Goal: Information Seeking & Learning: Learn about a topic

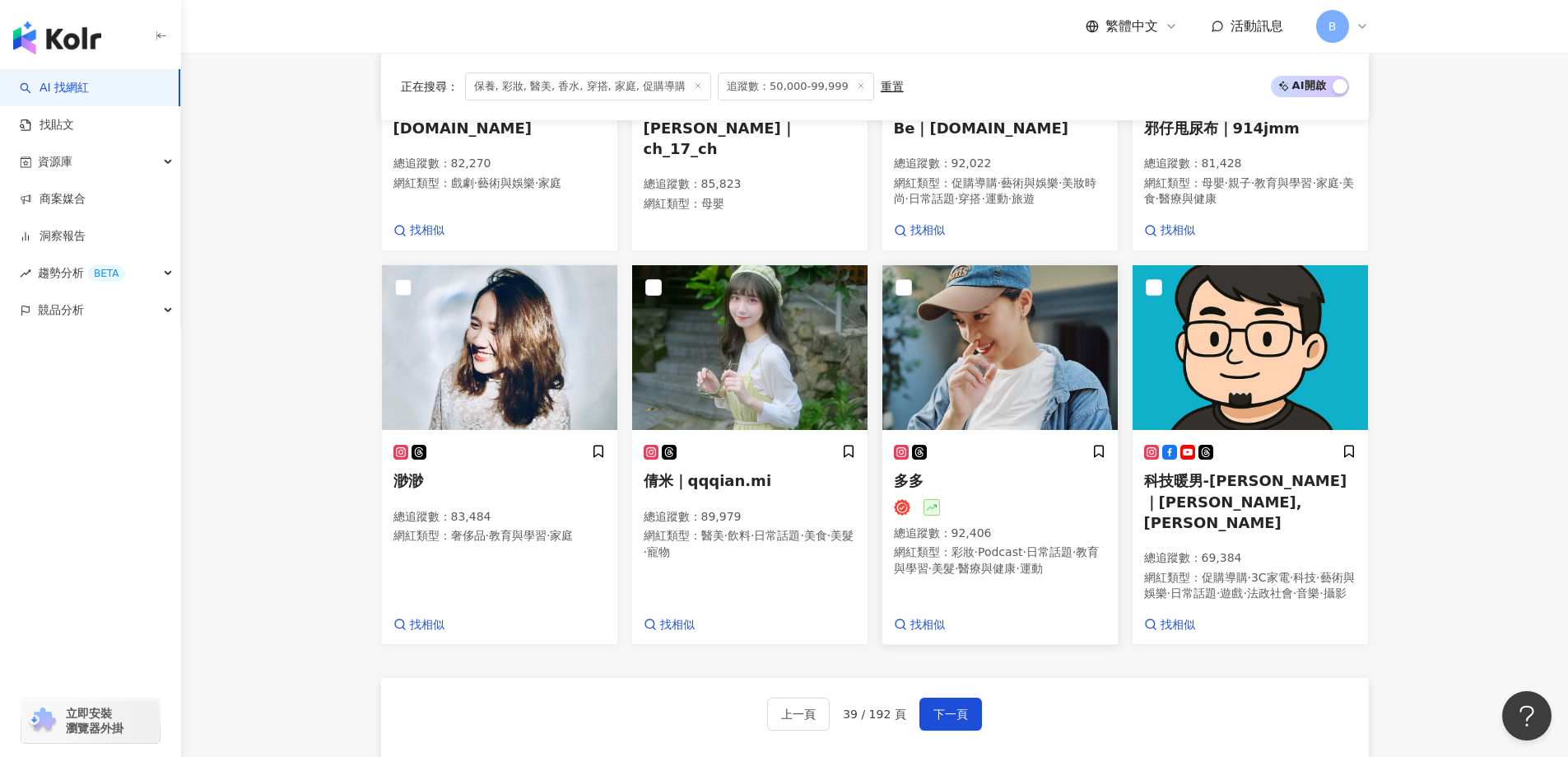
scroll to position [1147, 0]
click at [963, 720] on span "下一頁" at bounding box center [950, 714] width 35 height 13
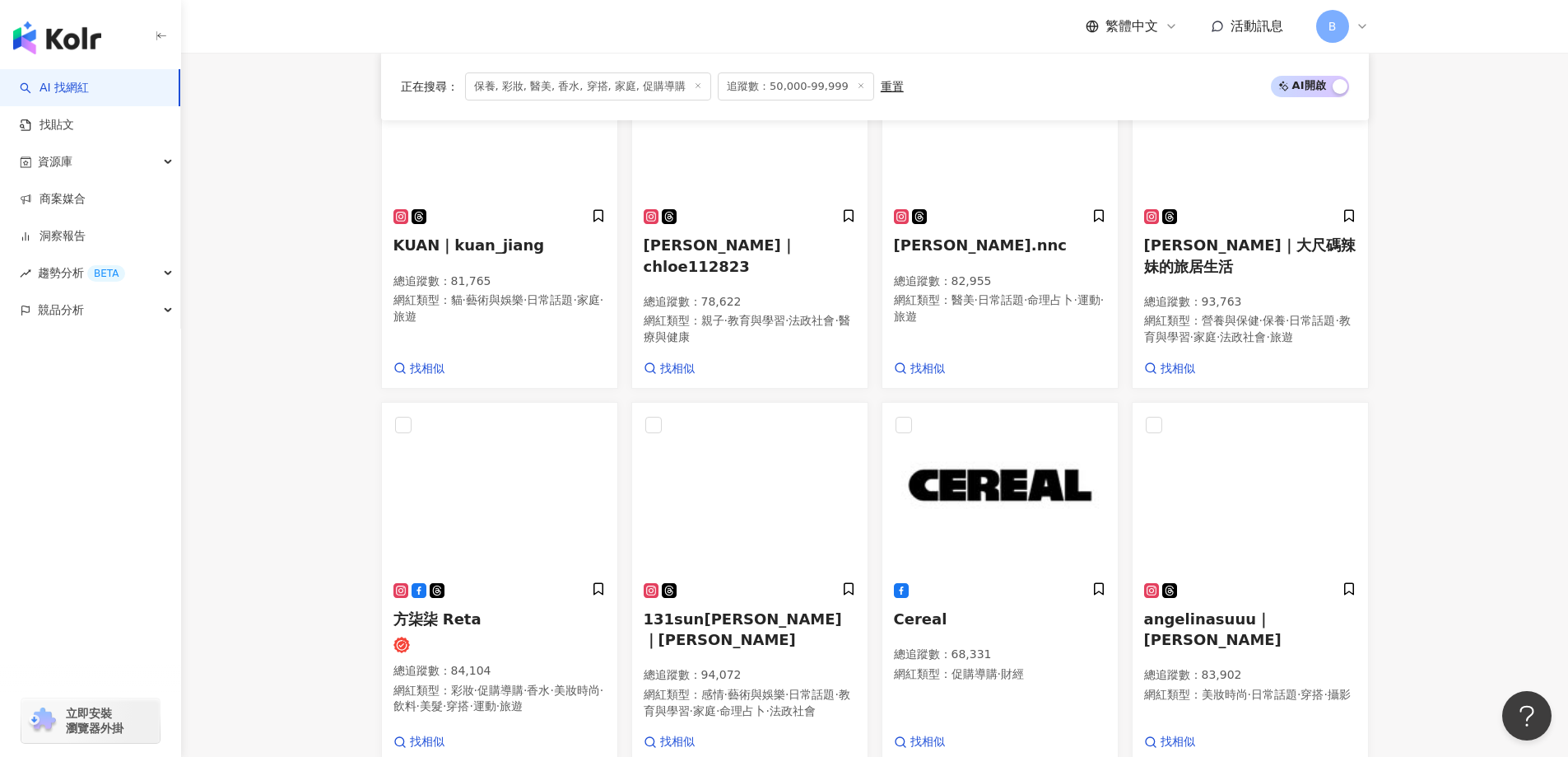
scroll to position [1136, 0]
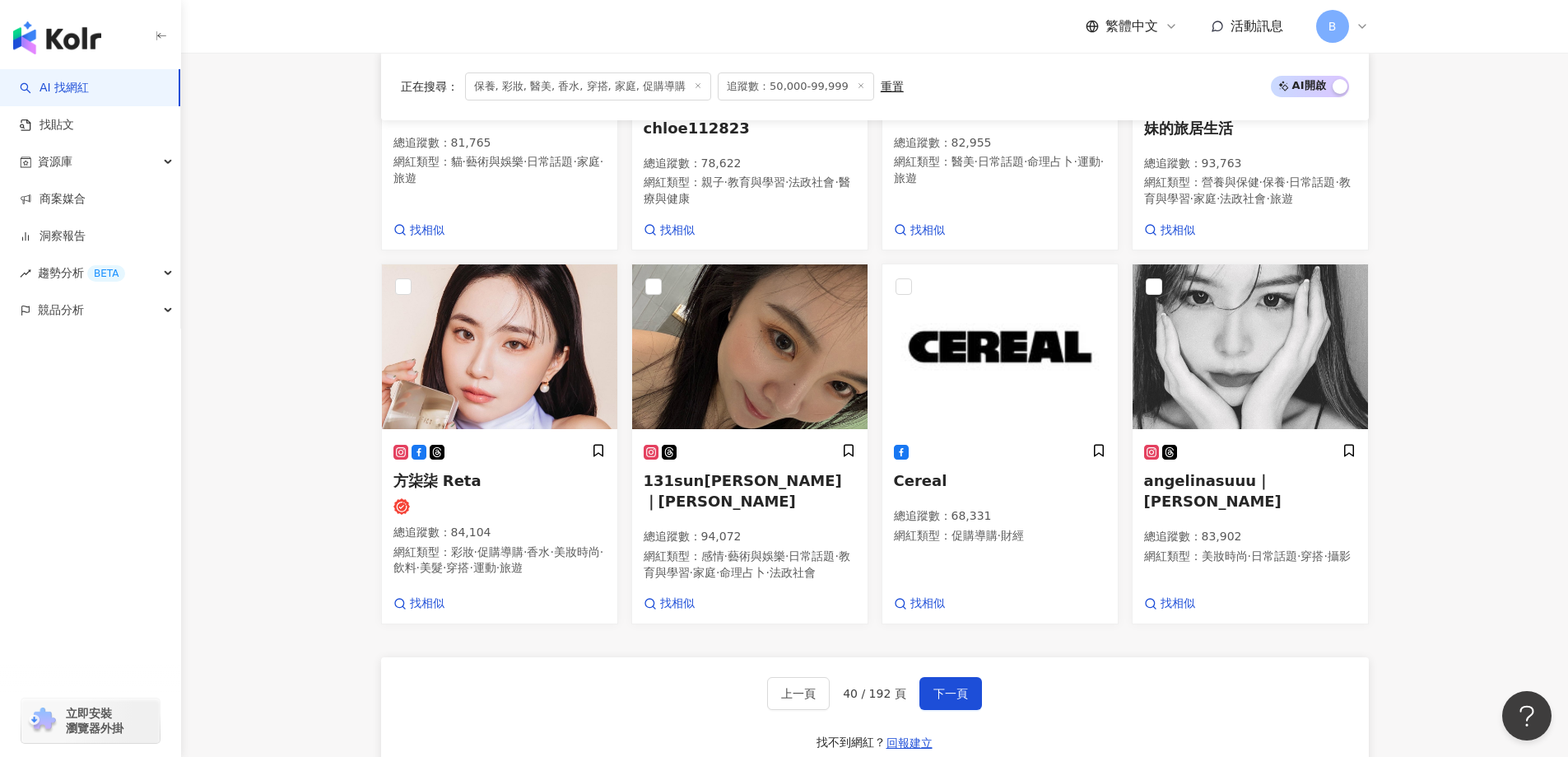
drag, startPoint x: 299, startPoint y: 188, endPoint x: 311, endPoint y: 188, distance: 12.0
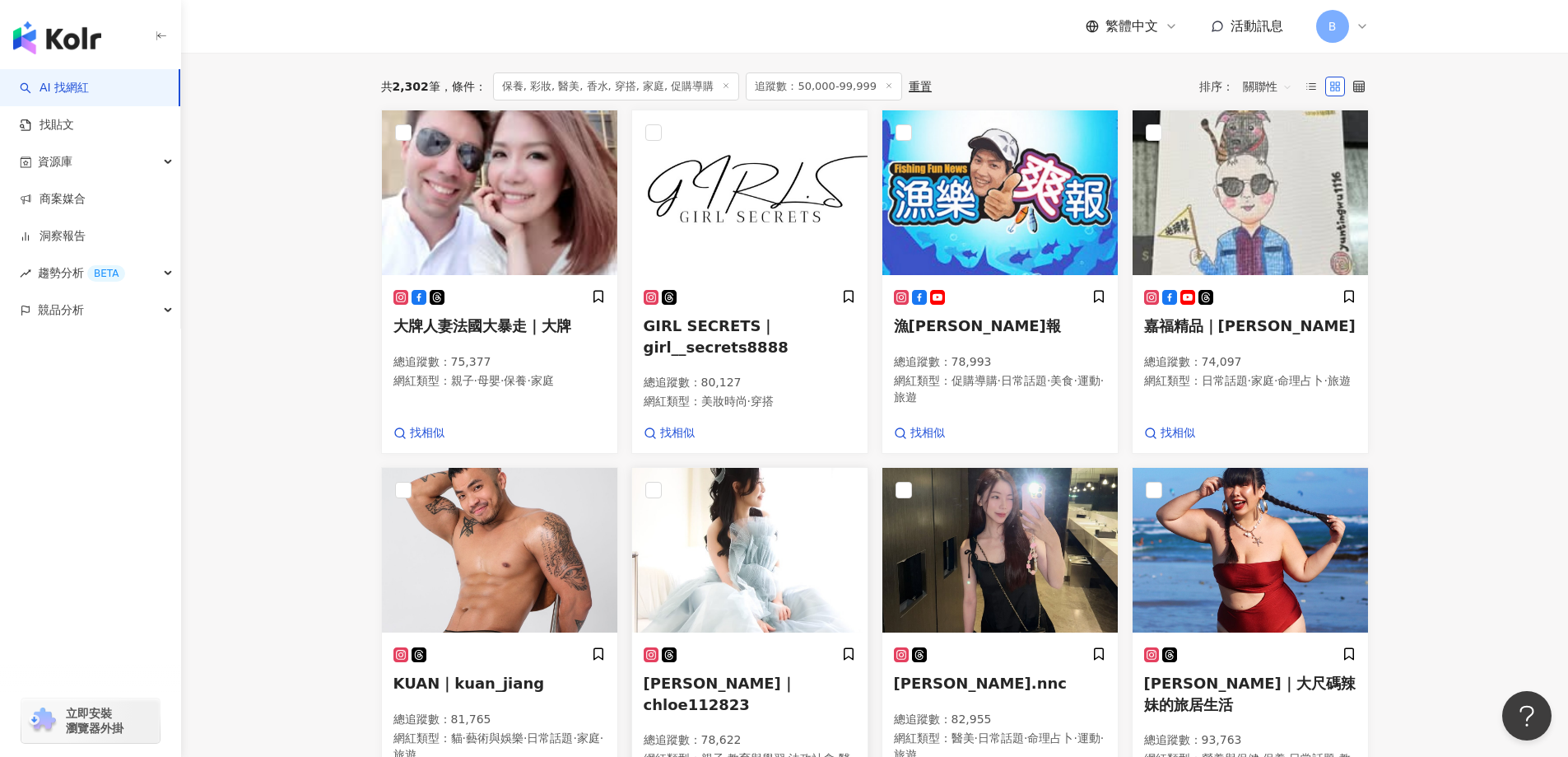
scroll to position [394, 0]
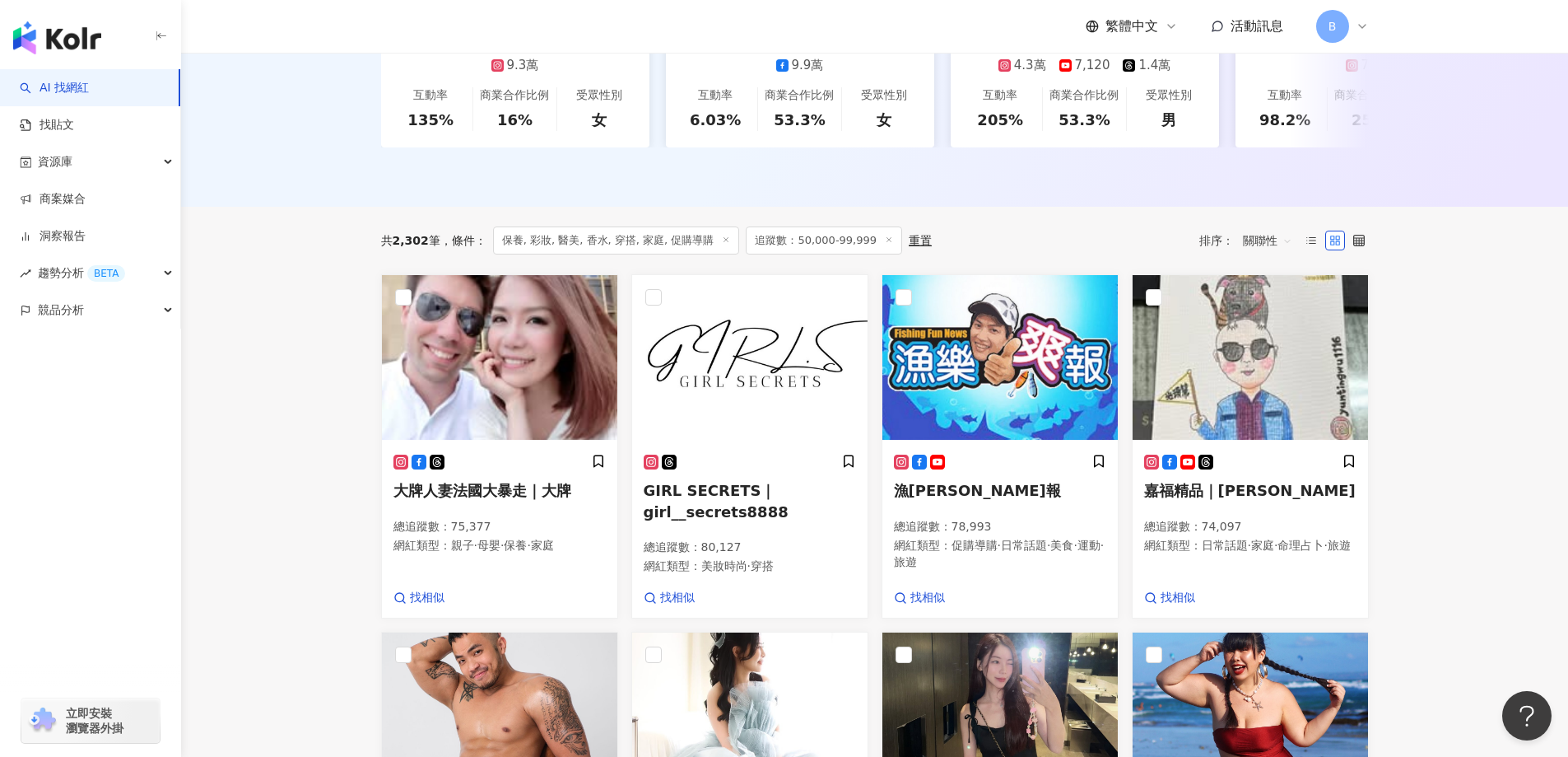
click at [1452, 423] on main "不分平台 台灣 搜尋 您可能感興趣： haikyu_rement_love haikyu_rement_love 香水油 香水品牌 類型 性別 追蹤數 互動率…" at bounding box center [874, 721] width 1387 height 2127
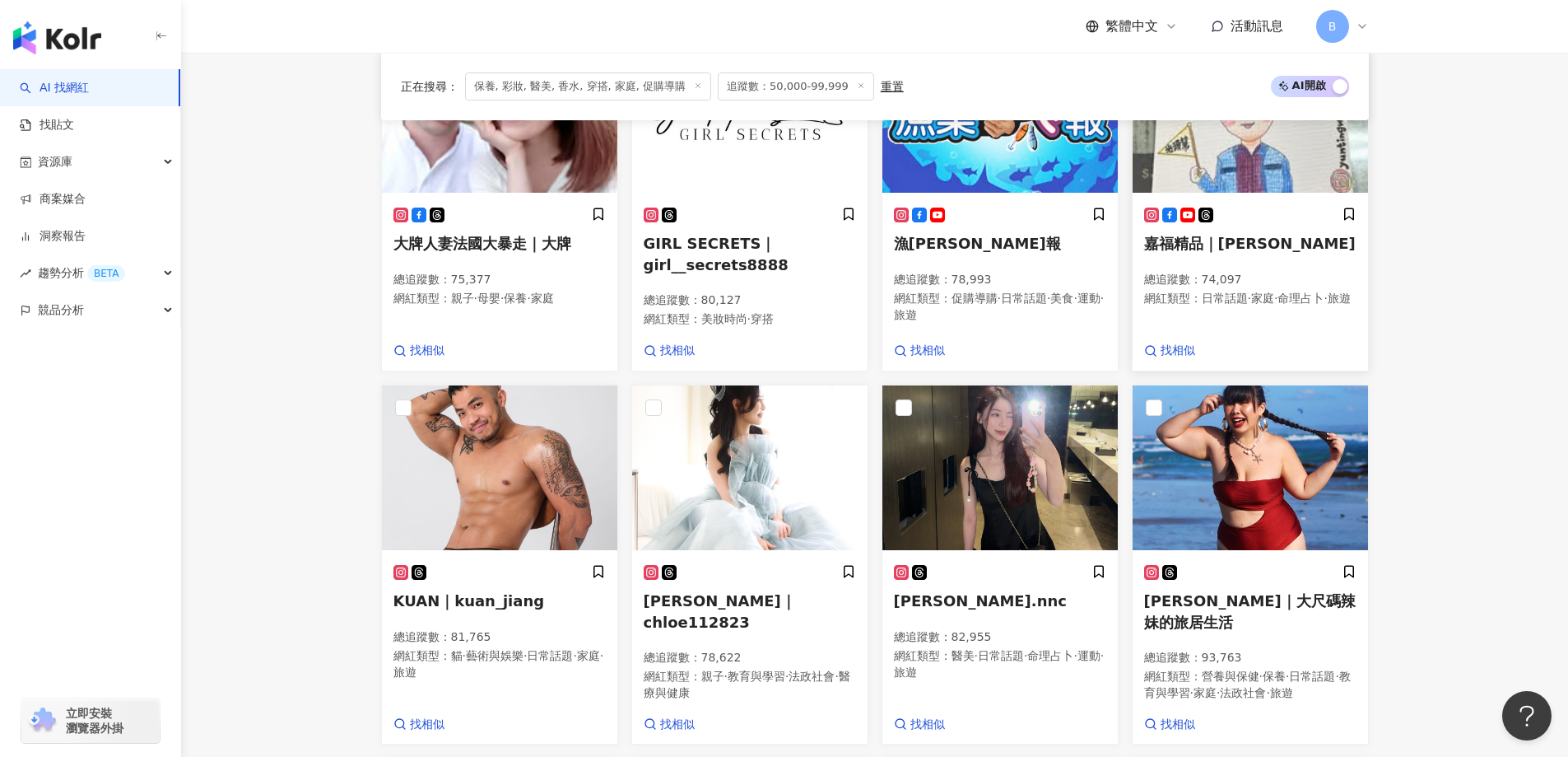
scroll to position [806, 0]
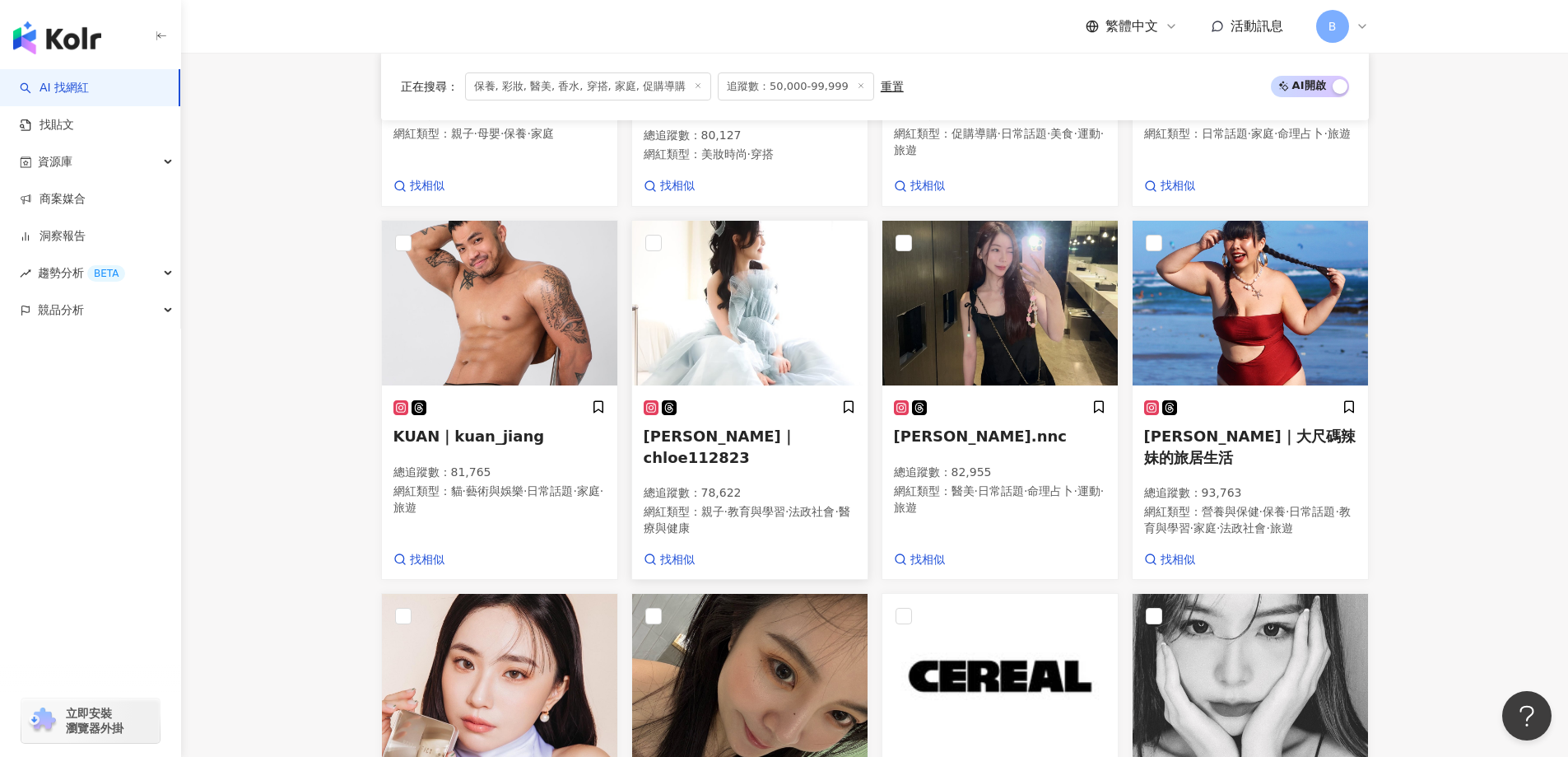
click at [782, 317] on img at bounding box center [749, 302] width 236 height 164
drag, startPoint x: 1449, startPoint y: 298, endPoint x: 1227, endPoint y: 308, distance: 222.2
click at [1448, 298] on main "不分平台 台灣 搜尋 您可能感興趣： haikyu_rement_love haikyu_rement_love 香水油 香水品牌 類型 性別 追蹤數 互動率…" at bounding box center [874, 310] width 1387 height 2127
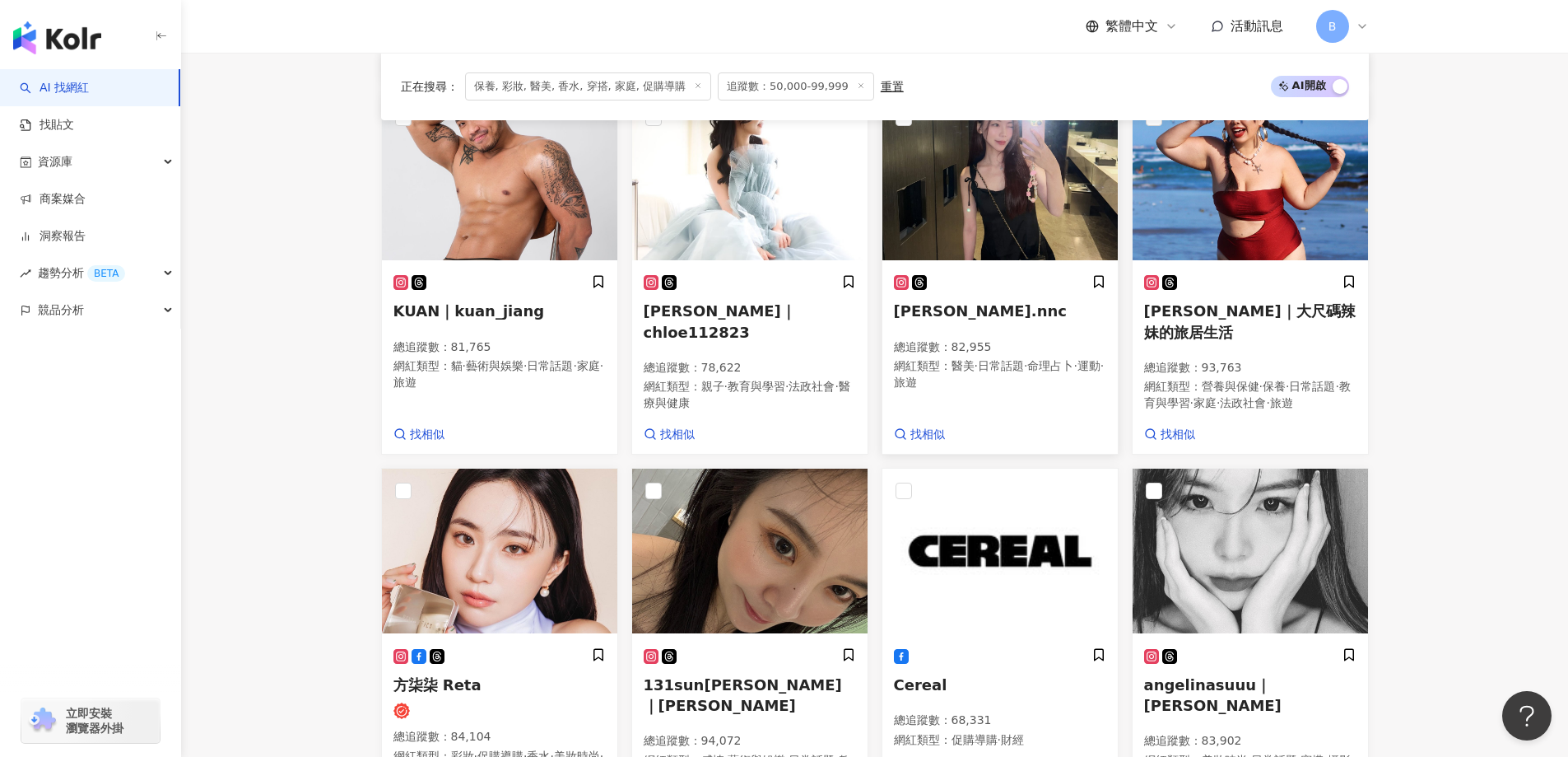
scroll to position [1053, 0]
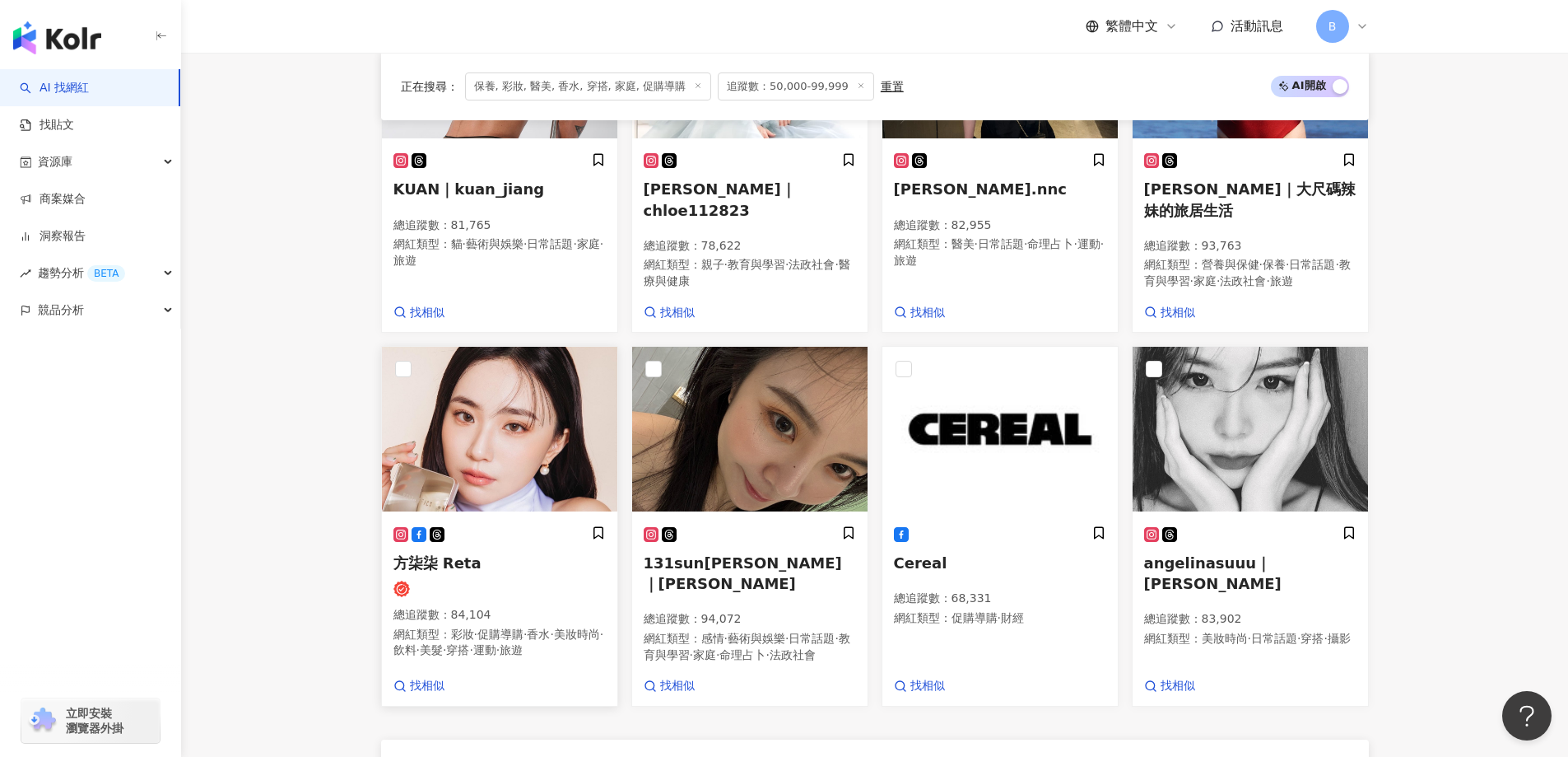
drag, startPoint x: 566, startPoint y: 410, endPoint x: 596, endPoint y: 416, distance: 30.6
click at [566, 410] on img at bounding box center [500, 428] width 236 height 164
click at [1464, 299] on main "不分平台 台灣 搜尋 您可能感興趣： haikyu_rement_love haikyu_rement_love 香水油 香水品牌 類型 性別 追蹤數 互動率…" at bounding box center [874, 63] width 1387 height 2127
click at [740, 454] on img at bounding box center [749, 428] width 236 height 164
click at [1236, 441] on img at bounding box center [1250, 428] width 236 height 164
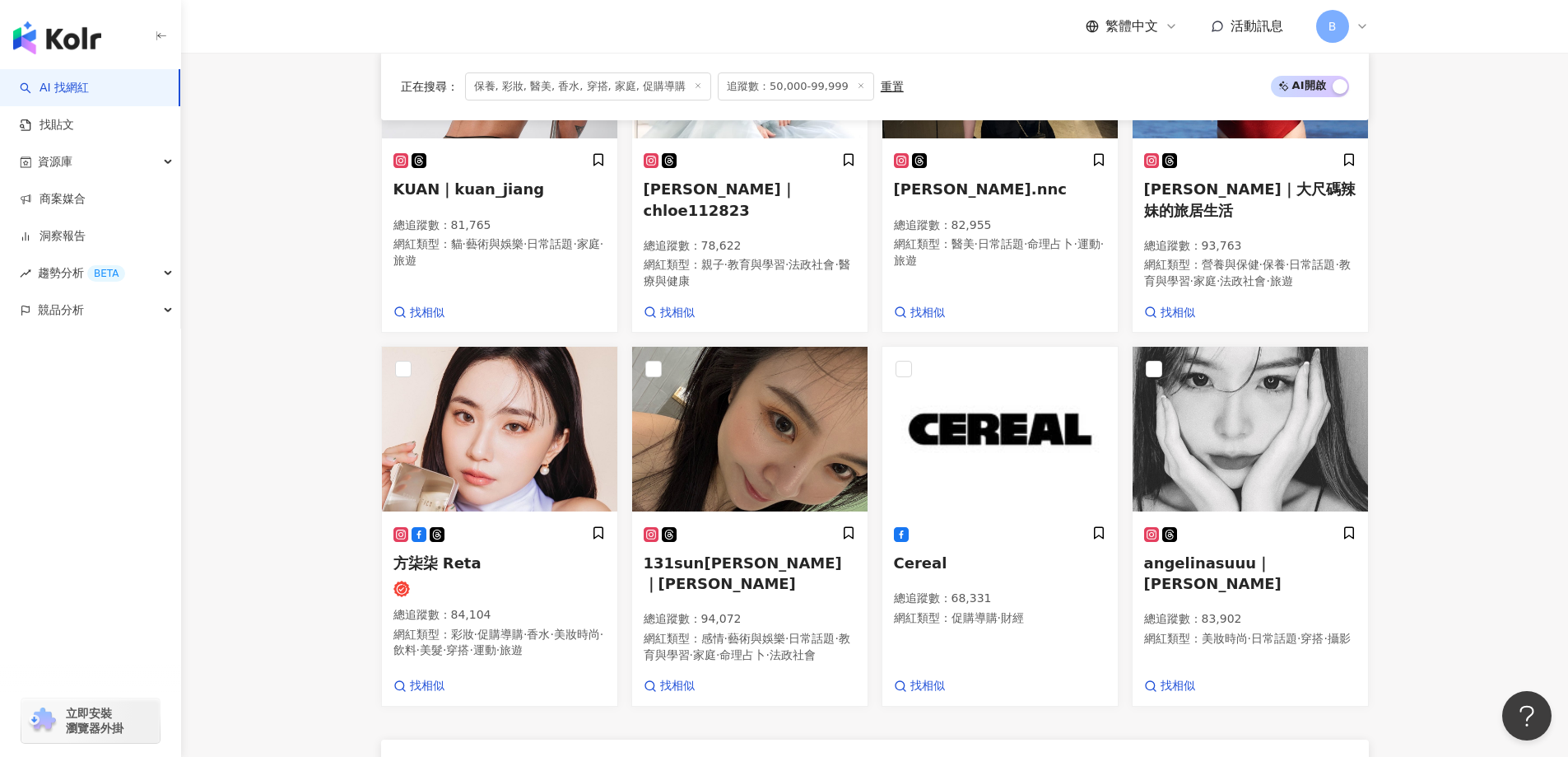
click at [290, 294] on main "不分平台 台灣 搜尋 您可能感興趣： haikyu_rement_love haikyu_rement_love 香水油 香水品牌 類型 性別 追蹤數 互動率…" at bounding box center [874, 63] width 1387 height 2127
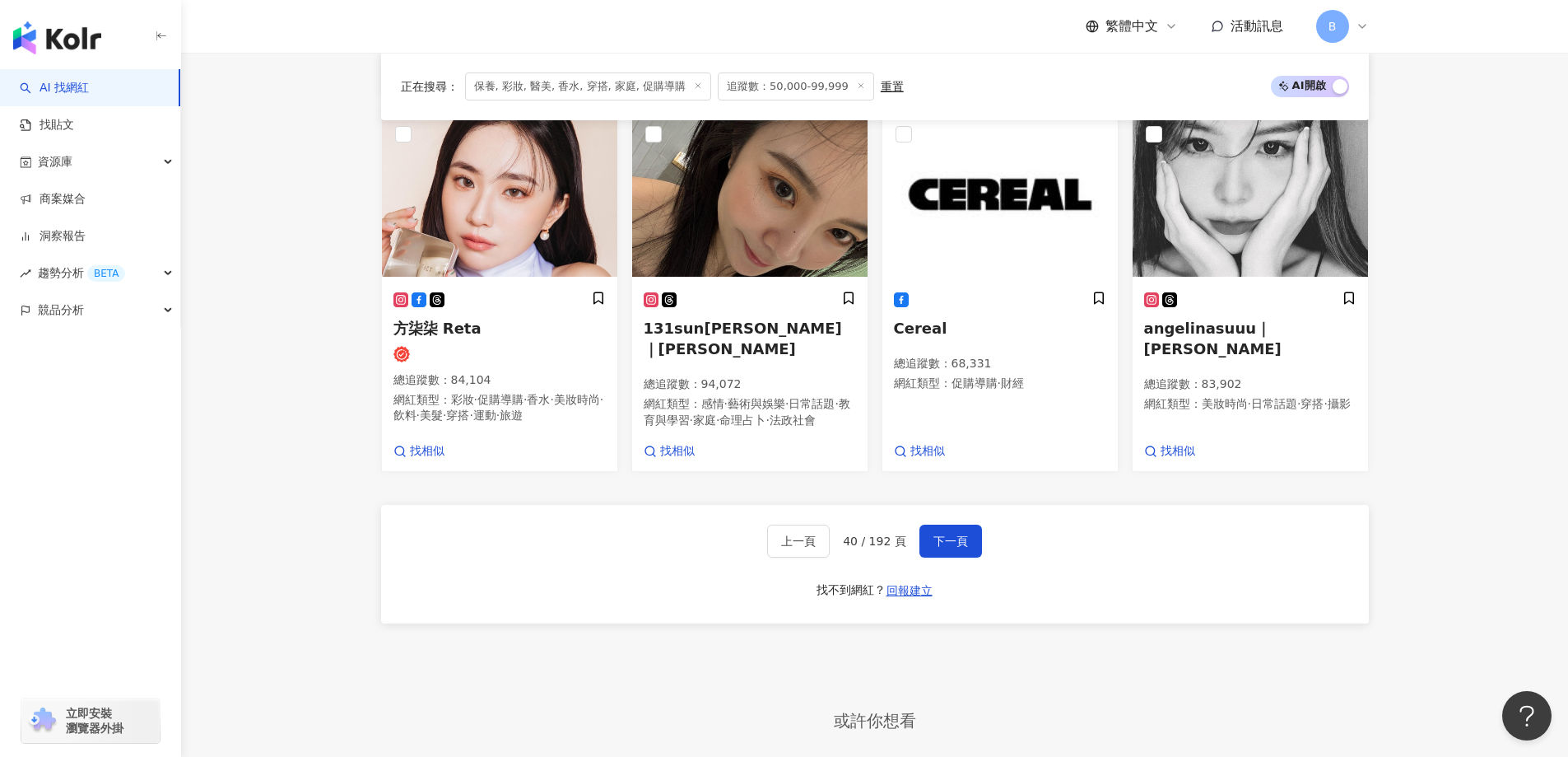
scroll to position [1300, 0]
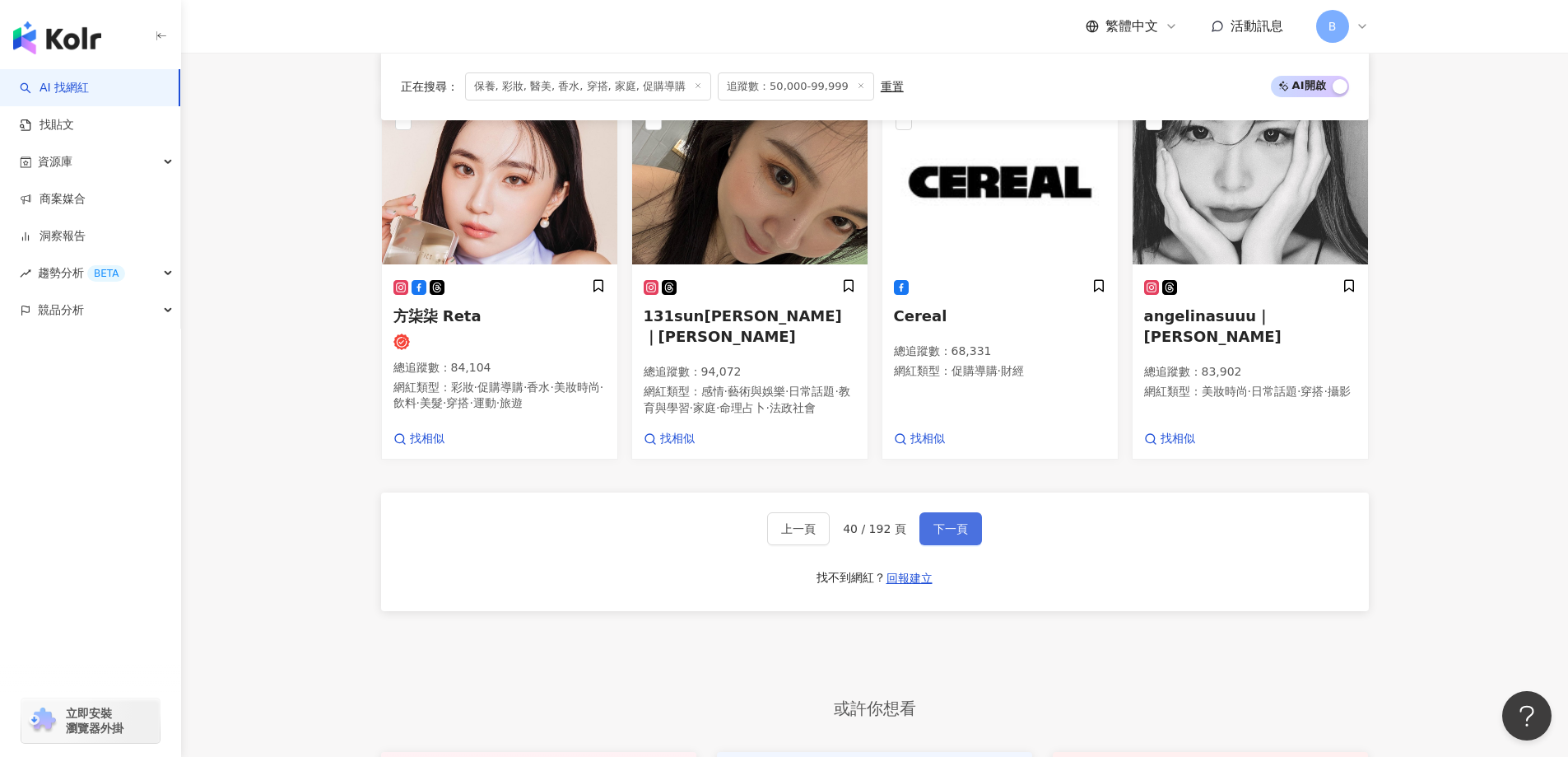
click at [961, 535] on span "下一頁" at bounding box center [950, 529] width 35 height 13
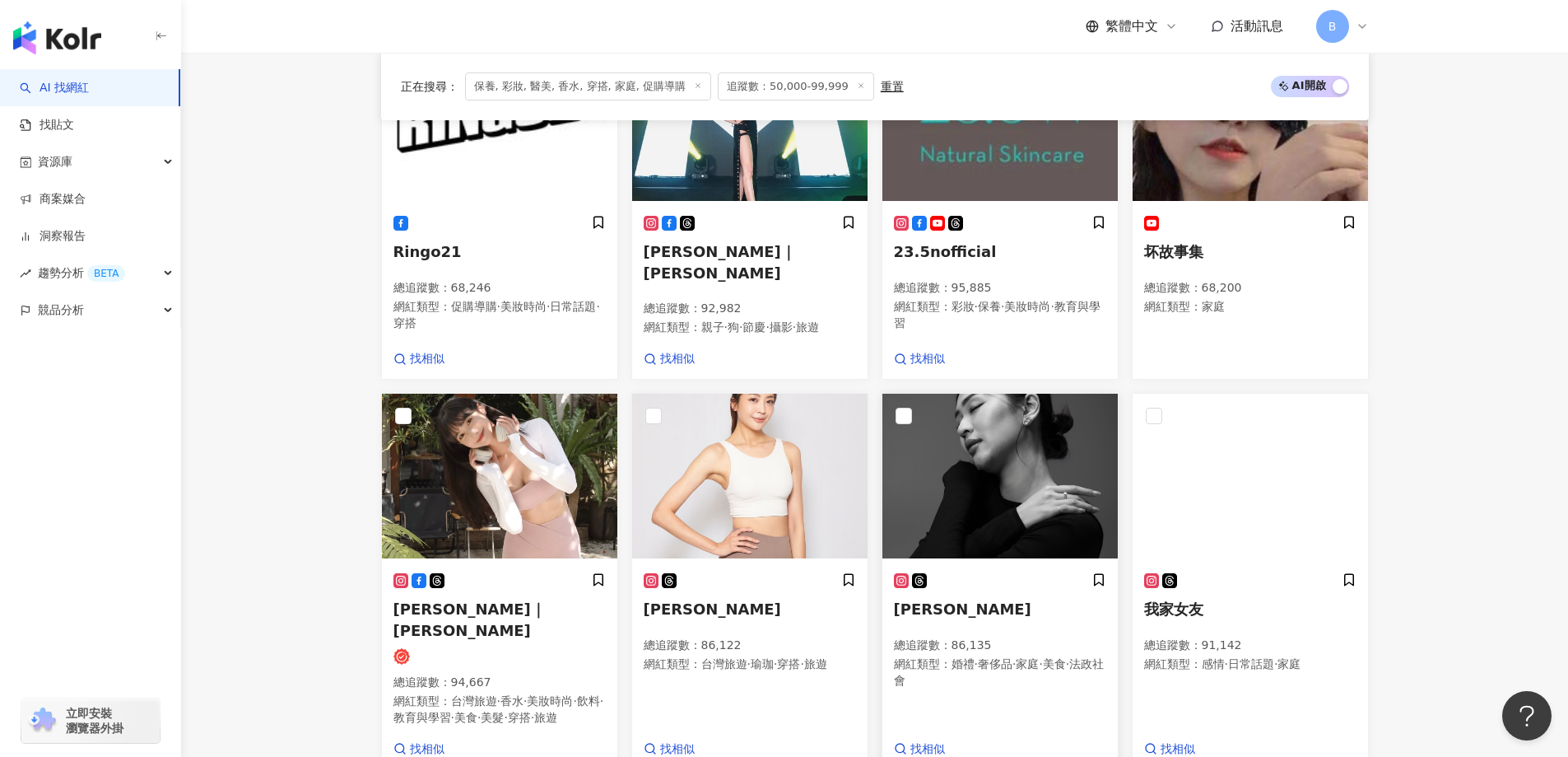
scroll to position [698, 0]
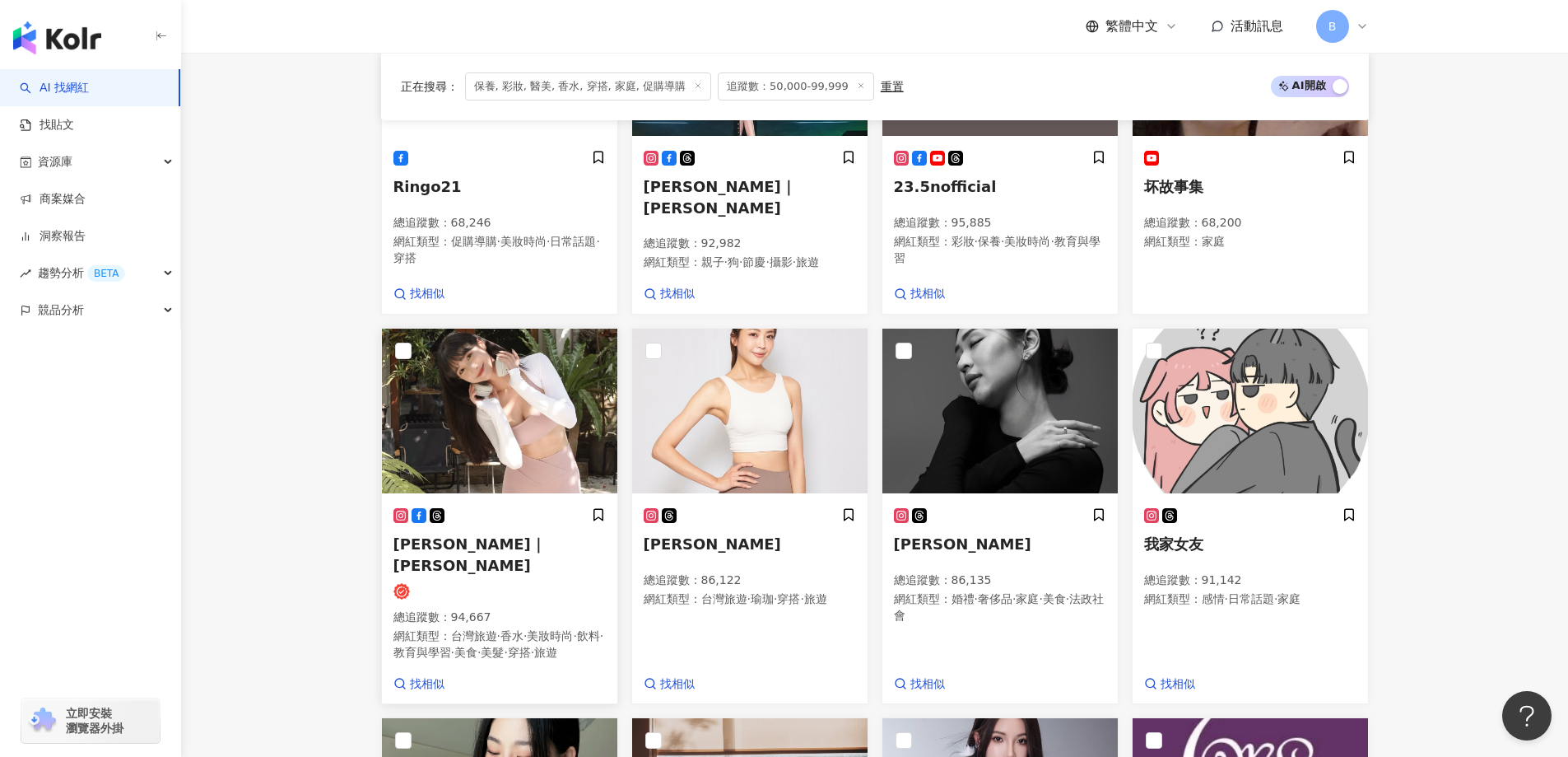
click at [466, 414] on img at bounding box center [500, 410] width 236 height 164
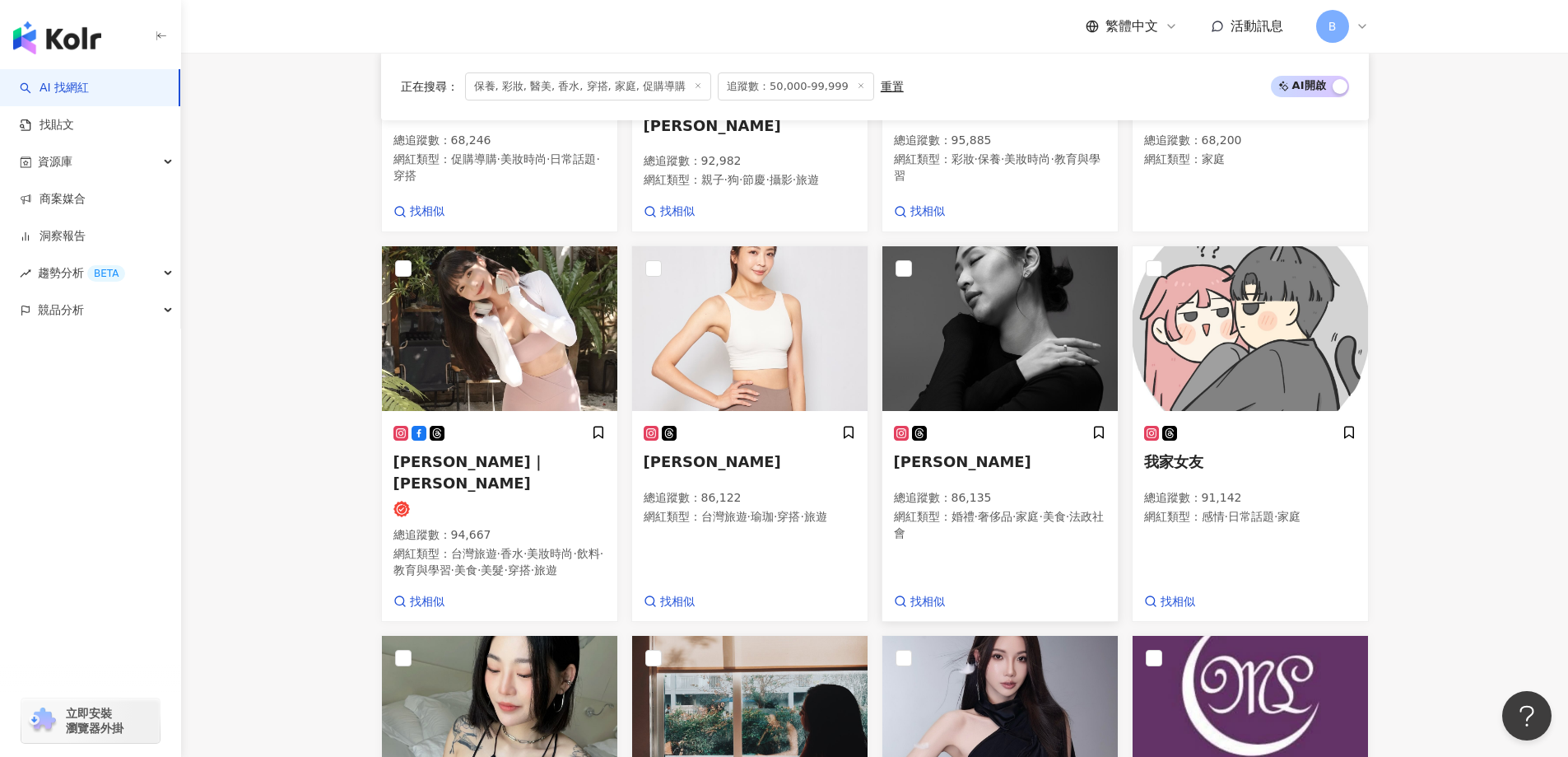
click at [950, 301] on img at bounding box center [1000, 328] width 236 height 164
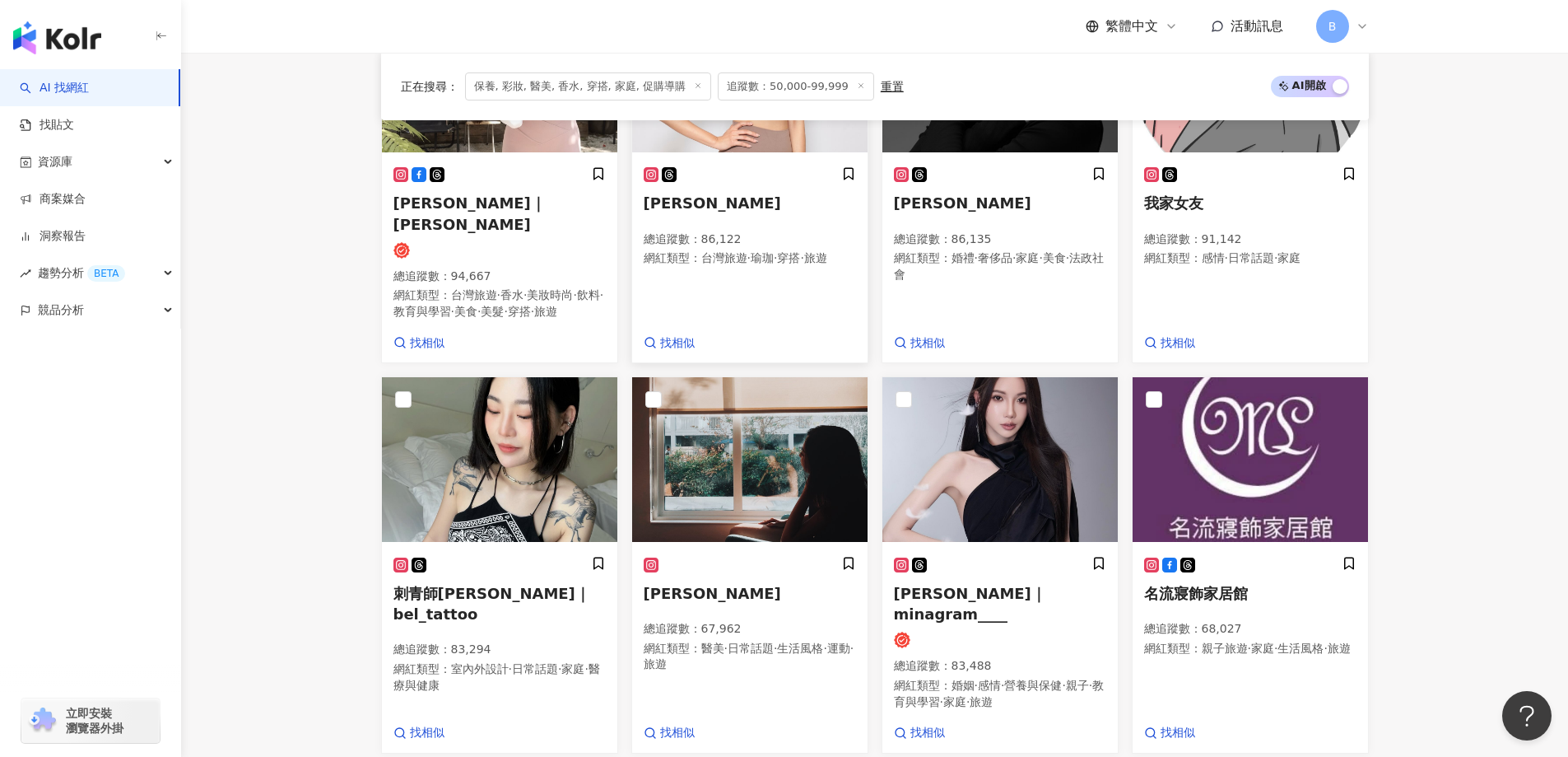
scroll to position [1192, 0]
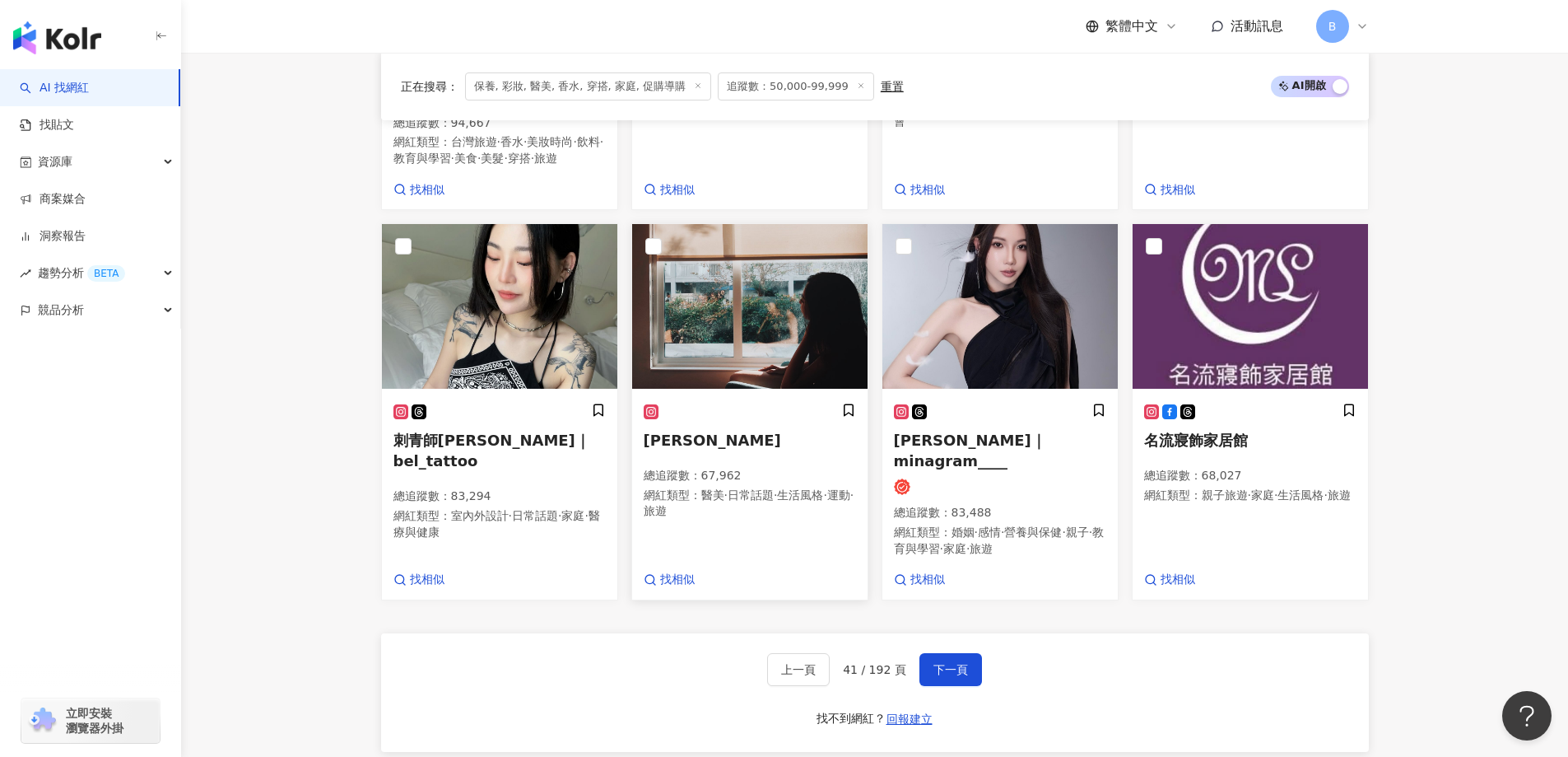
click at [723, 329] on img at bounding box center [749, 305] width 236 height 164
click at [953, 663] on span "下一頁" at bounding box center [950, 670] width 35 height 13
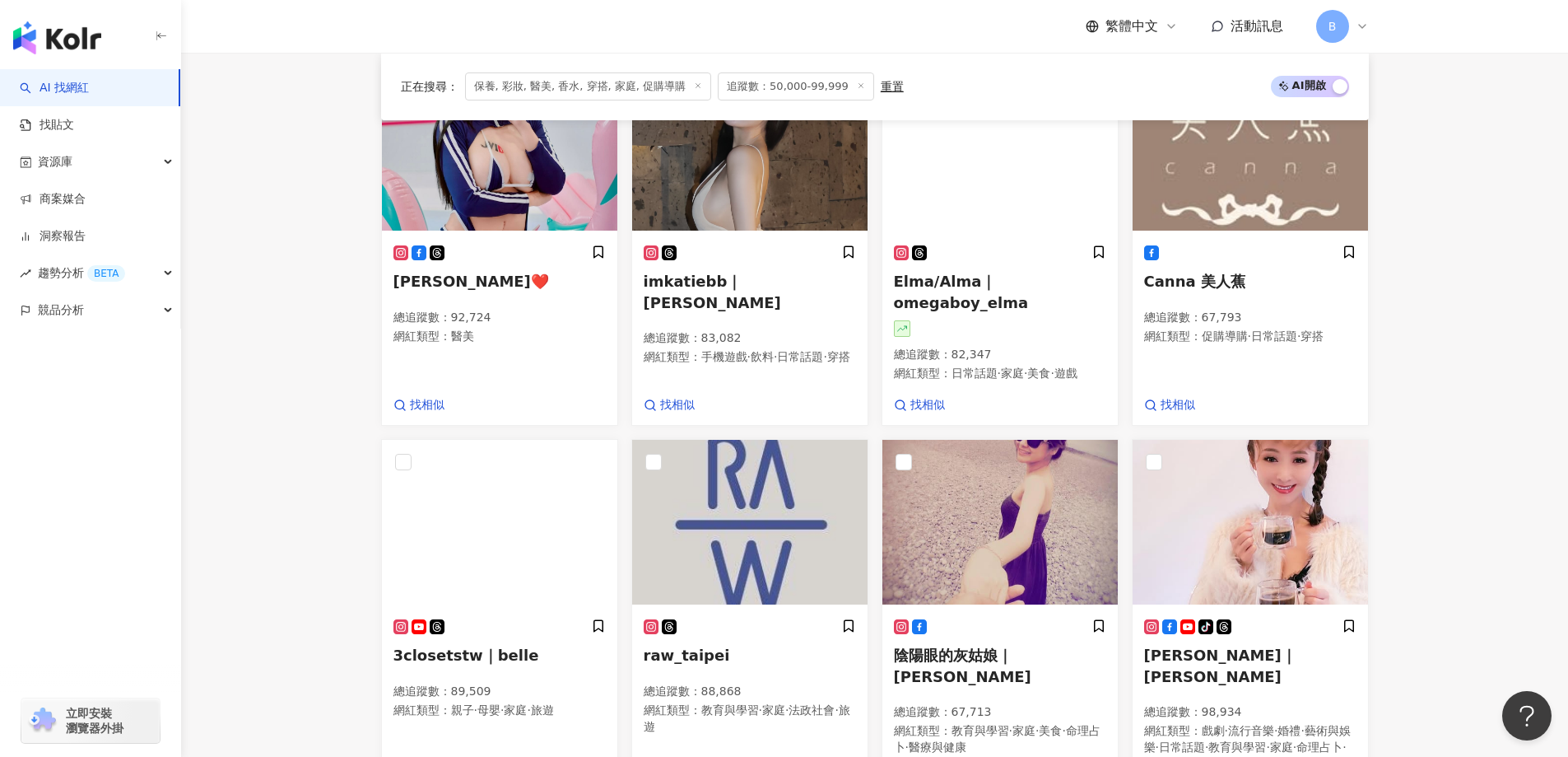
scroll to position [456, 0]
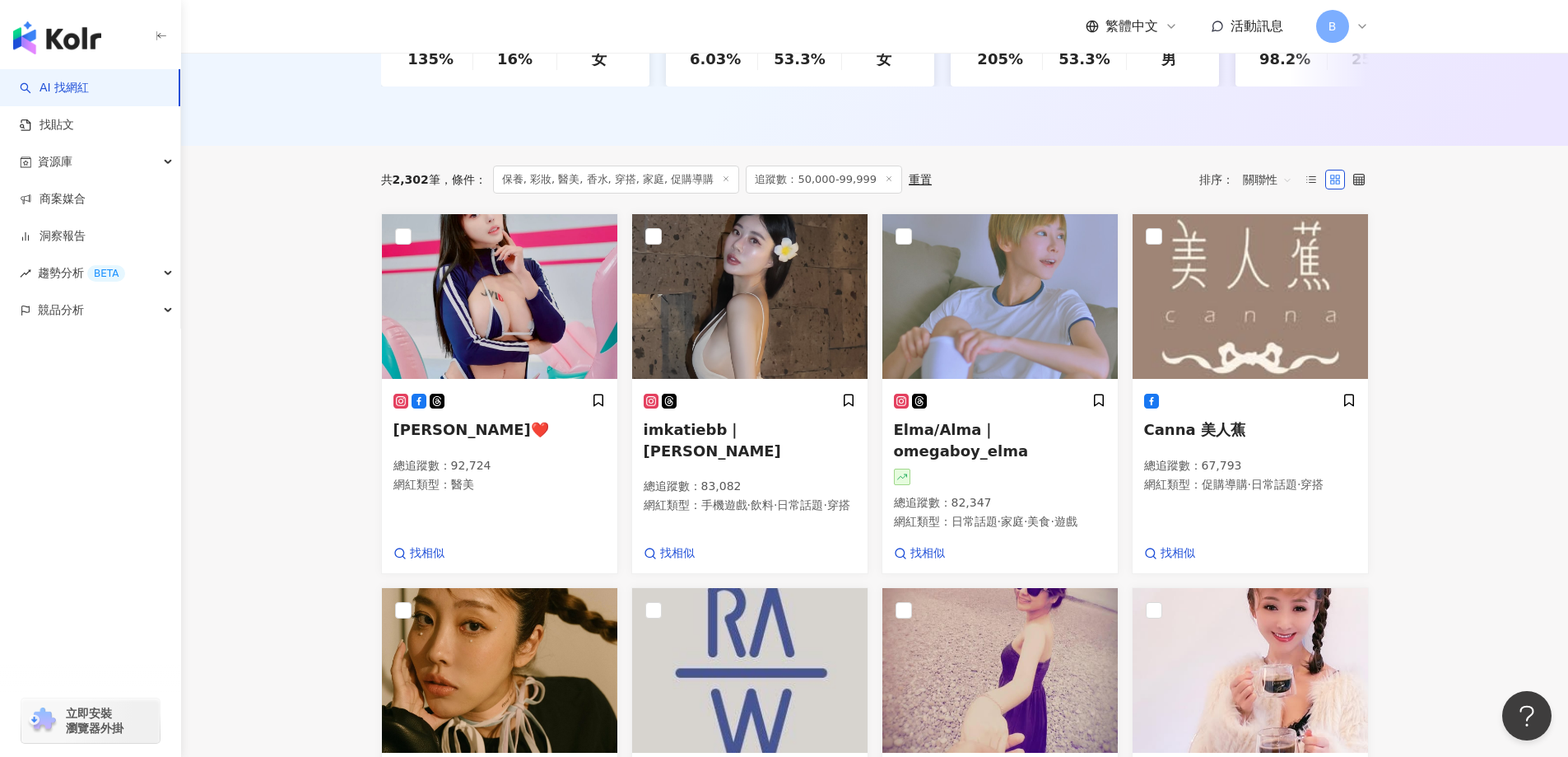
click at [313, 323] on main "不分平台 台灣 搜尋 您可能感興趣： haikyu_rement_love haikyu_rement_love 香水油 香水品牌 類型 性別 追蹤數 互動率…" at bounding box center [874, 658] width 1387 height 2124
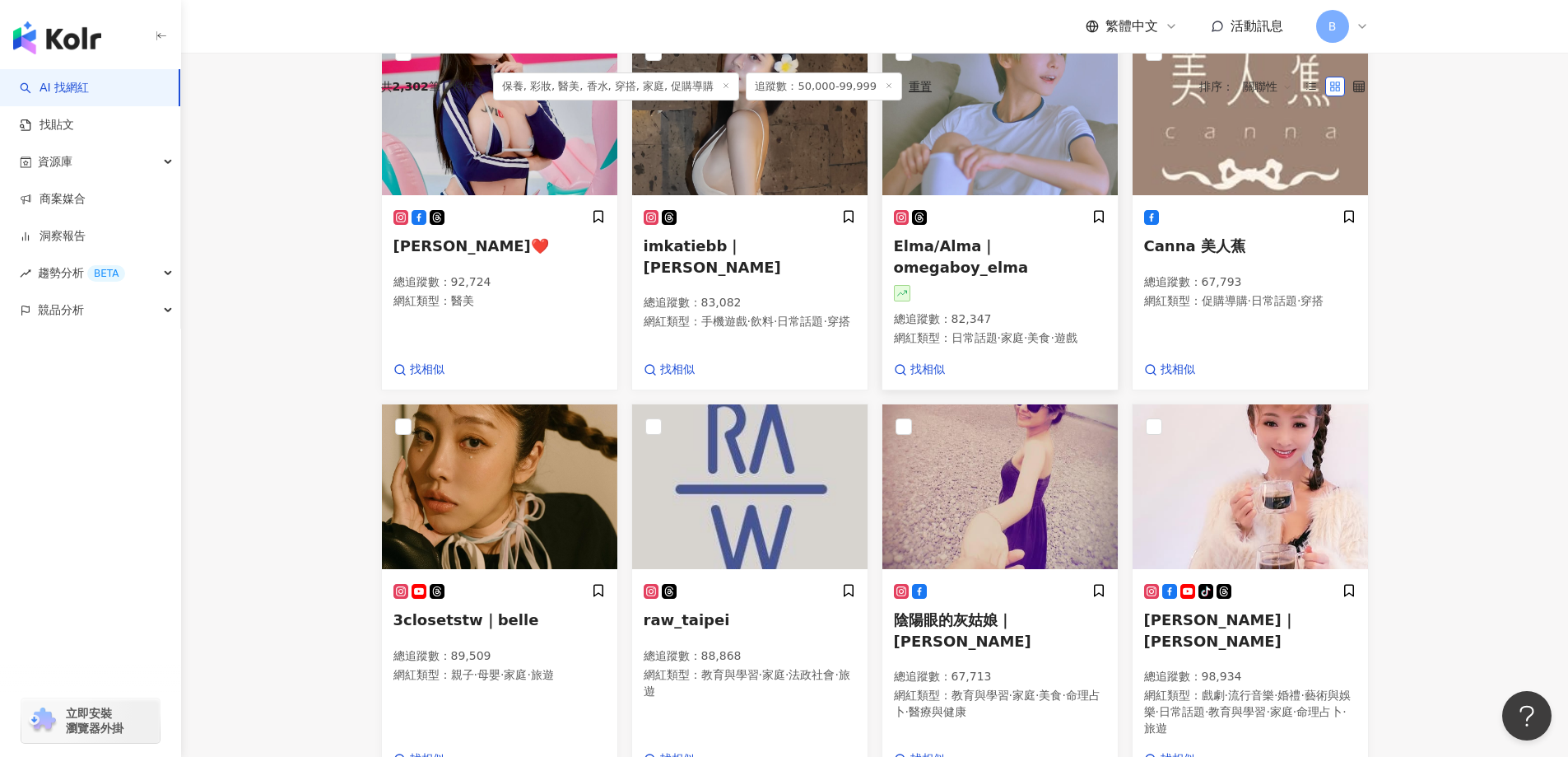
scroll to position [537, 0]
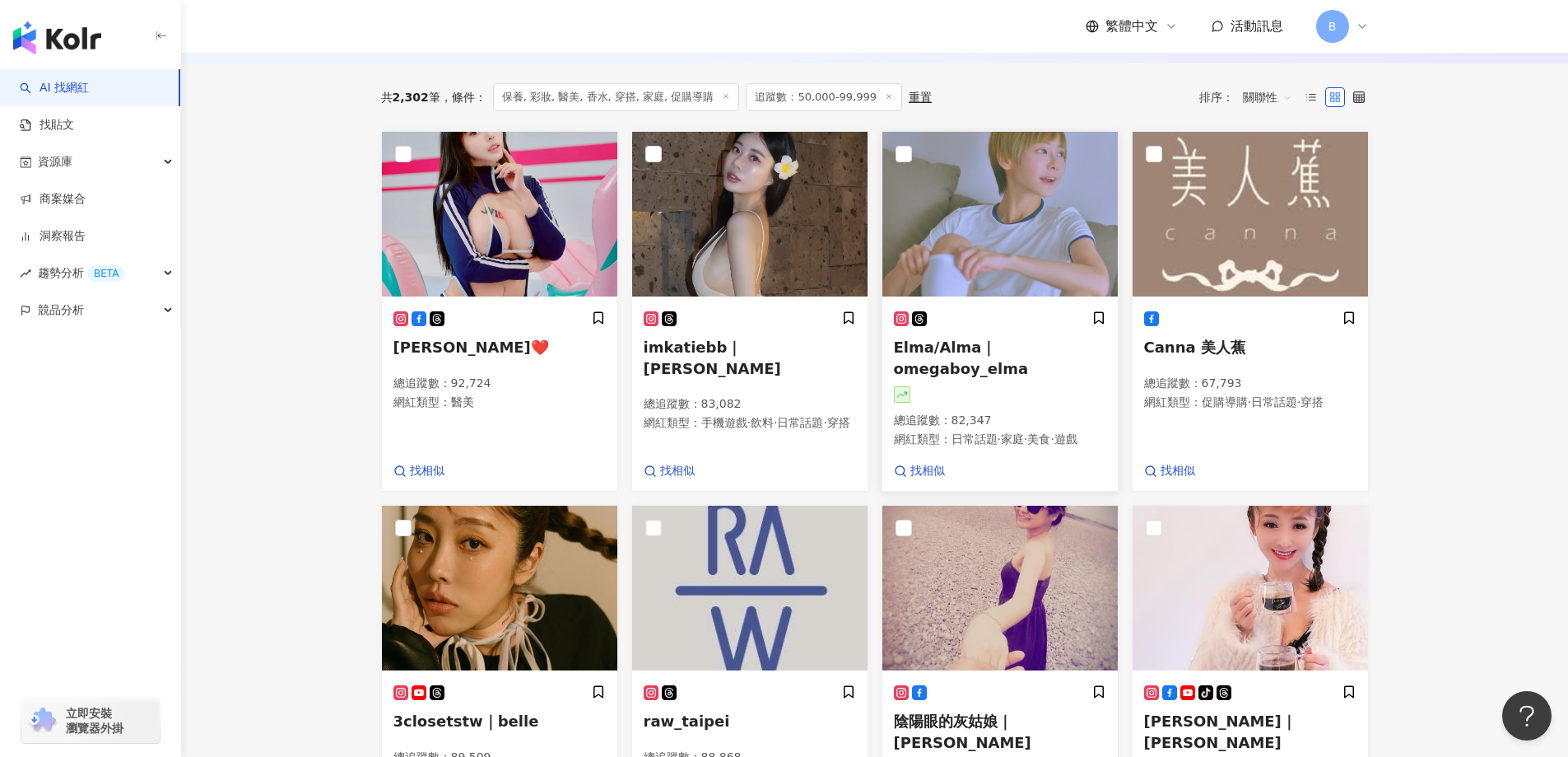
click at [944, 219] on img at bounding box center [1000, 213] width 236 height 164
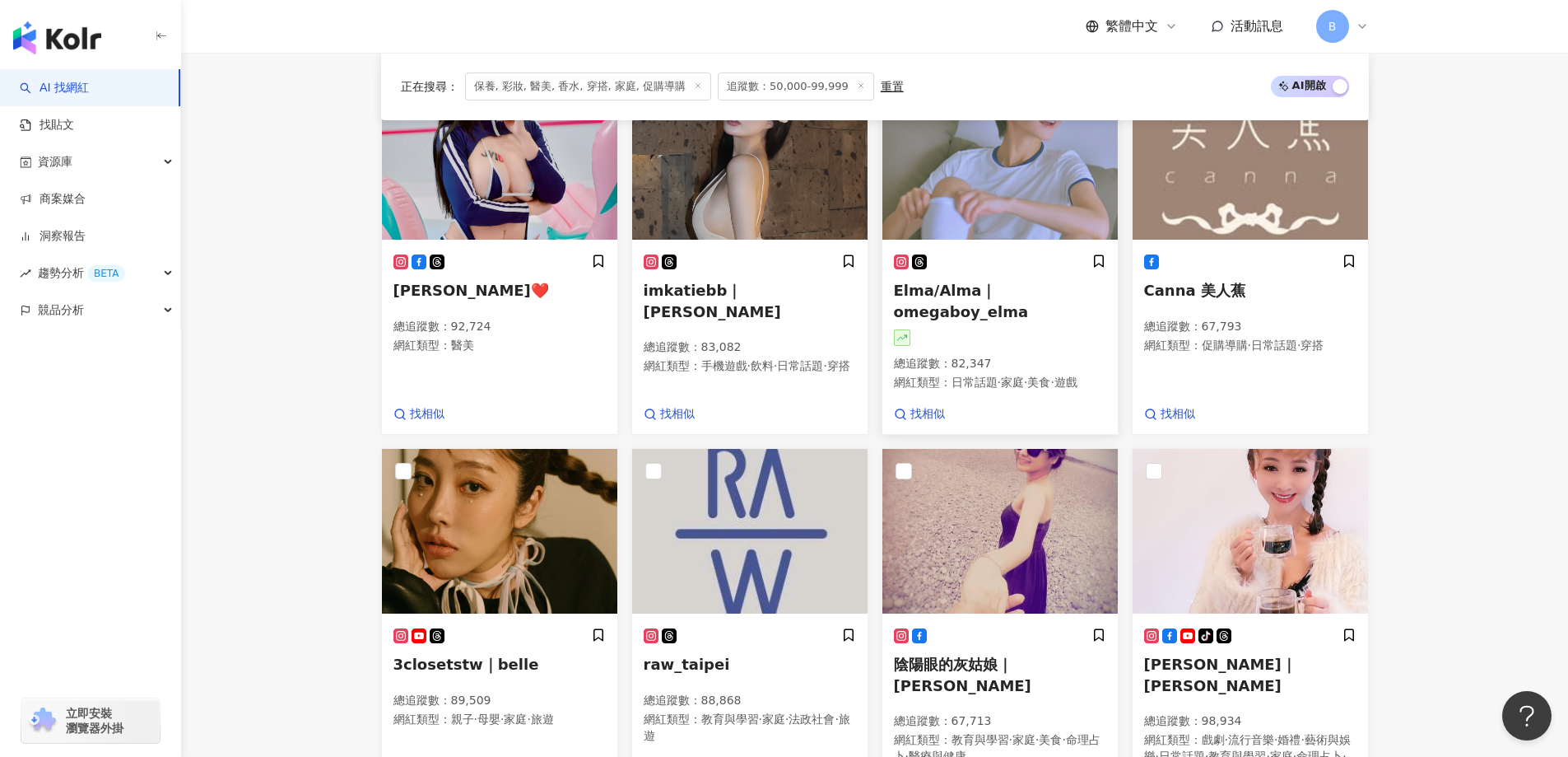
scroll to position [703, 0]
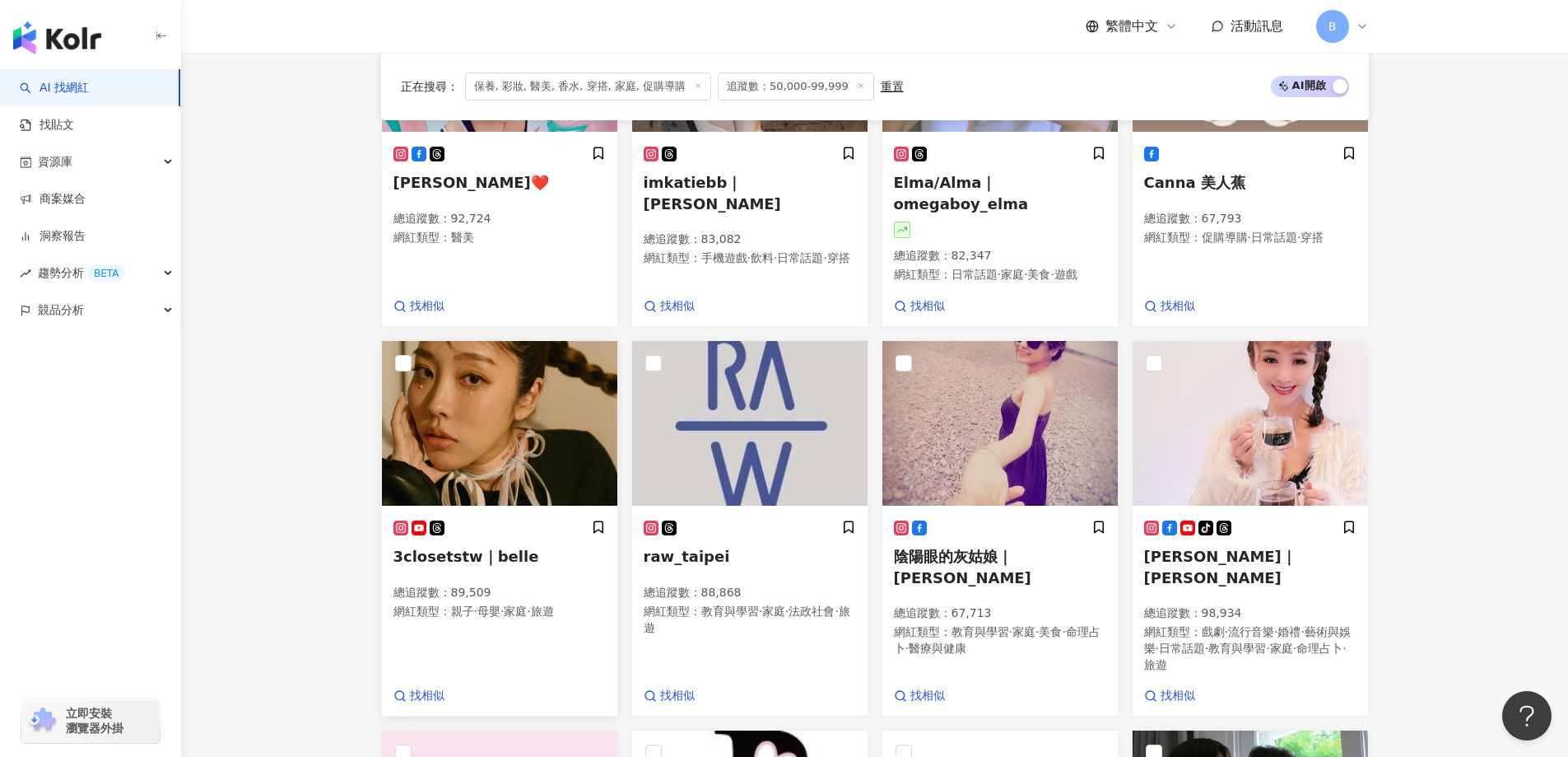
click at [564, 455] on img at bounding box center [500, 423] width 236 height 164
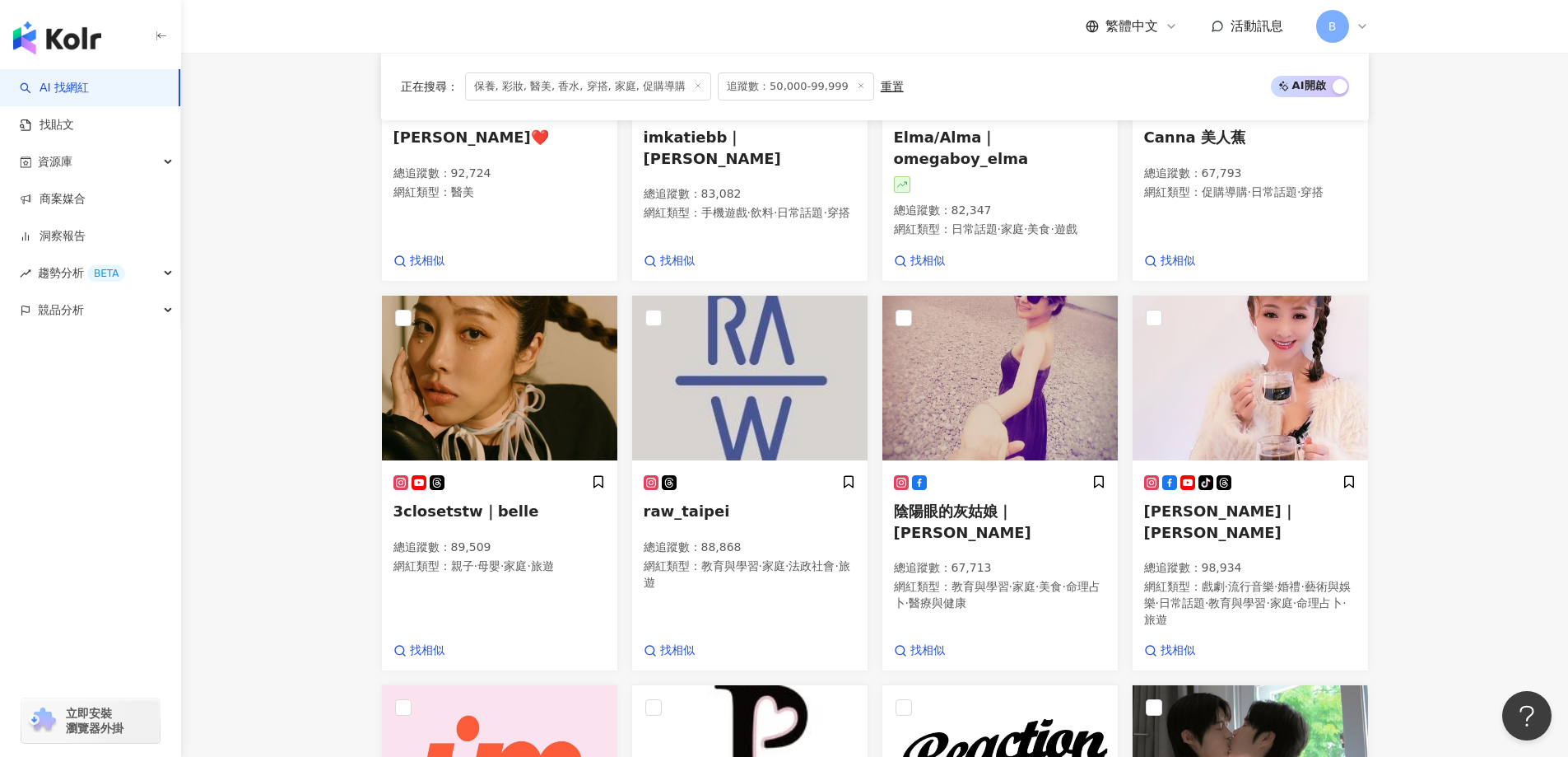
scroll to position [784, 0]
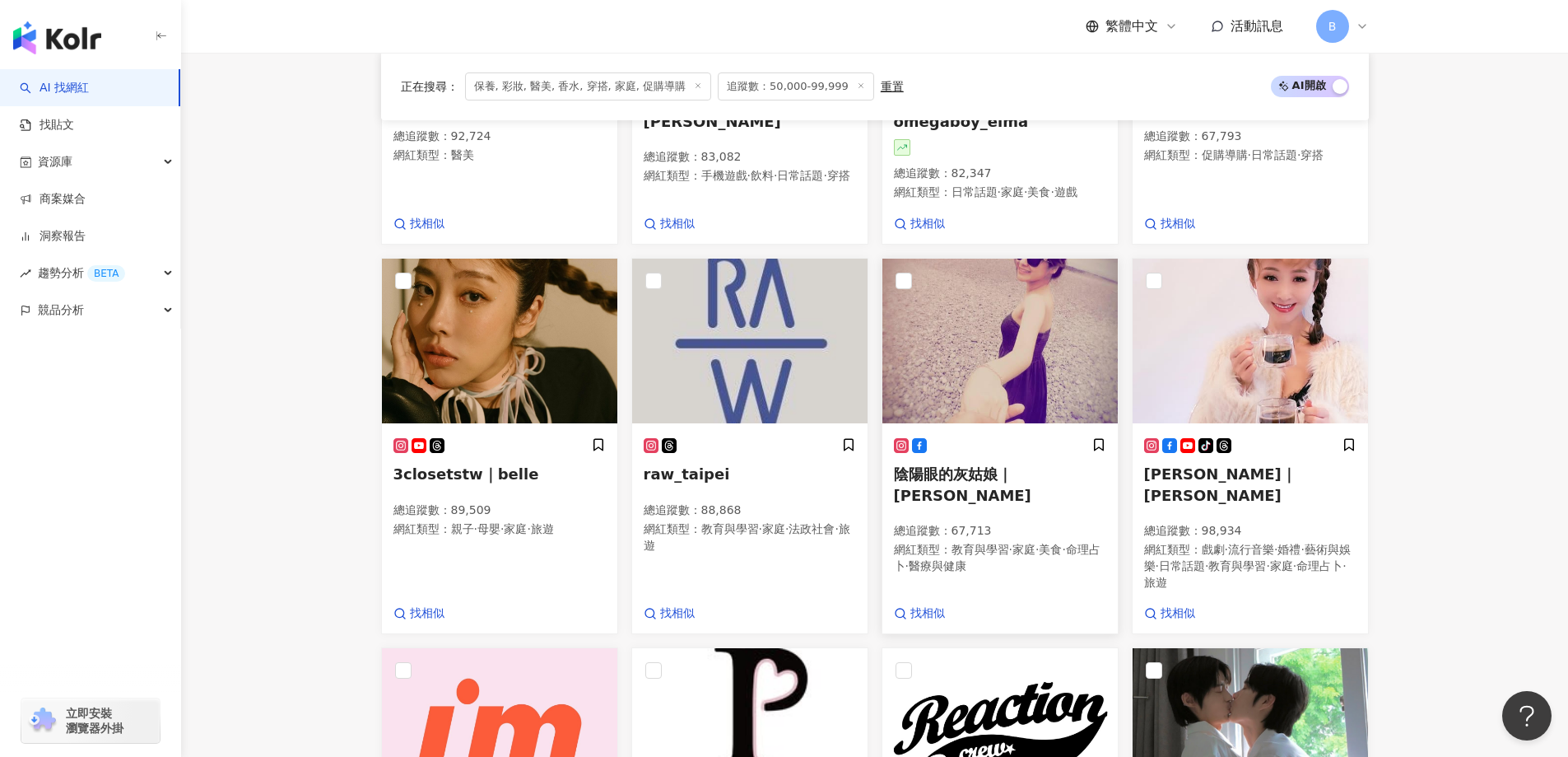
click at [1008, 373] on img at bounding box center [1000, 340] width 236 height 164
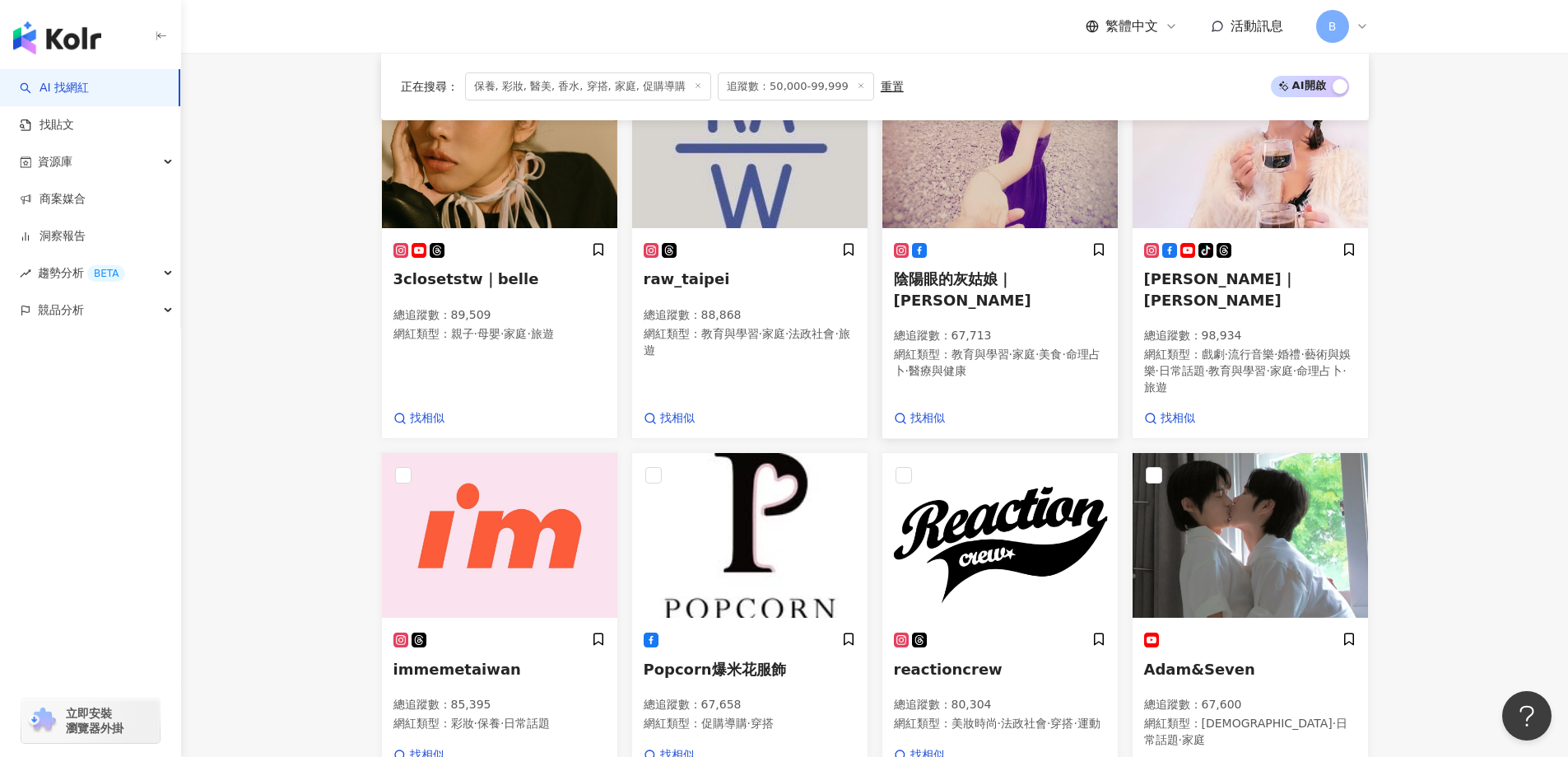
scroll to position [1114, 0]
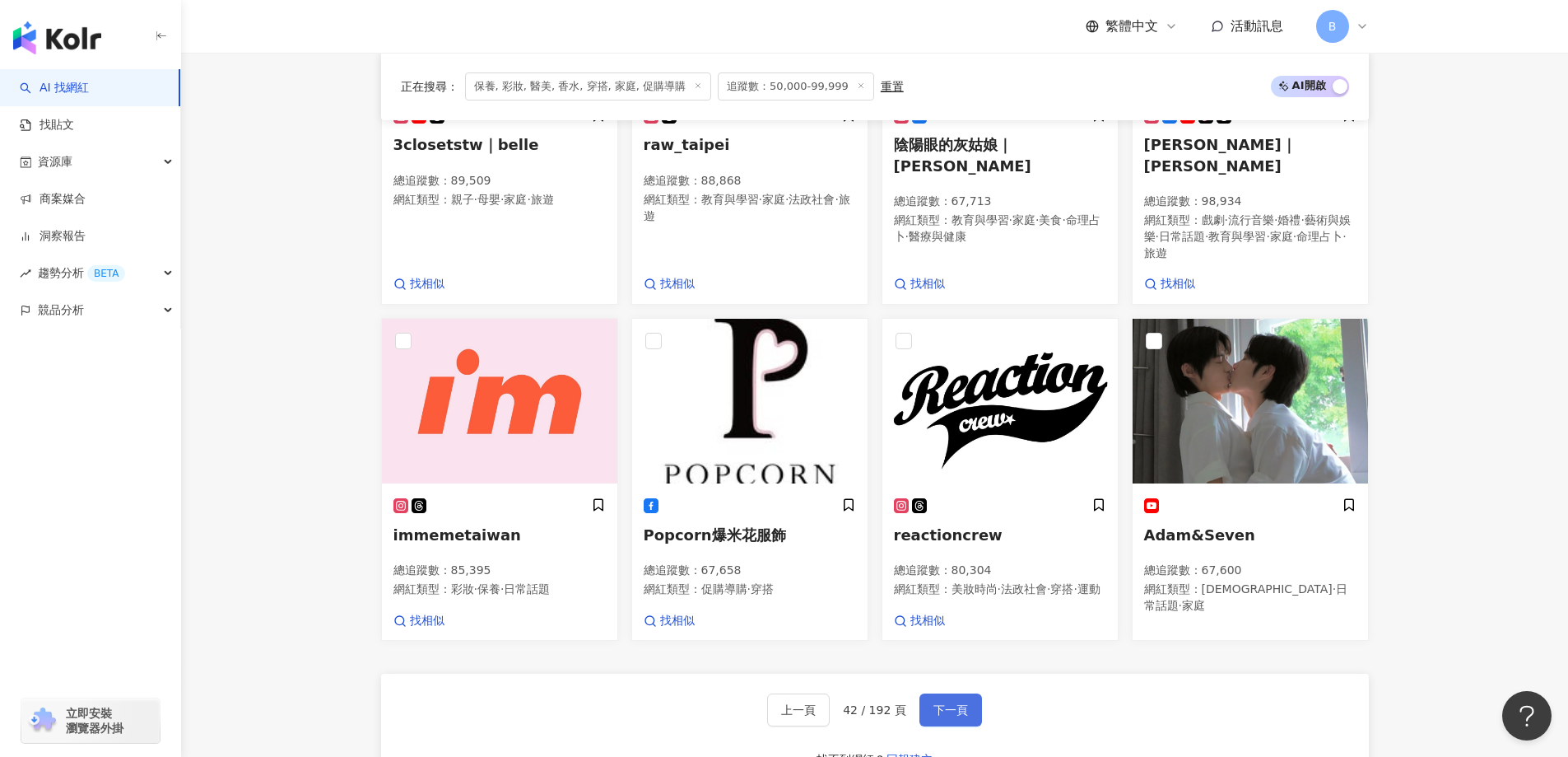
click at [954, 717] on span "下一頁" at bounding box center [950, 710] width 35 height 13
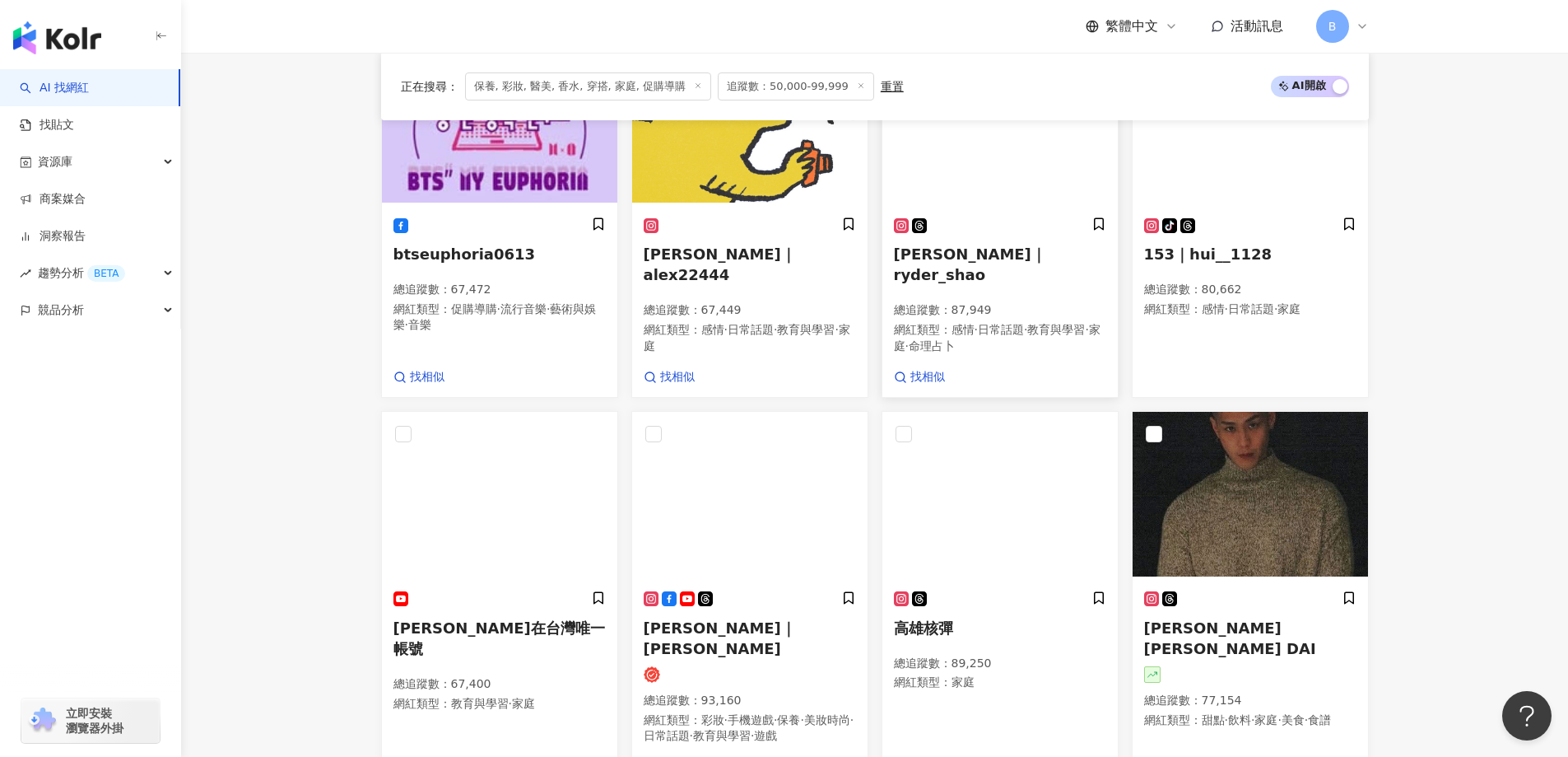
scroll to position [1027, 0]
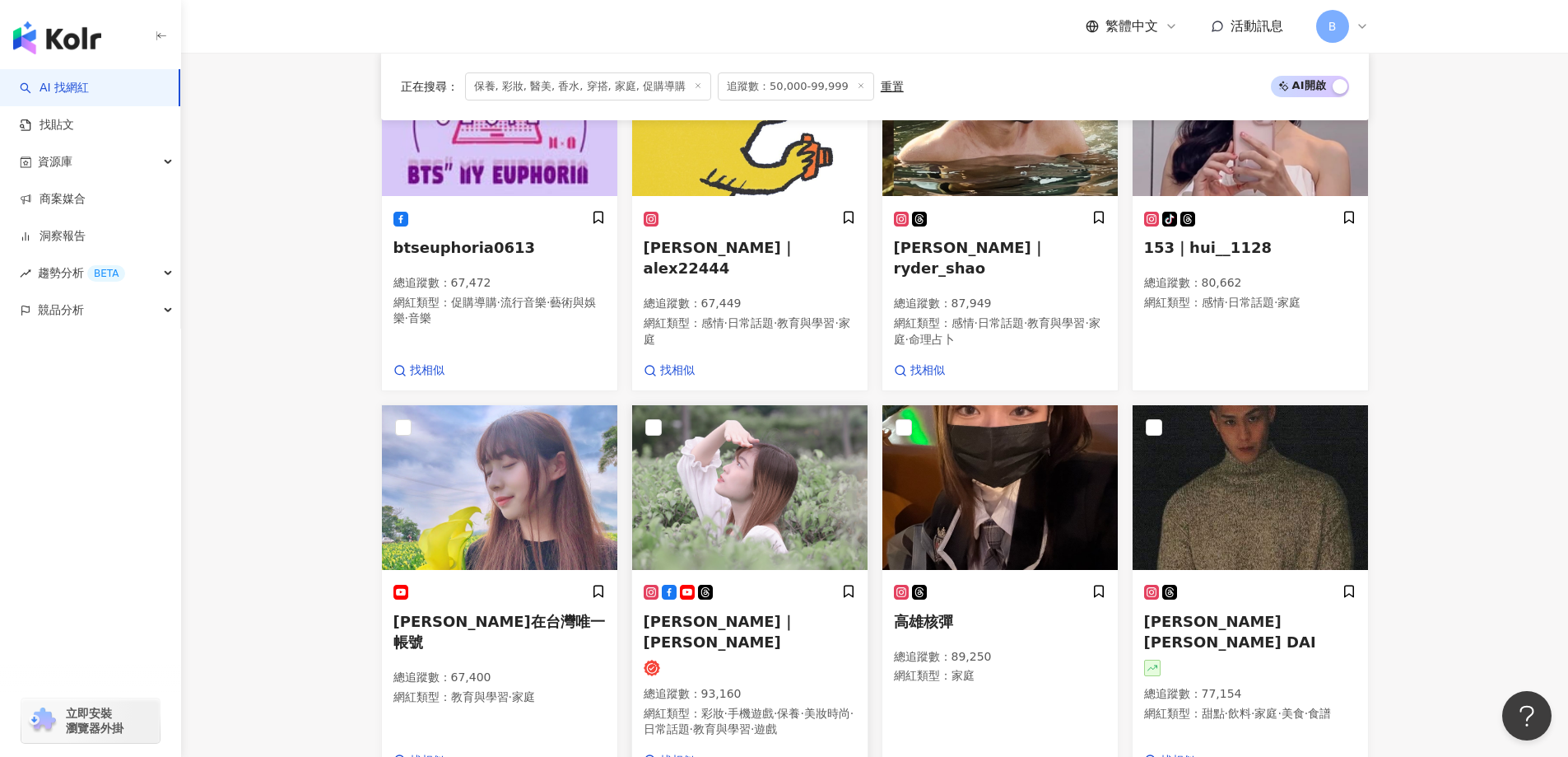
click at [732, 498] on img at bounding box center [749, 487] width 236 height 164
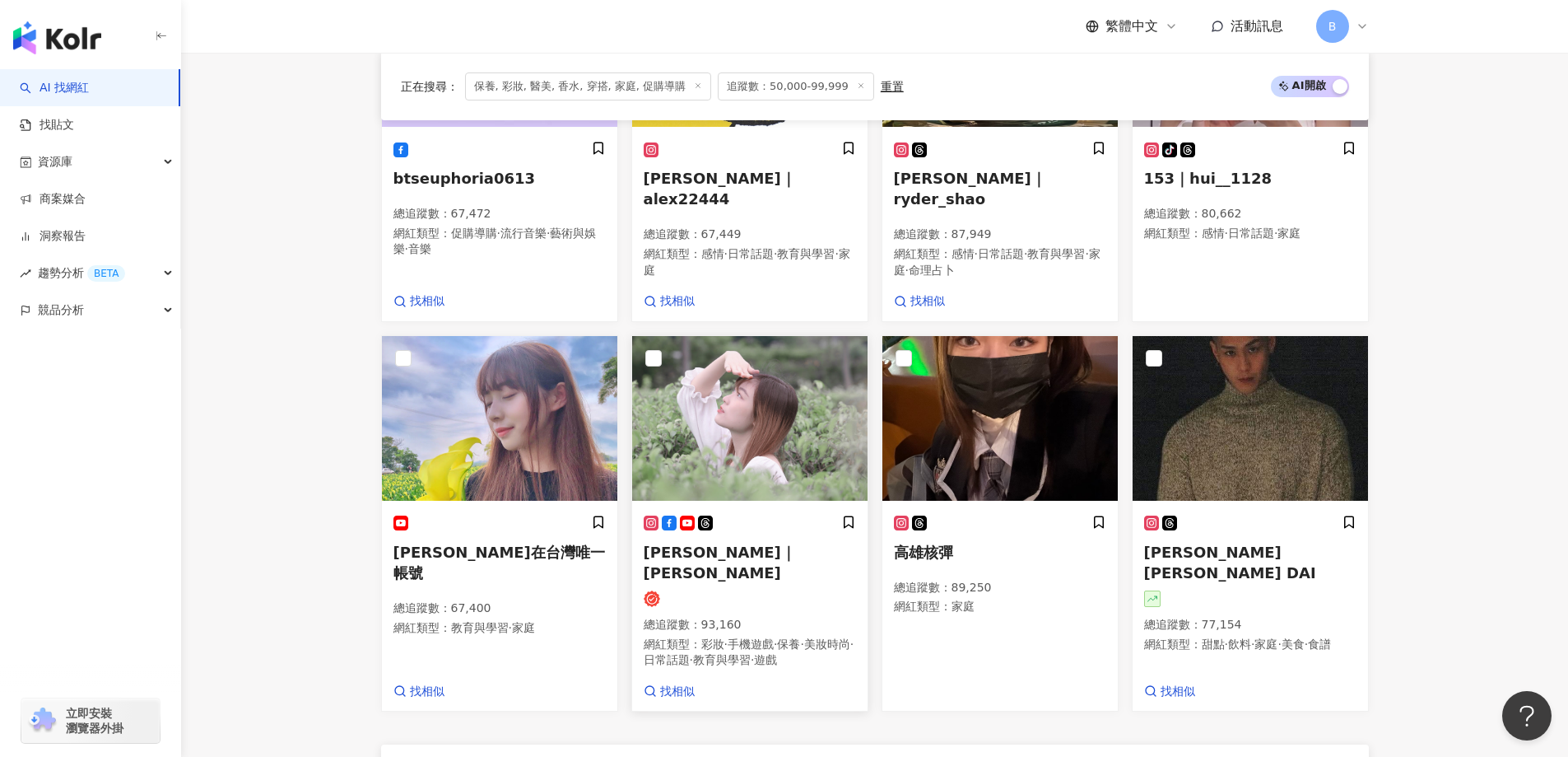
scroll to position [1275, 0]
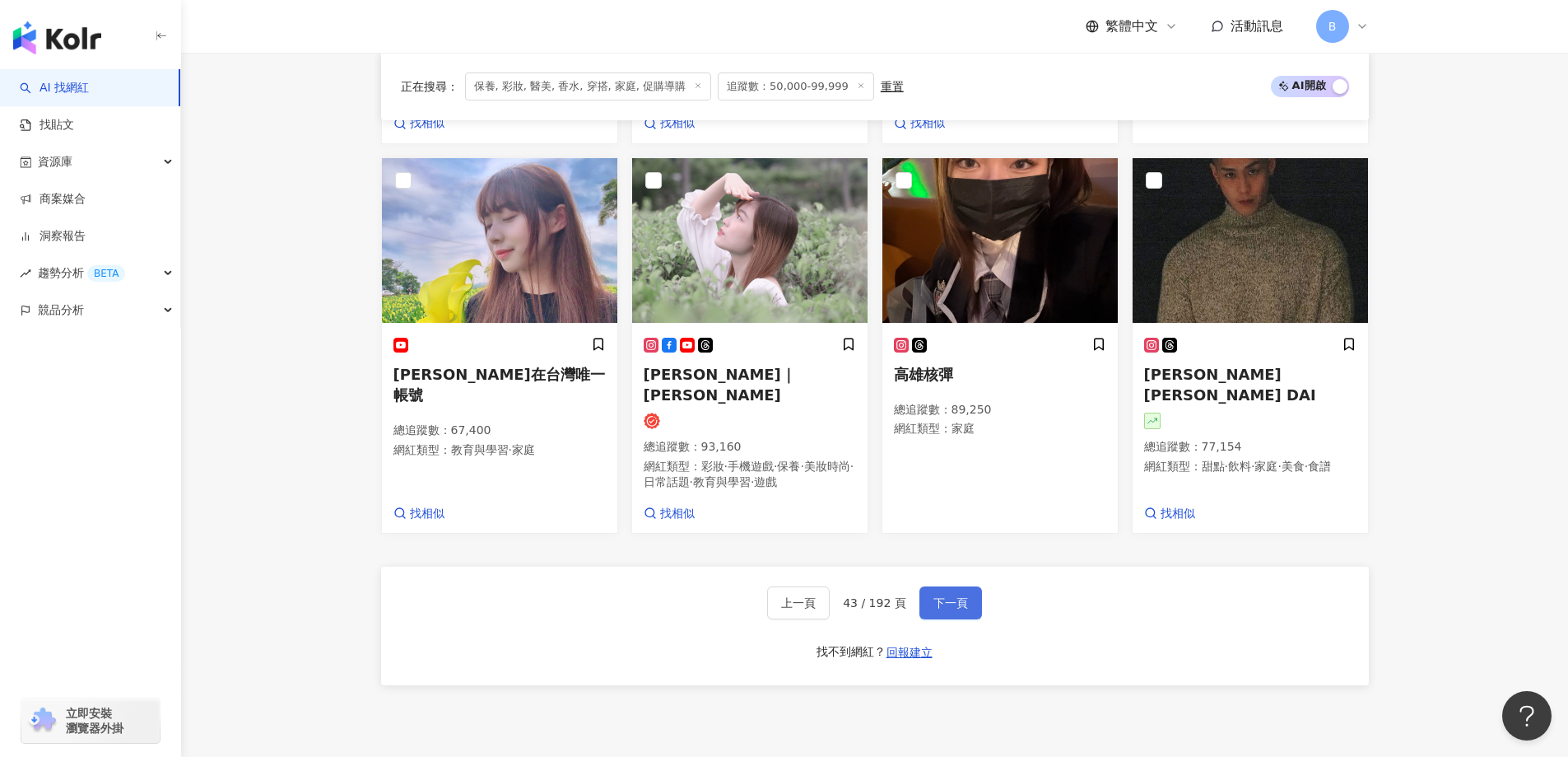
click at [956, 596] on span "下一頁" at bounding box center [950, 603] width 35 height 13
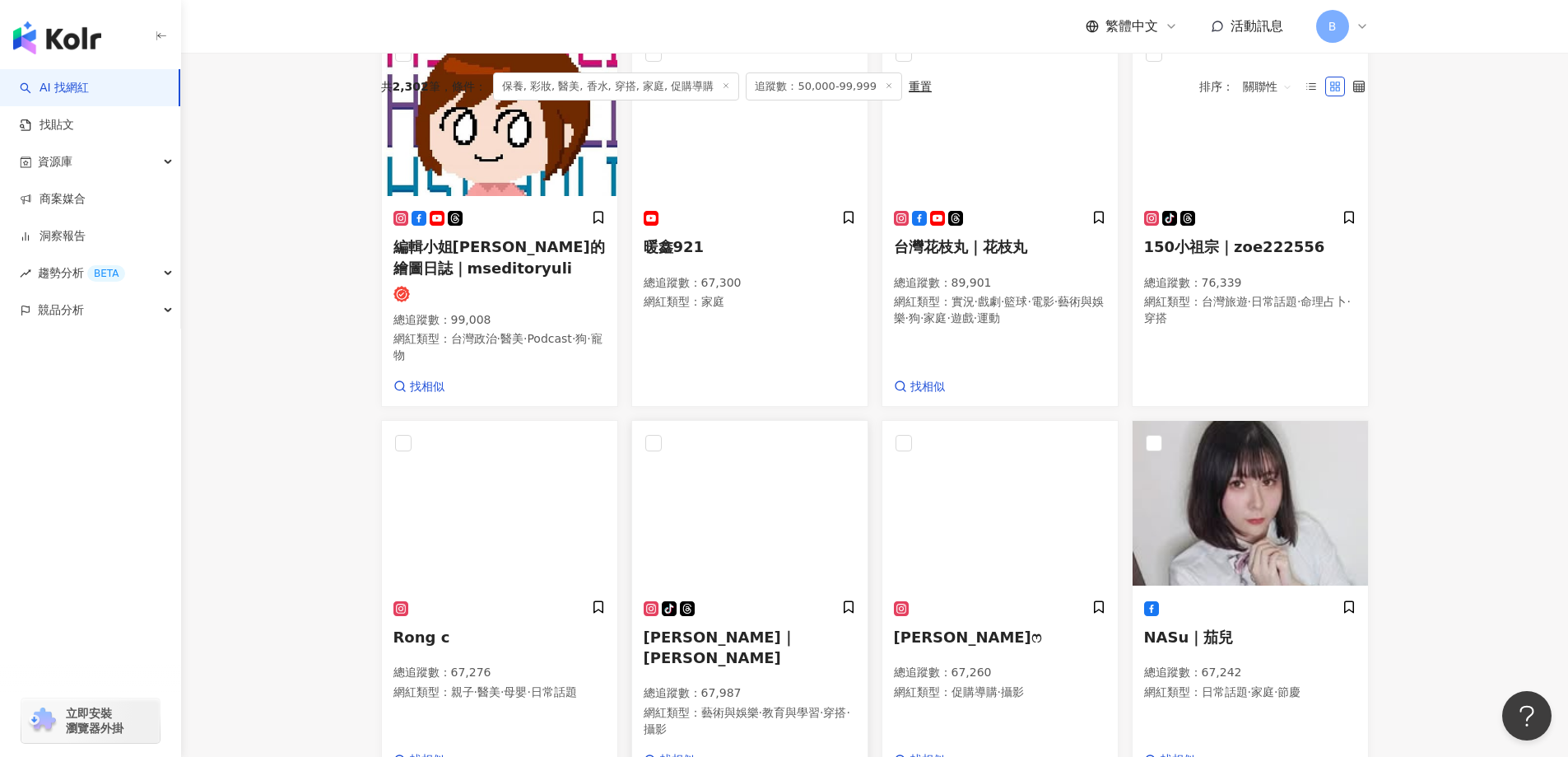
scroll to position [538, 0]
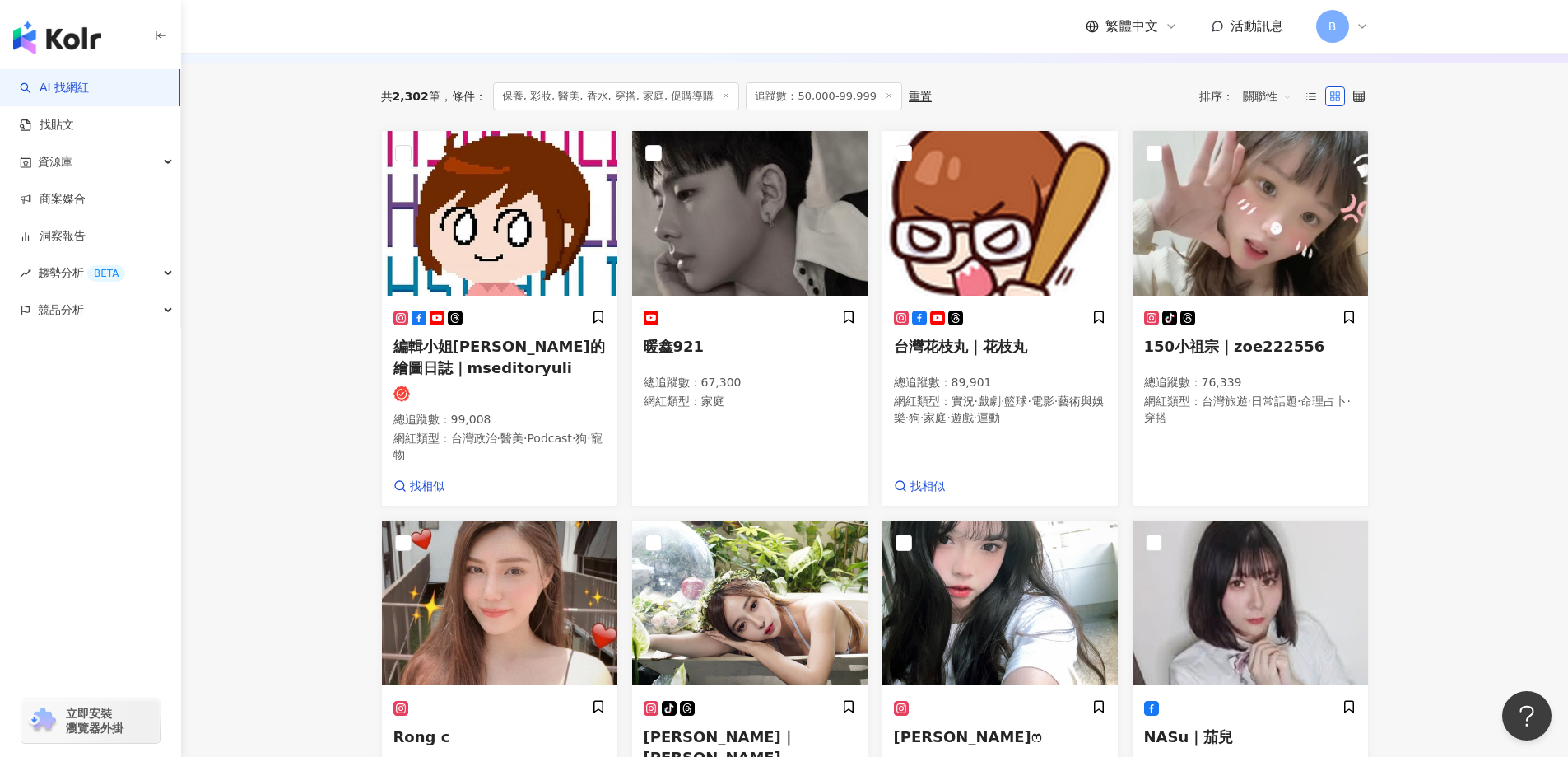
click at [1418, 317] on main "不分平台 台灣 搜尋 您可能感興趣： haikyu_rement_love haikyu_rement_love 香水油 香水品牌 類型 性別 追蹤數 互動率…" at bounding box center [874, 603] width 1387 height 2177
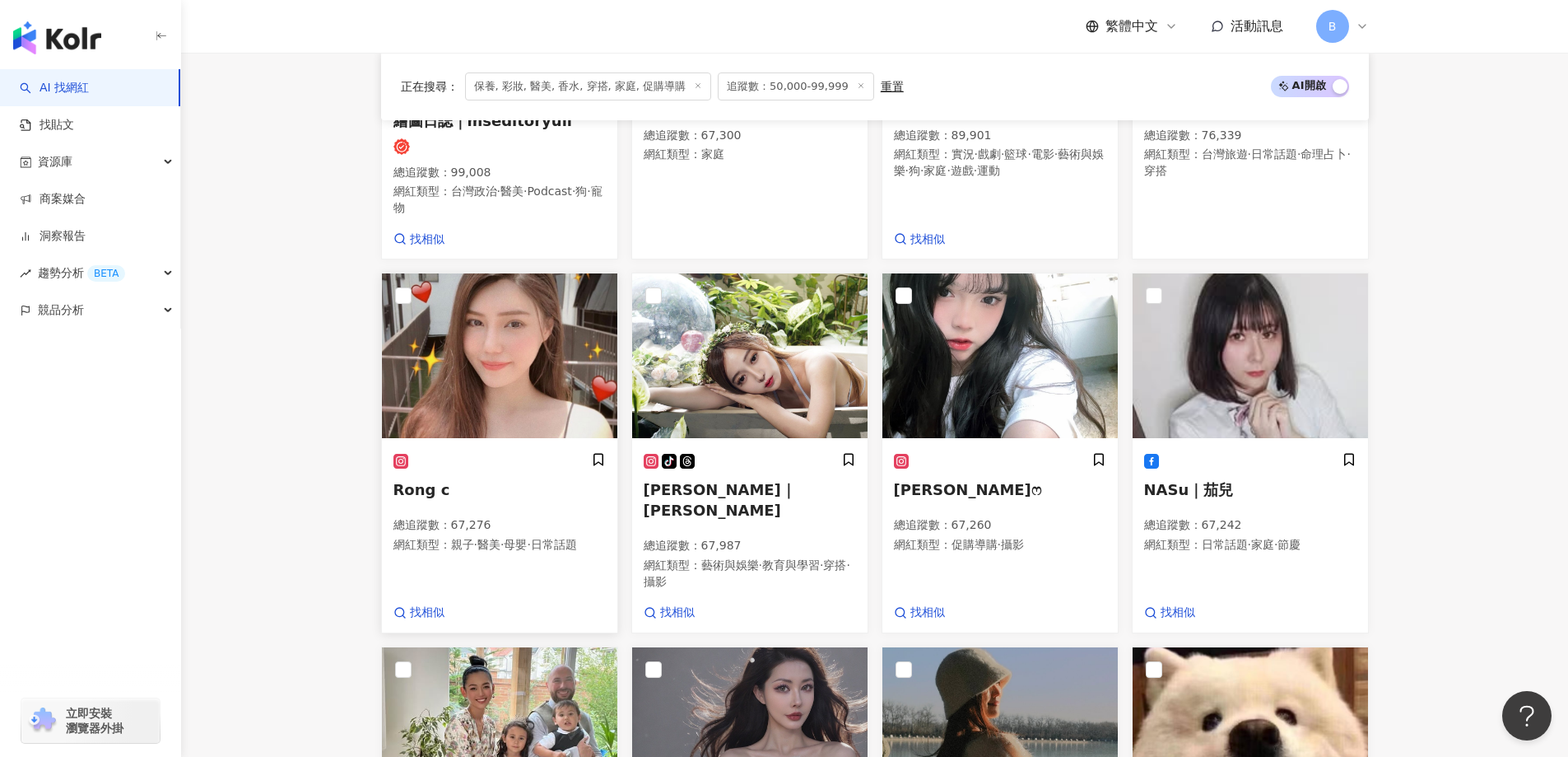
click at [487, 347] on img at bounding box center [500, 355] width 236 height 164
click at [1492, 302] on main "不分平台 台灣 搜尋 您可能感興趣： haikyu_rement_love haikyu_rement_love 香水油 香水品牌 類型 性別 追蹤數 互動率…" at bounding box center [874, 356] width 1387 height 2177
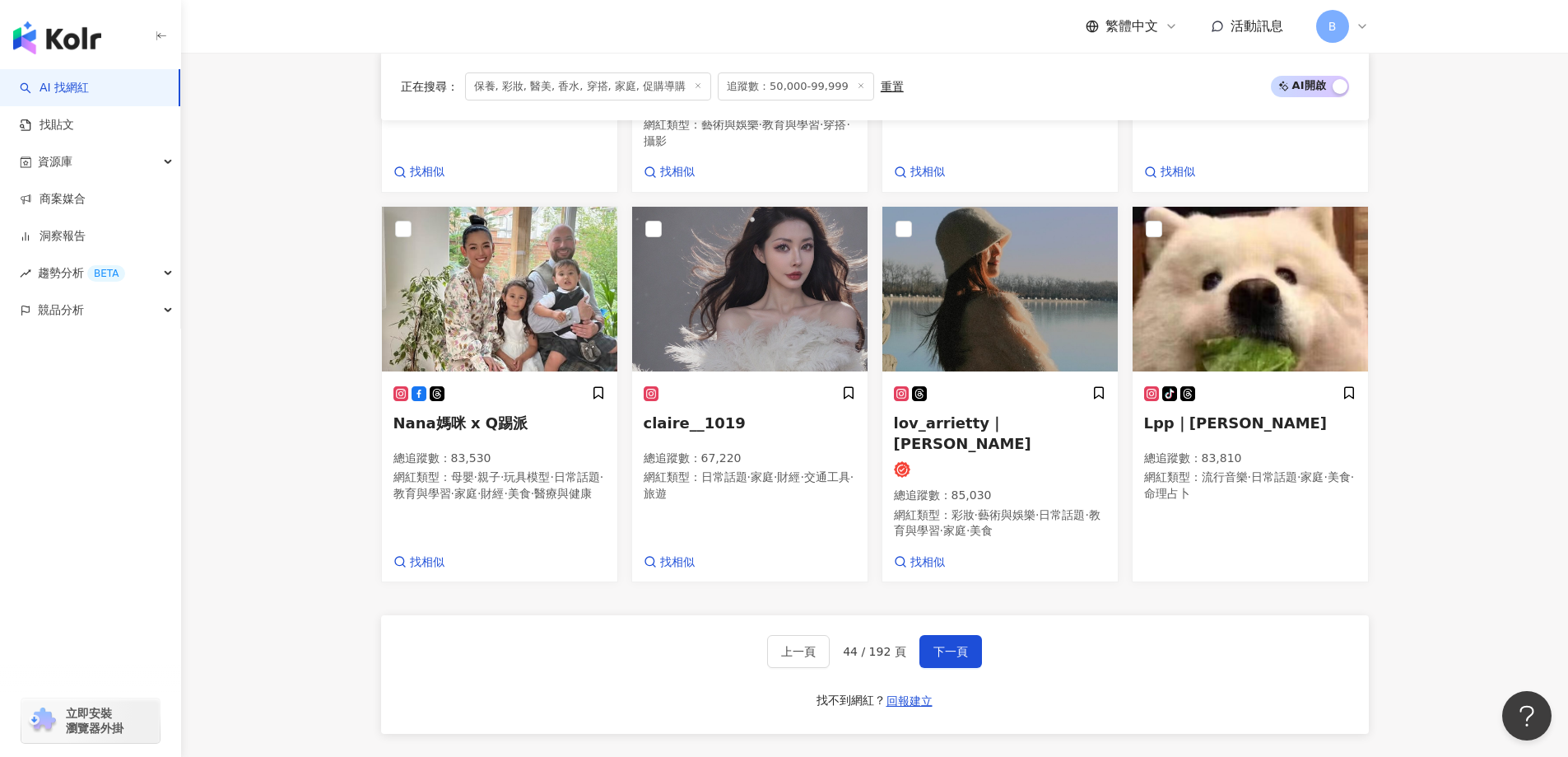
scroll to position [1197, 0]
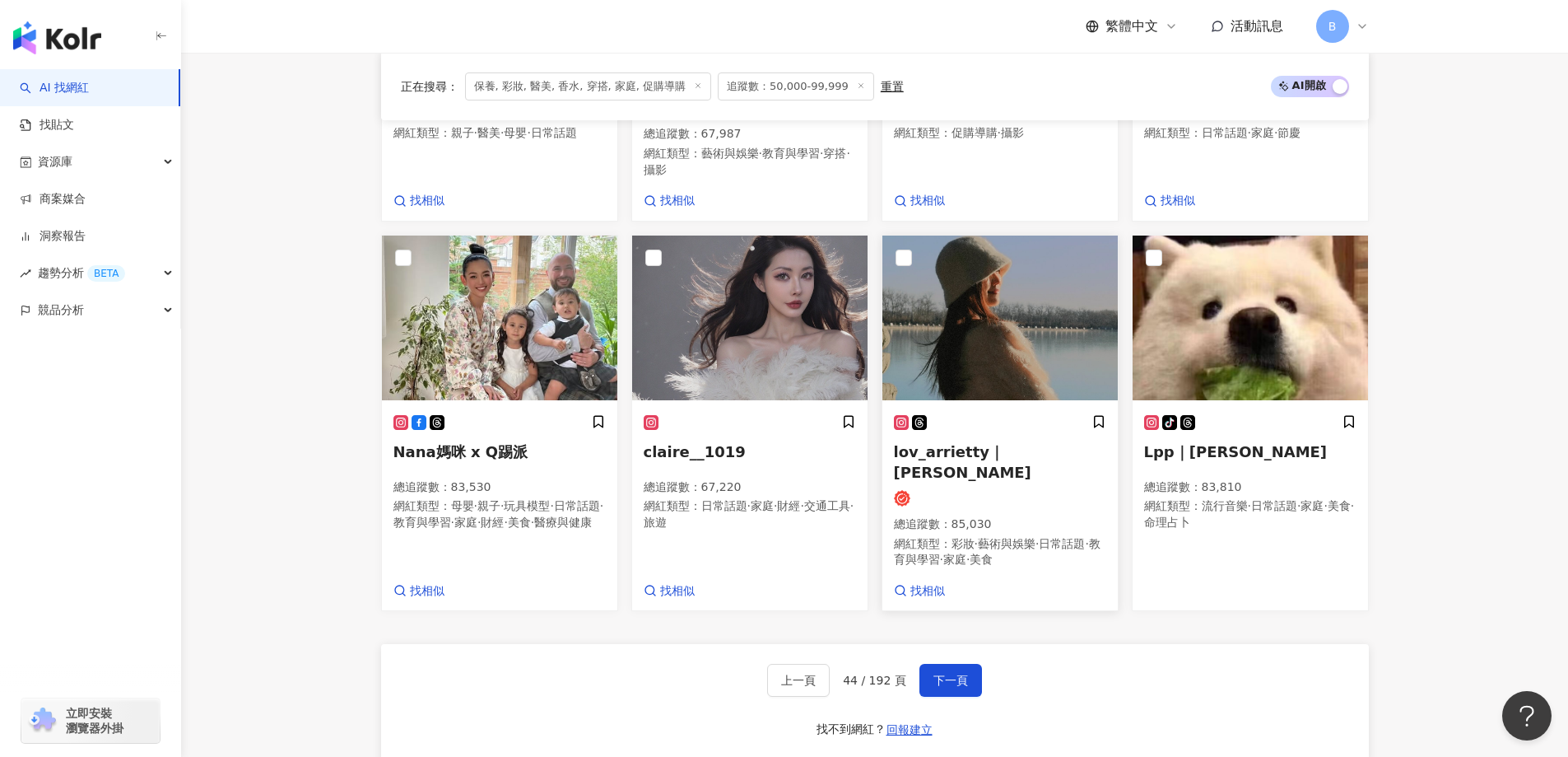
click at [1024, 309] on img at bounding box center [1000, 317] width 236 height 164
click at [971, 664] on button "下一頁" at bounding box center [950, 680] width 63 height 33
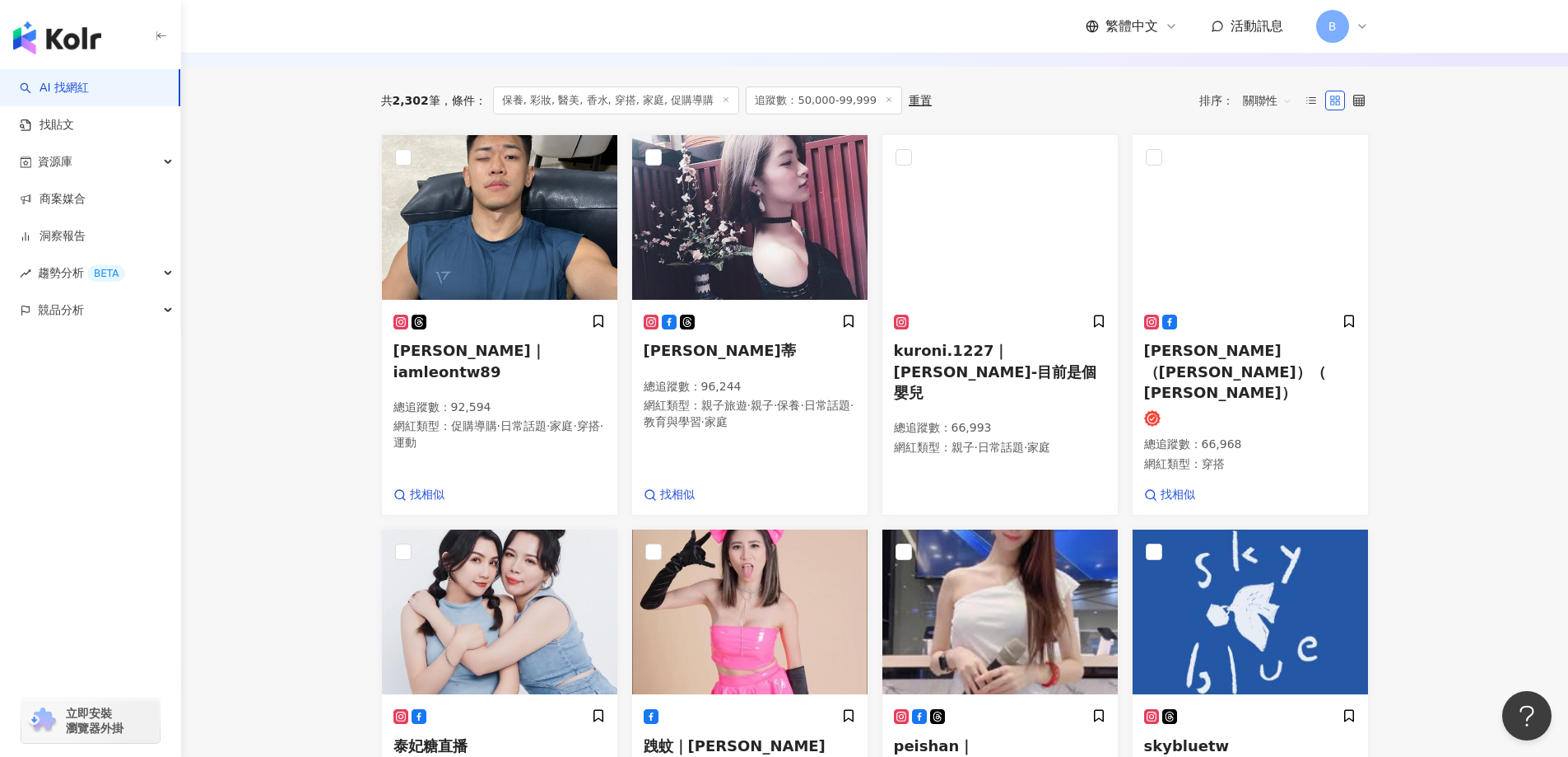
scroll to position [472, 0]
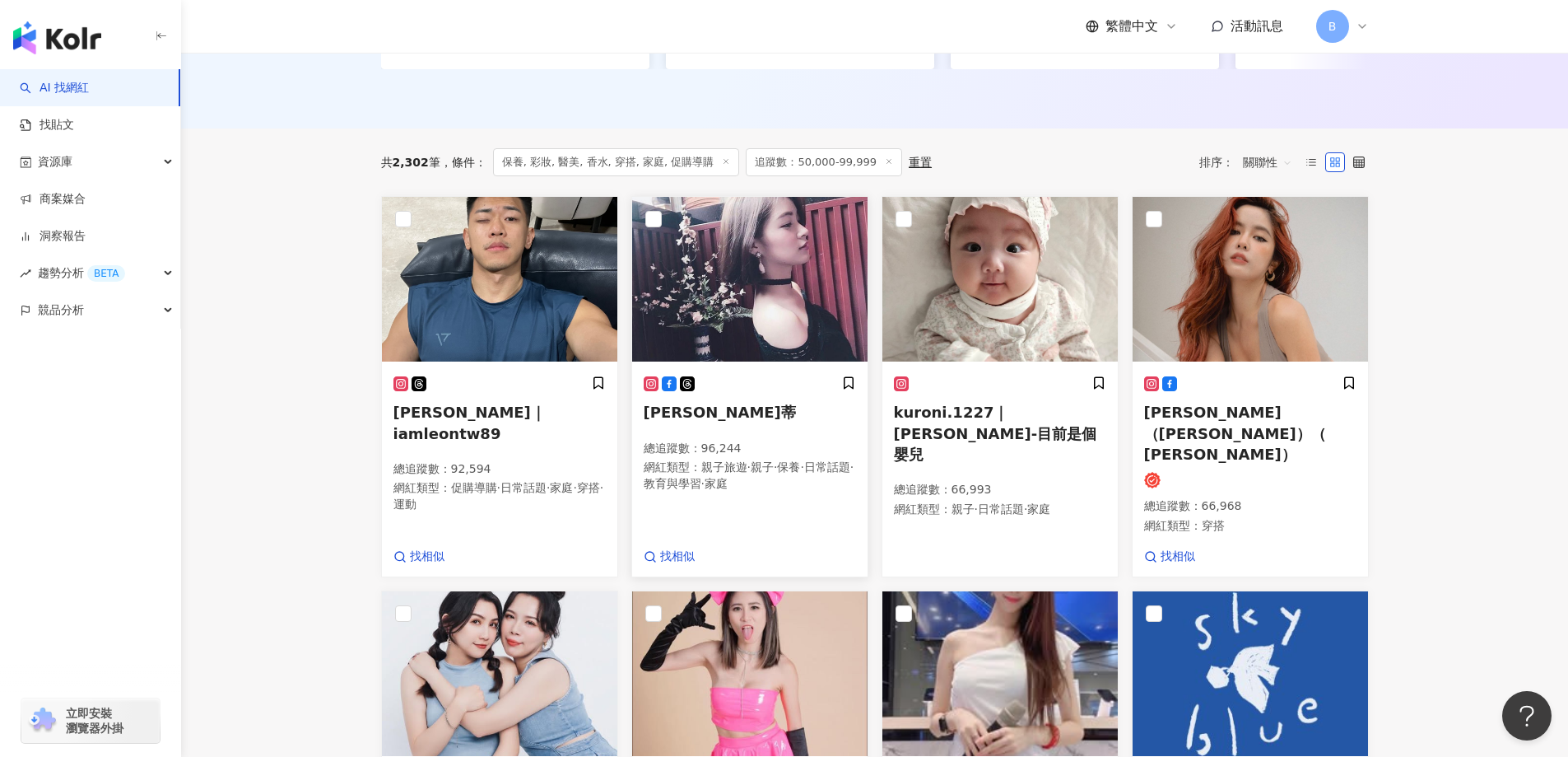
click at [773, 268] on img at bounding box center [749, 279] width 236 height 164
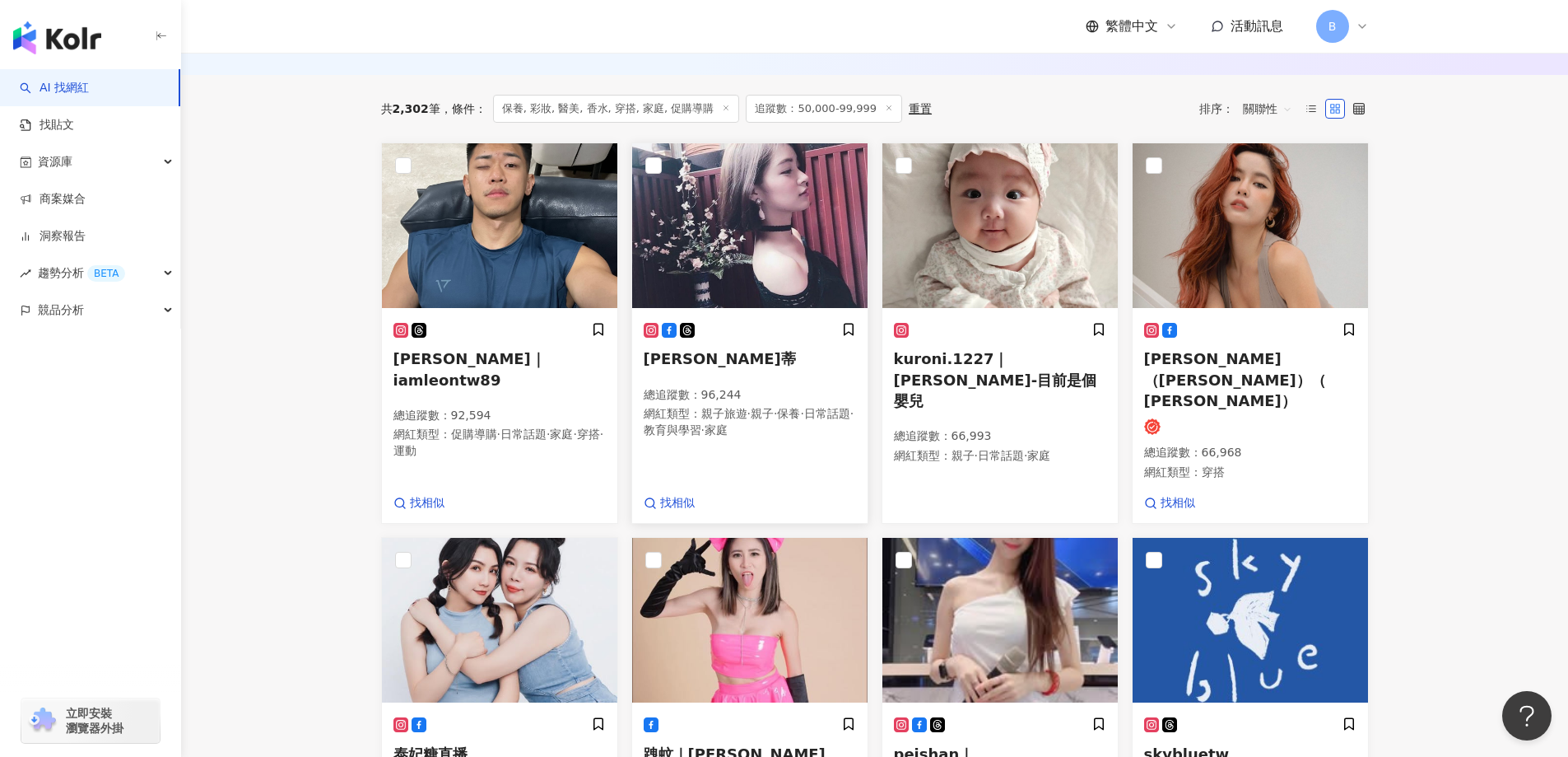
scroll to position [555, 0]
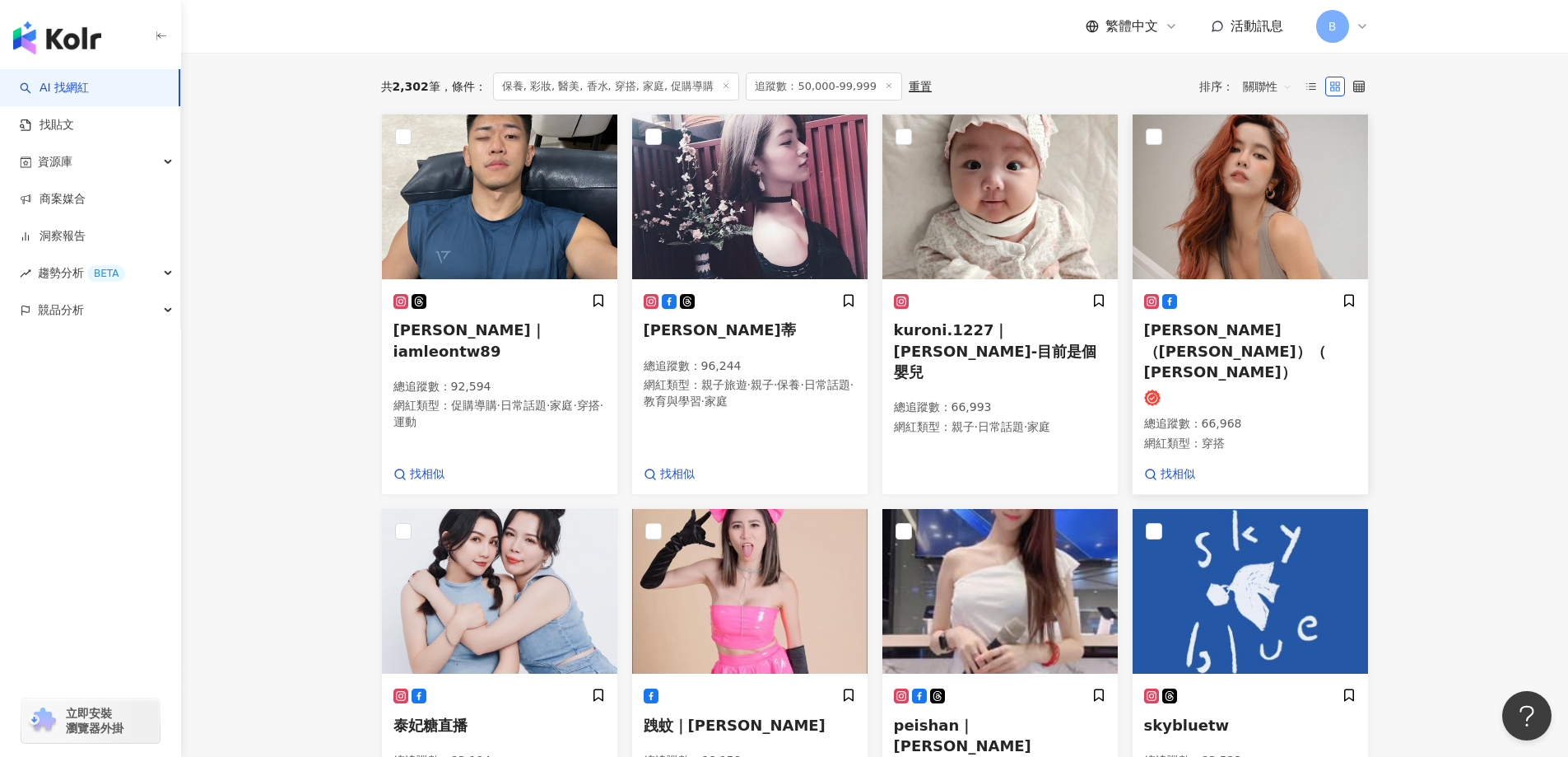
click at [1265, 158] on img at bounding box center [1250, 196] width 236 height 164
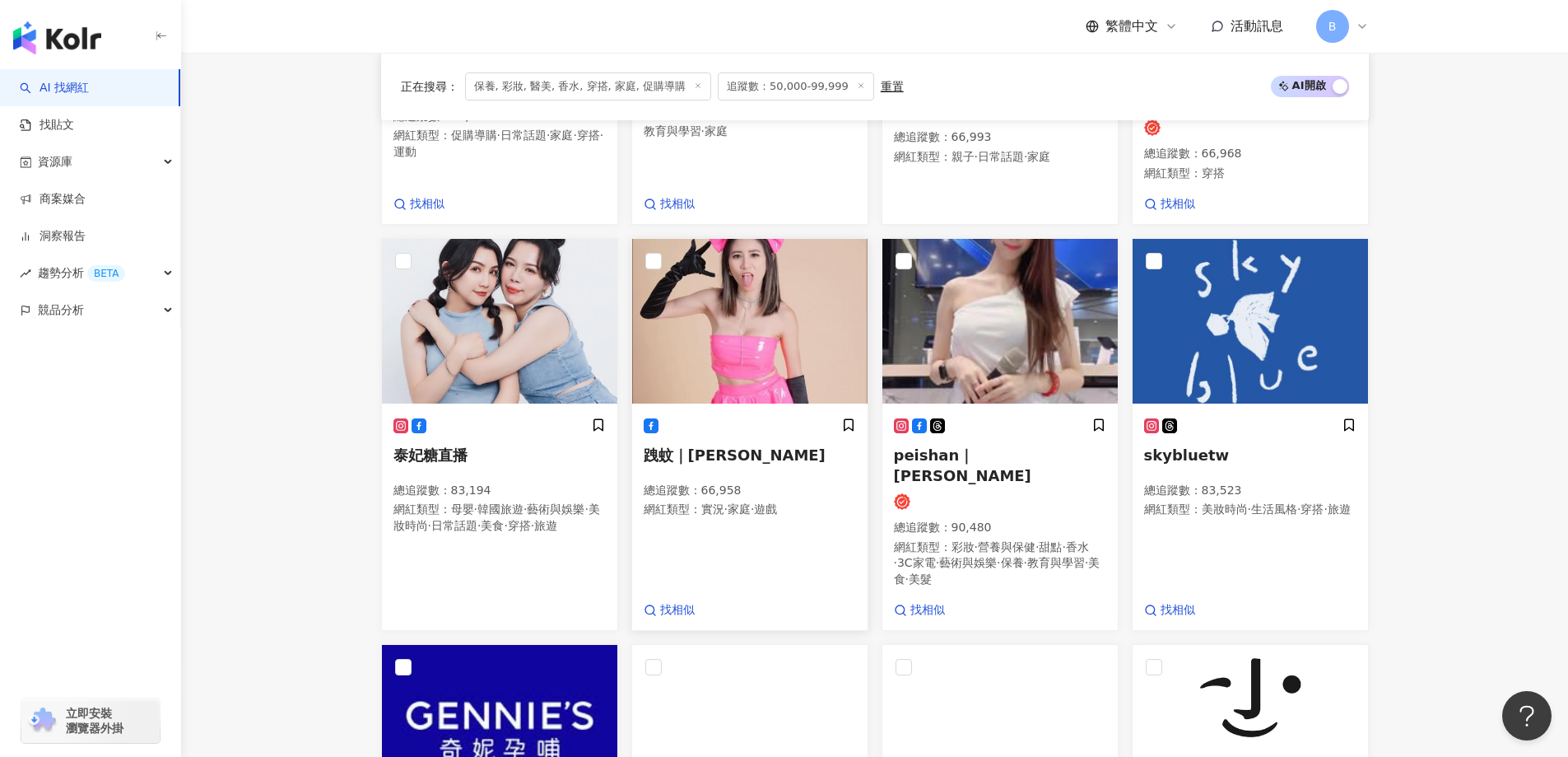
scroll to position [802, 0]
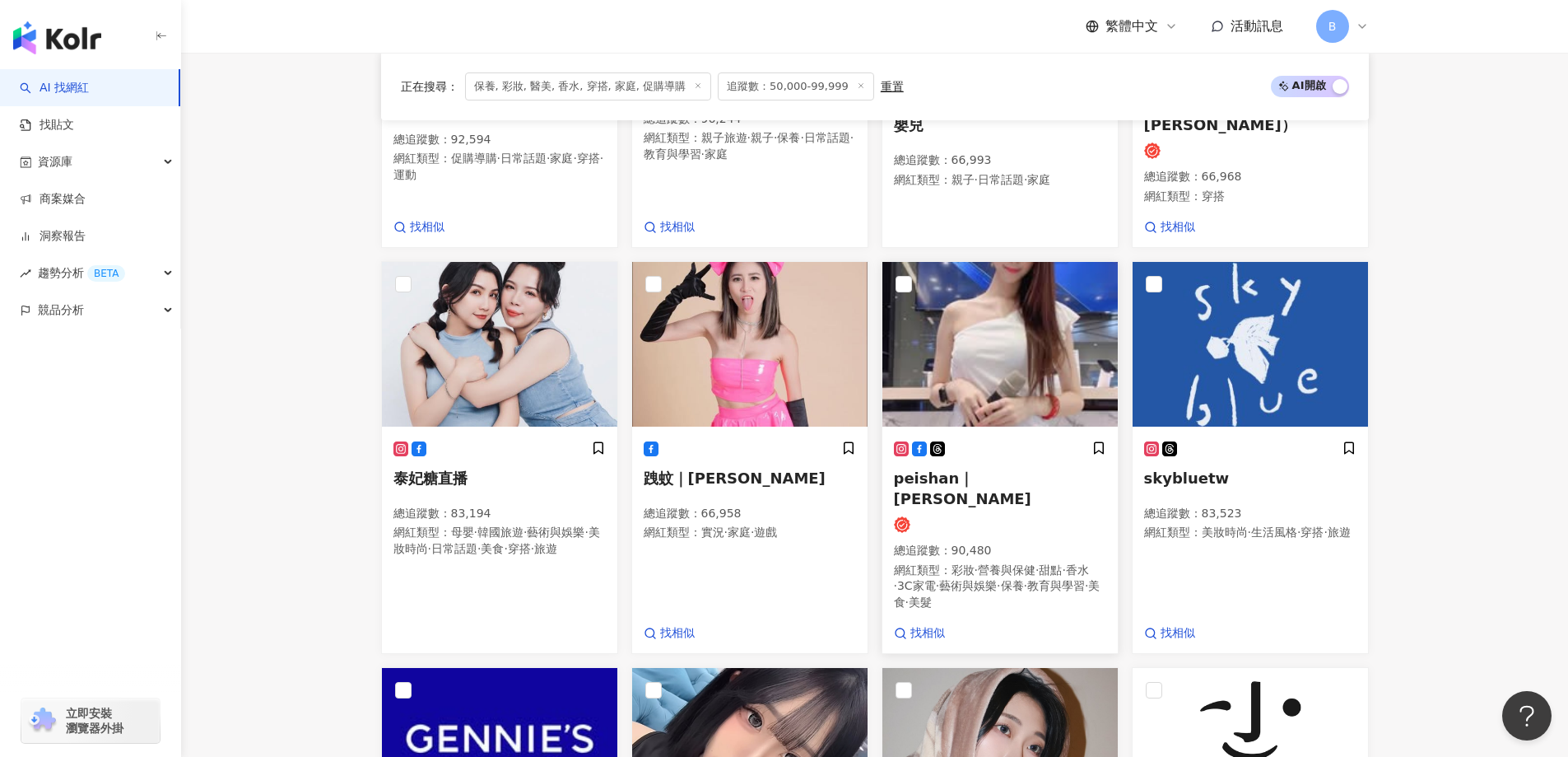
click at [945, 357] on img at bounding box center [1000, 344] width 236 height 164
click at [259, 365] on main "不分平台 台灣 搜尋 您可能感興趣： haikyu_rement_love haikyu_rement_love 香水油 香水品牌 類型 性別 追蹤數 互動率…" at bounding box center [874, 357] width 1387 height 2214
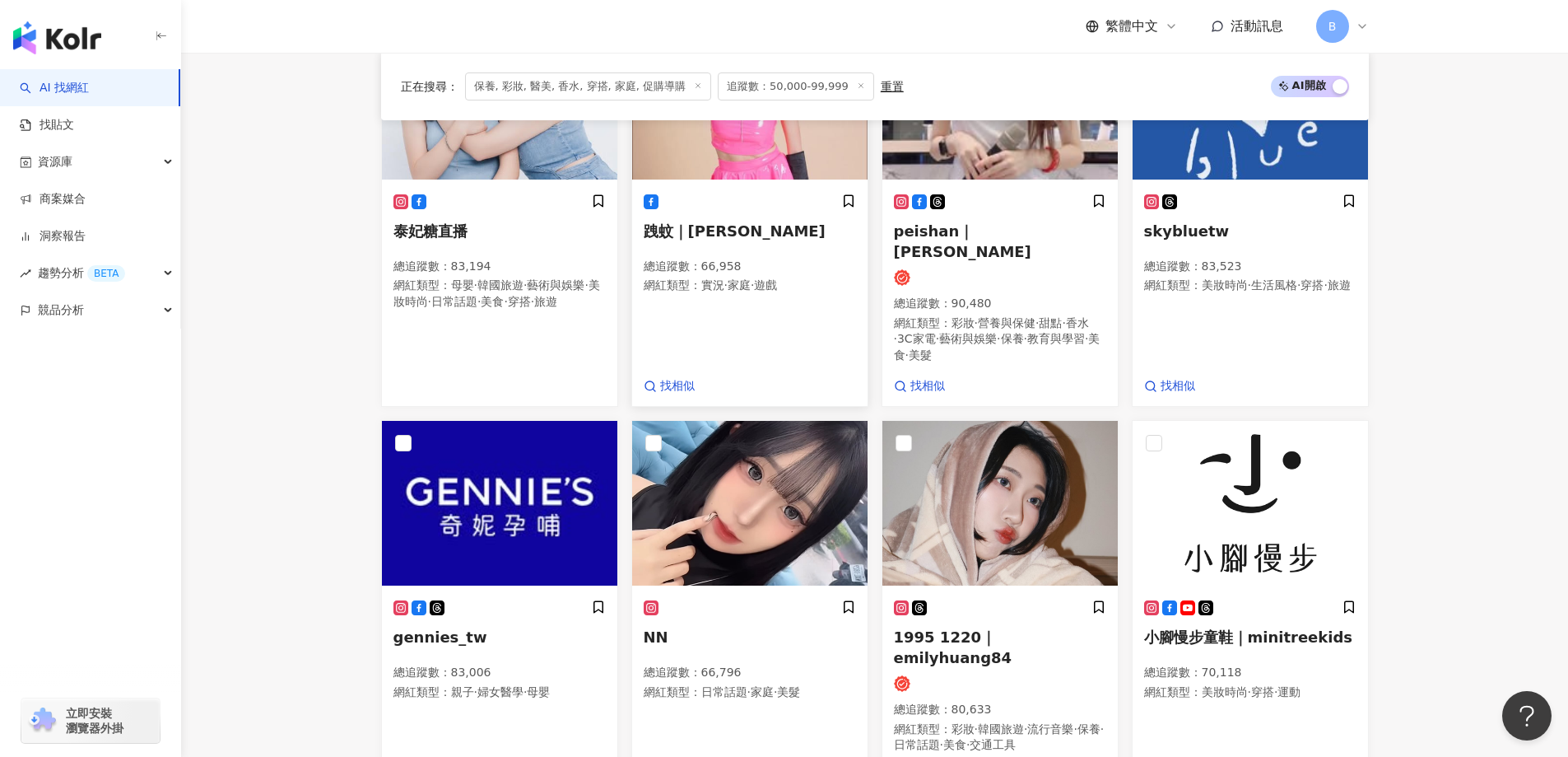
scroll to position [1213, 0]
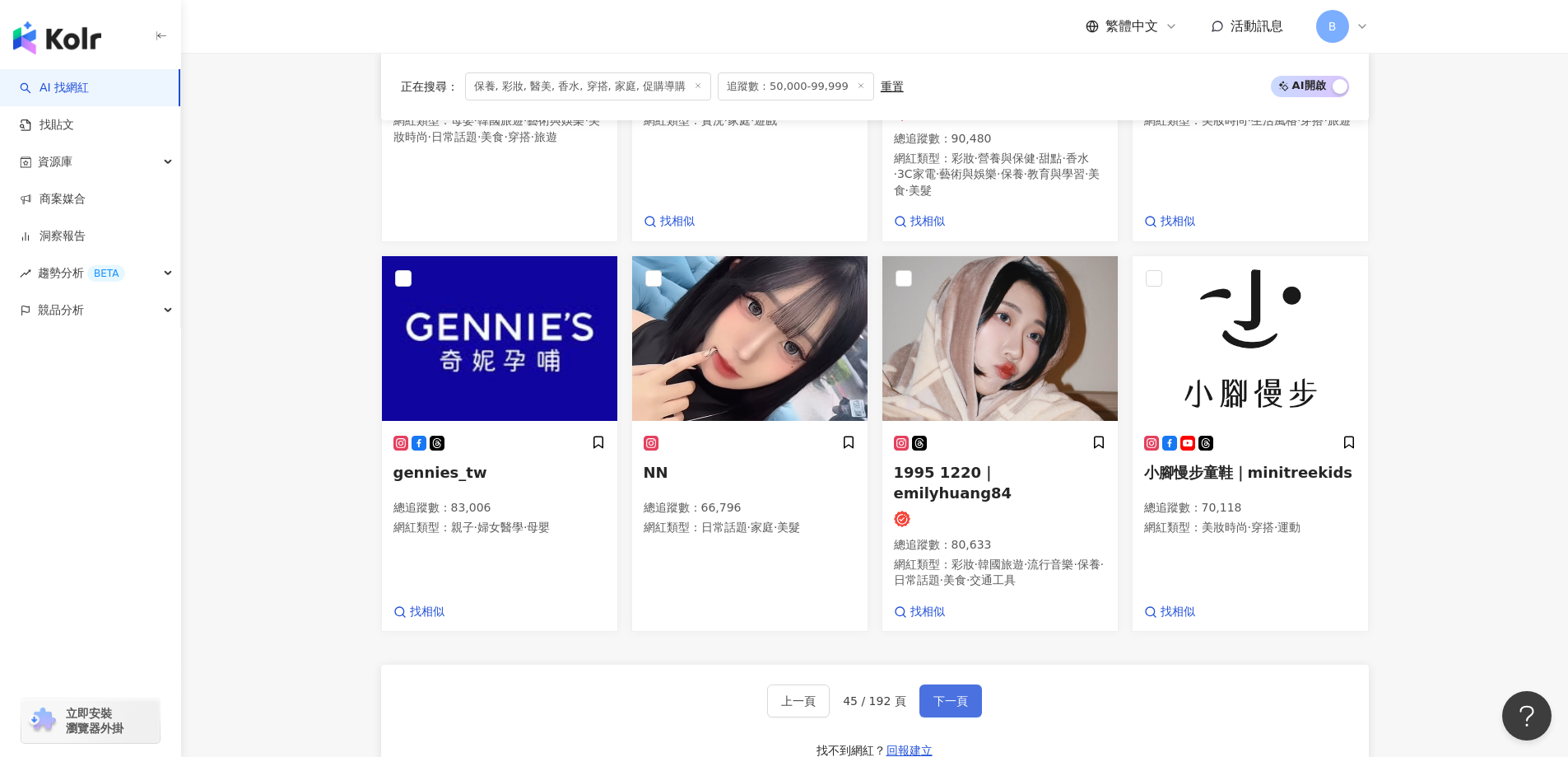
click at [945, 694] on span "下一頁" at bounding box center [950, 701] width 35 height 13
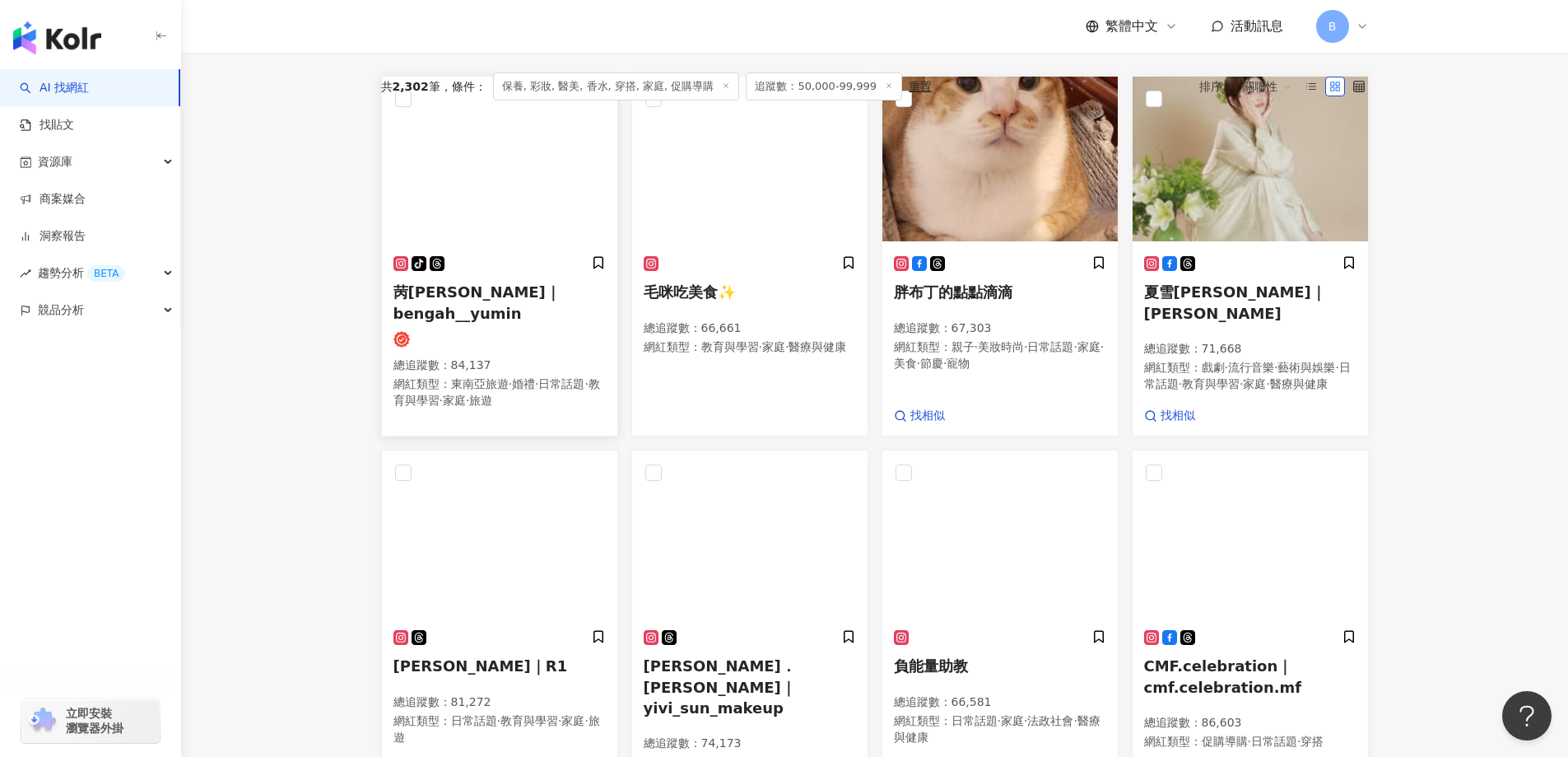
scroll to position [739, 0]
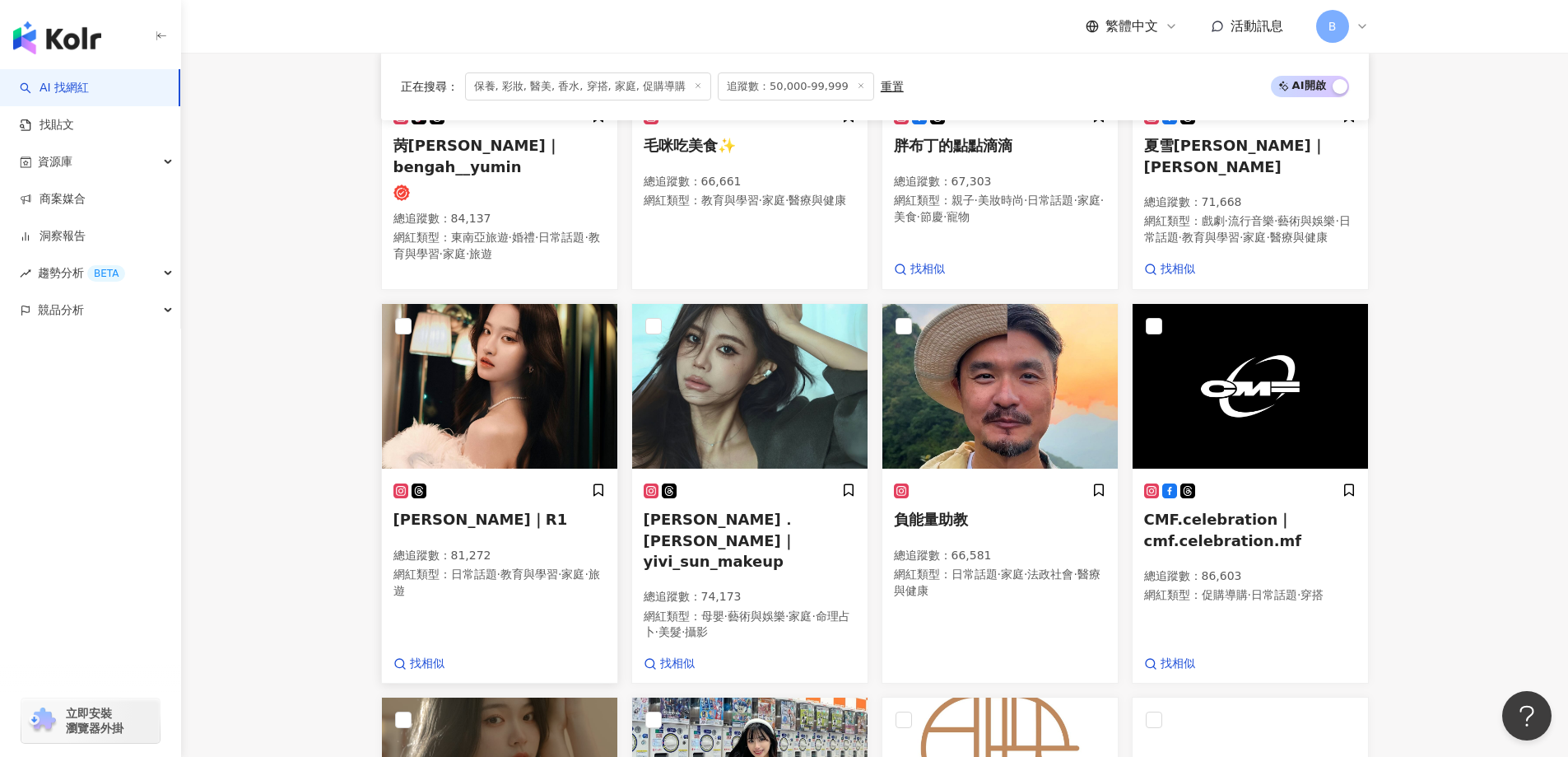
click at [478, 381] on img at bounding box center [500, 385] width 236 height 164
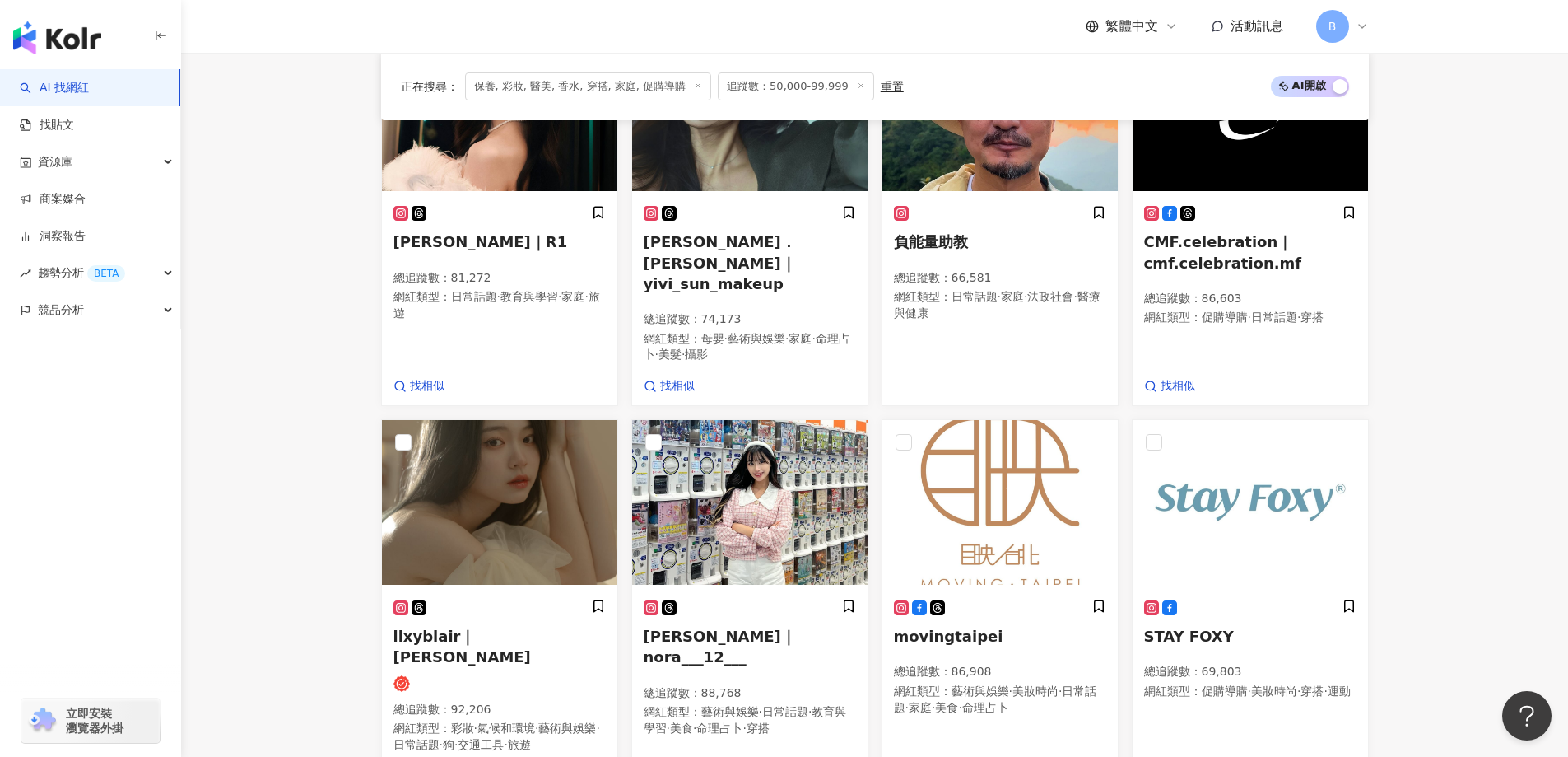
scroll to position [1151, 0]
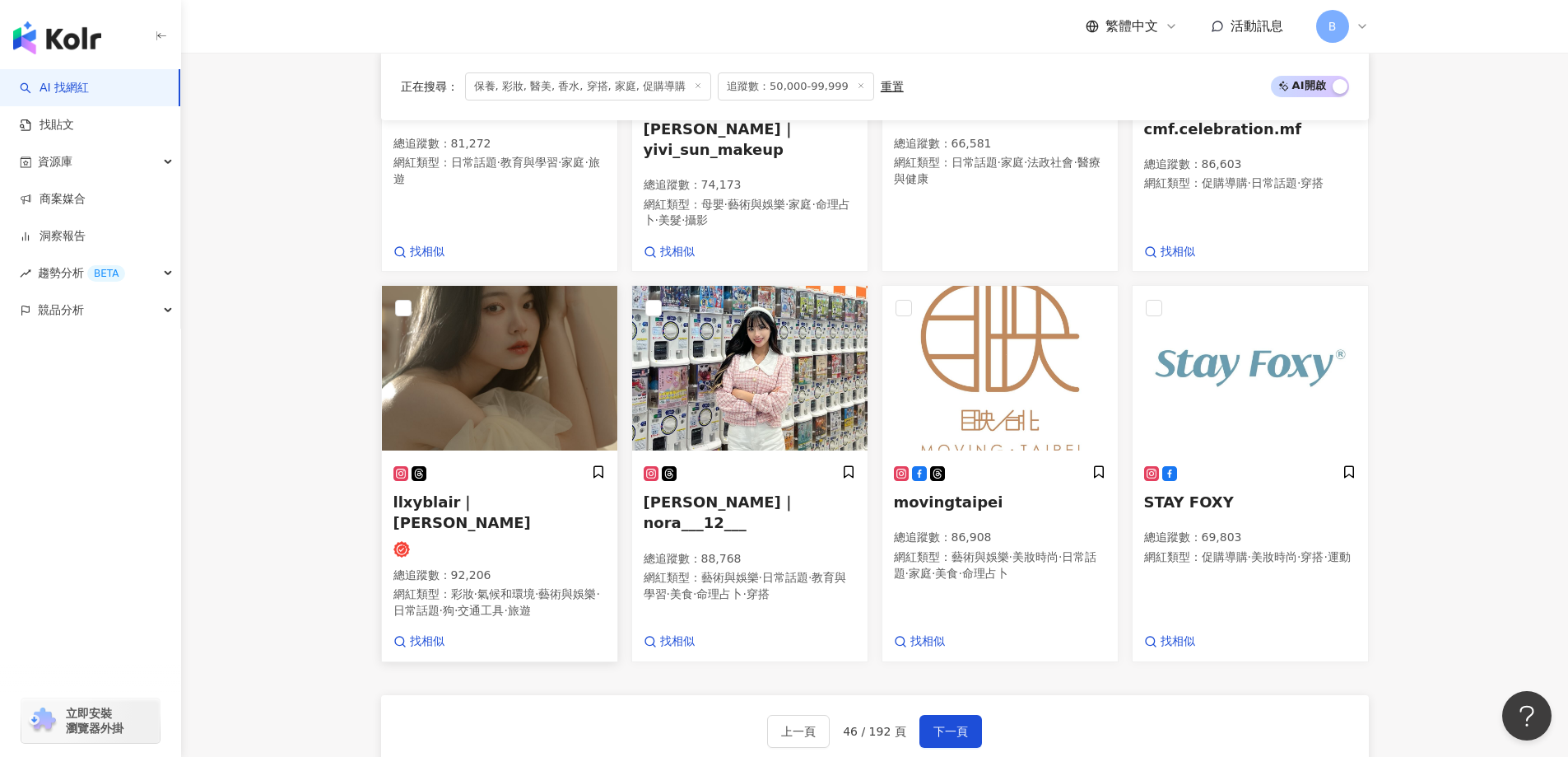
click at [529, 363] on img at bounding box center [500, 367] width 236 height 164
click at [932, 722] on button "下一頁" at bounding box center [950, 731] width 63 height 33
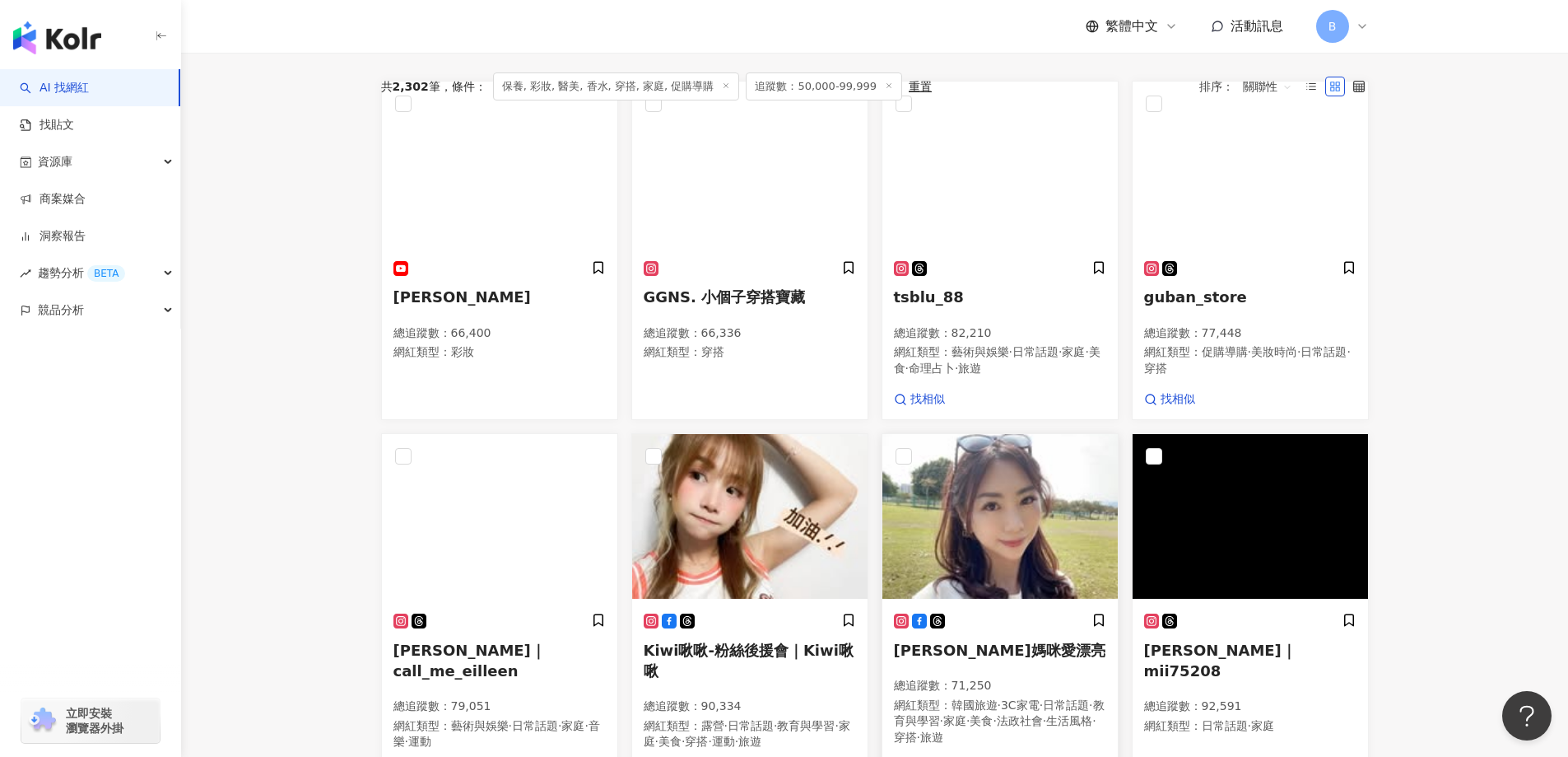
scroll to position [424, 0]
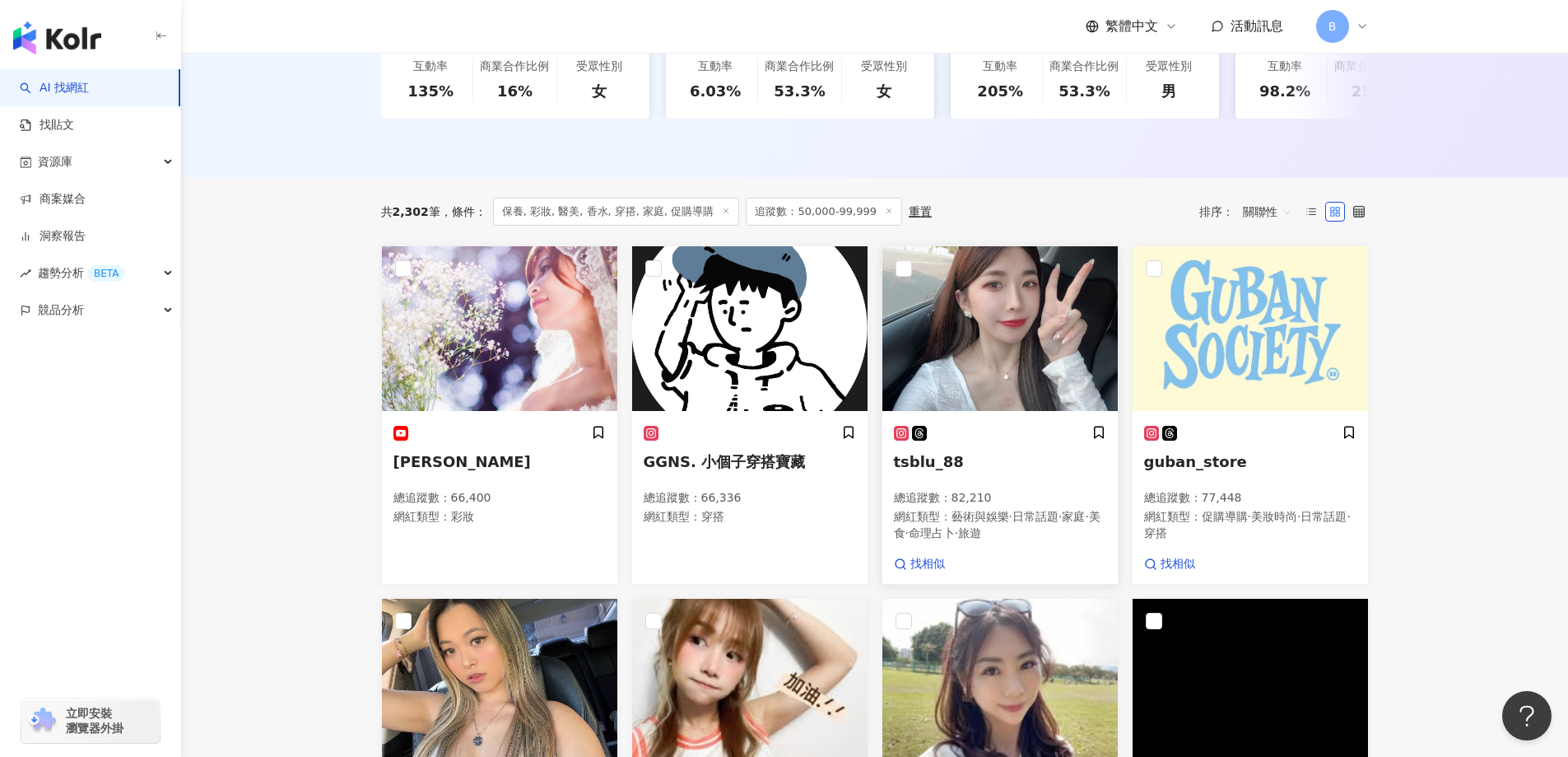
click at [1007, 357] on img at bounding box center [1000, 328] width 236 height 164
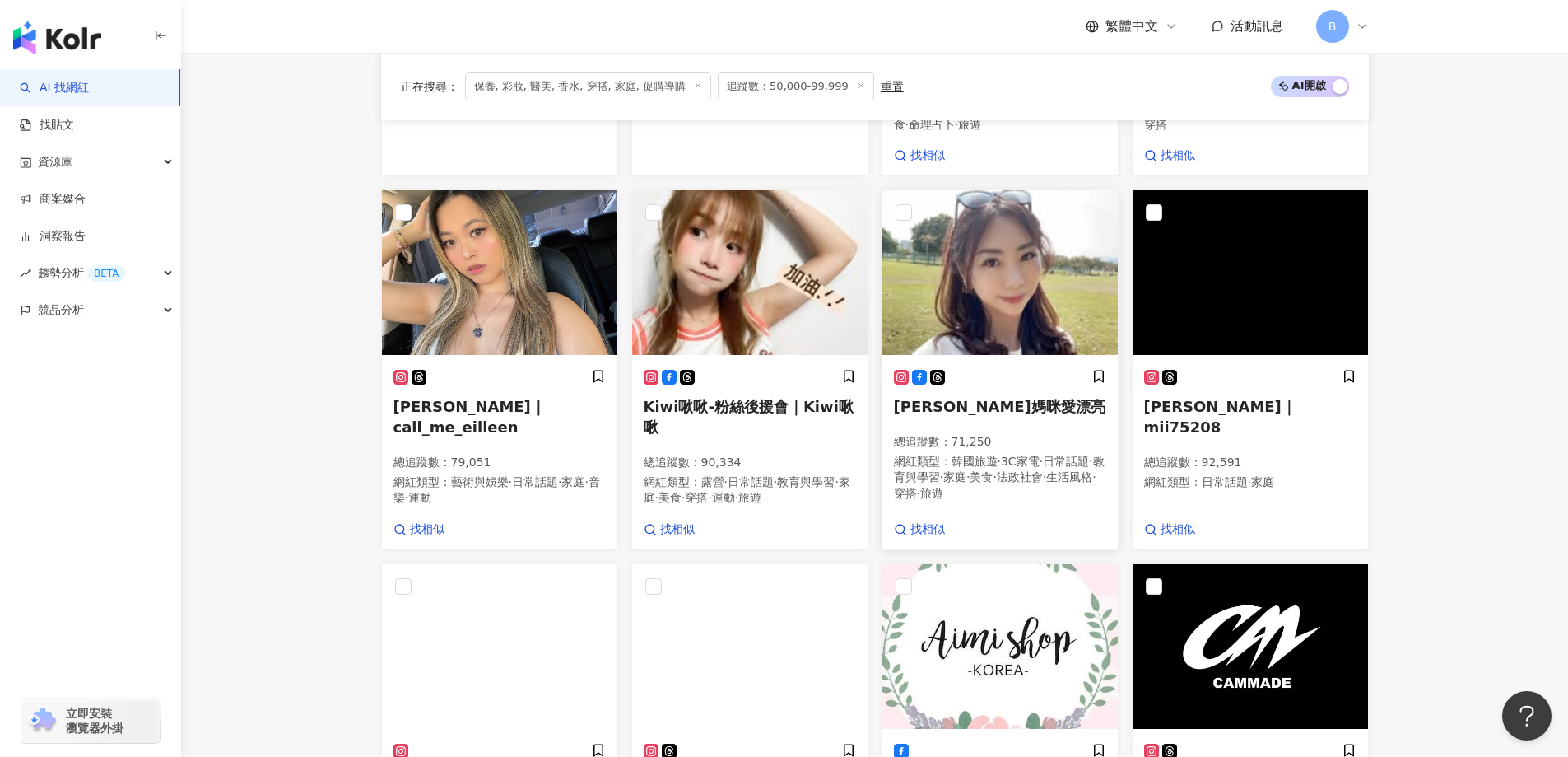
scroll to position [835, 0]
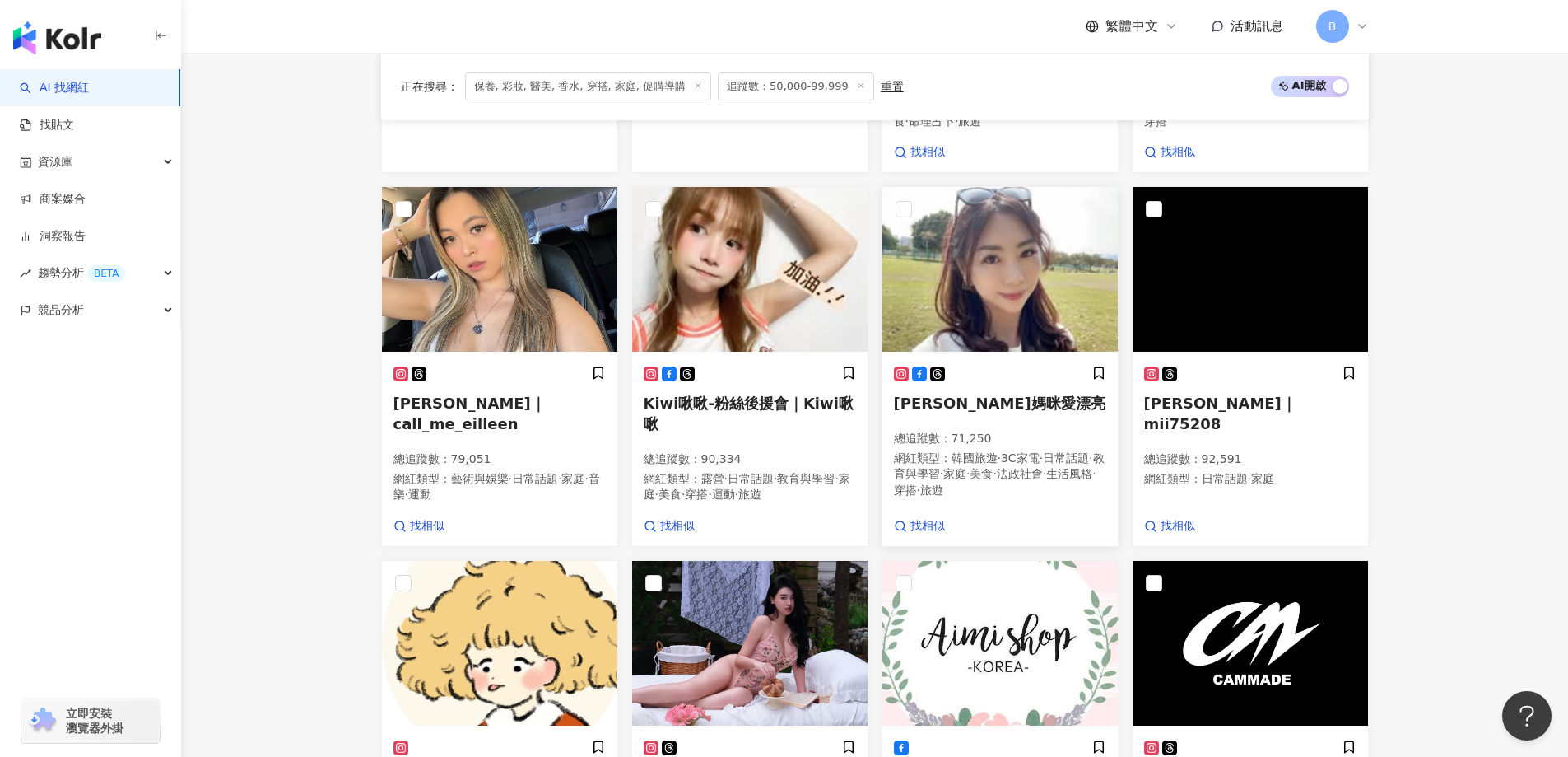
click at [978, 303] on img at bounding box center [1000, 269] width 236 height 164
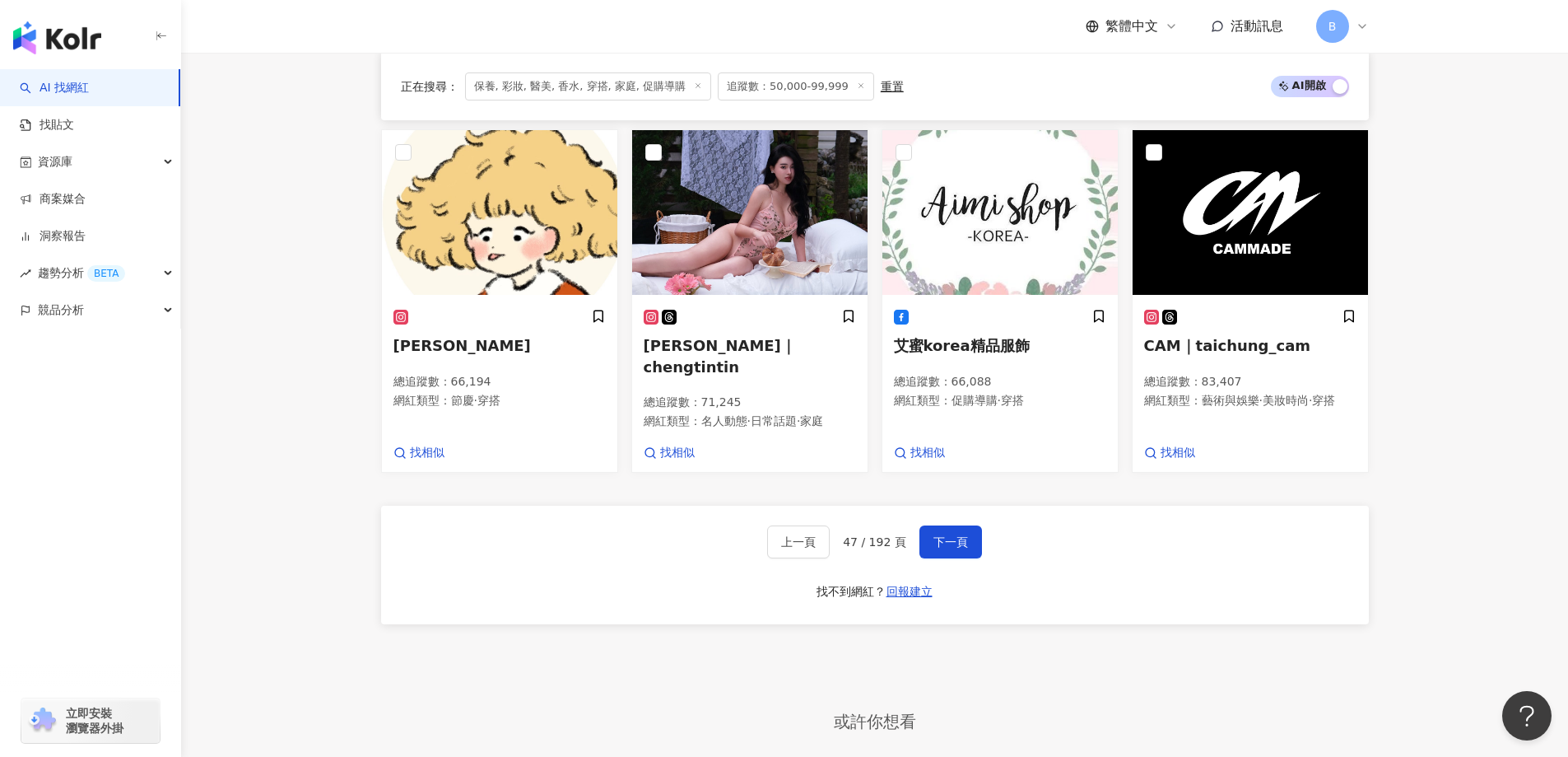
scroll to position [1412, 0]
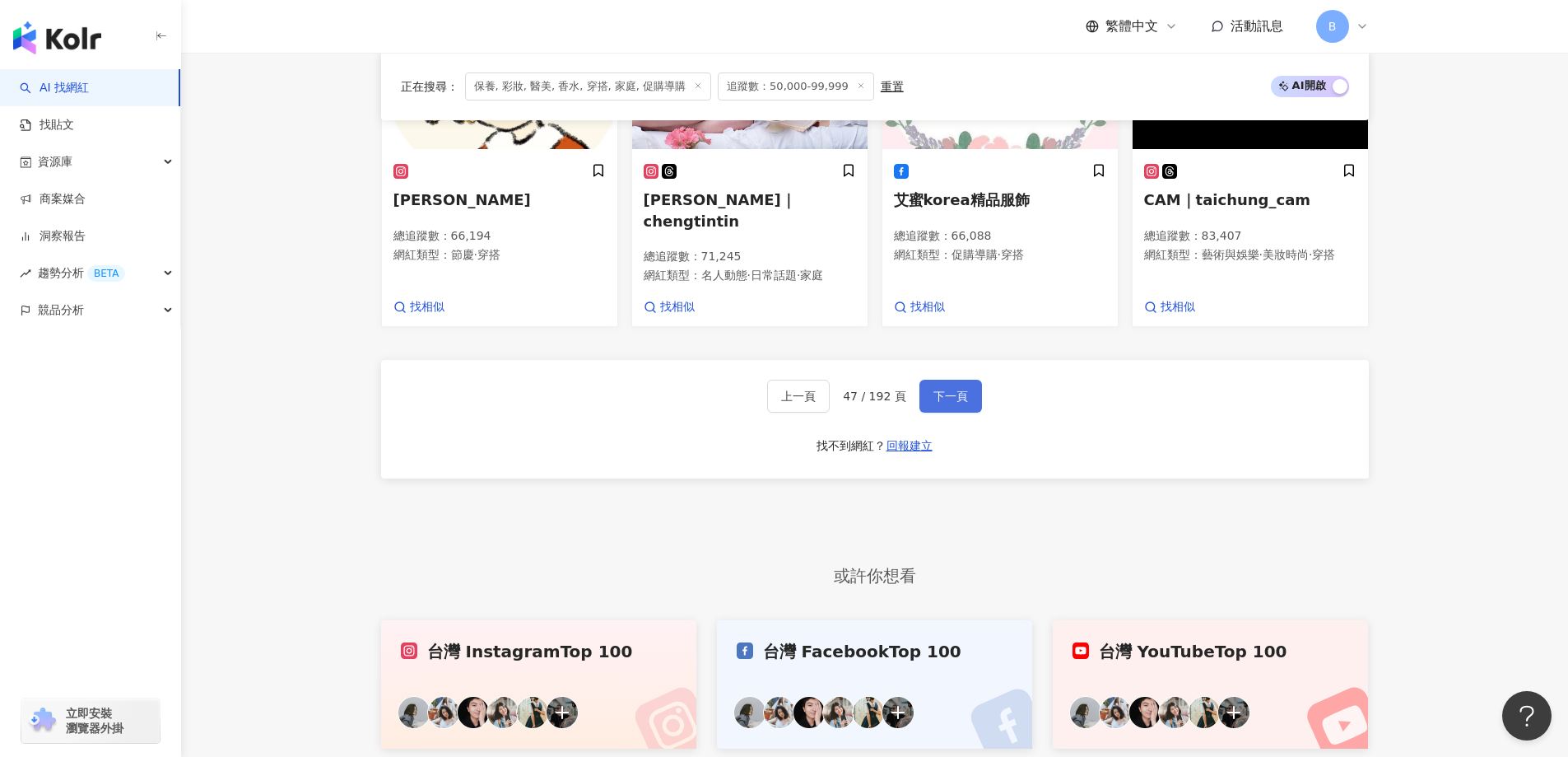
click at [946, 397] on span "下一頁" at bounding box center [950, 396] width 35 height 13
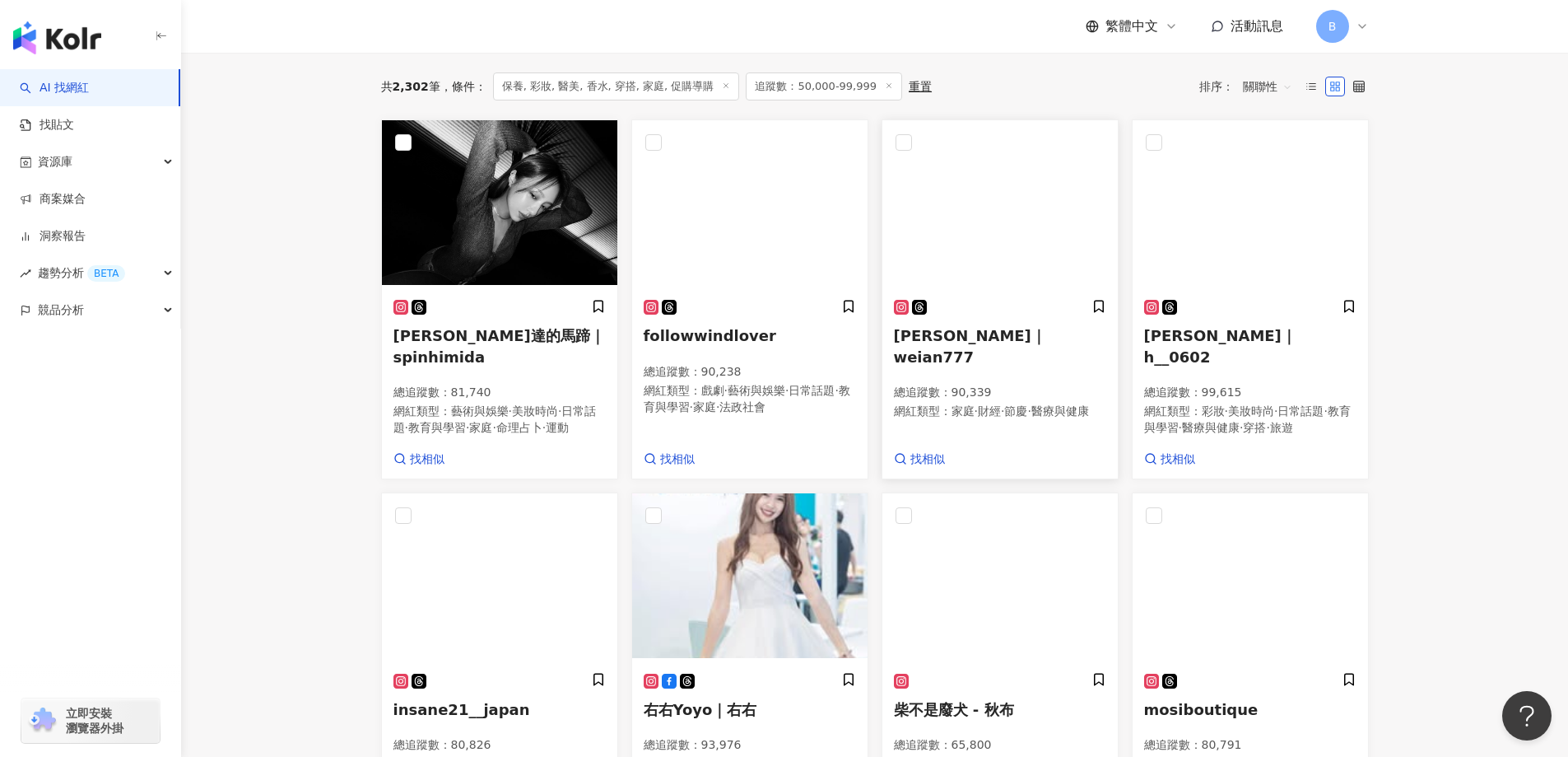
scroll to position [460, 0]
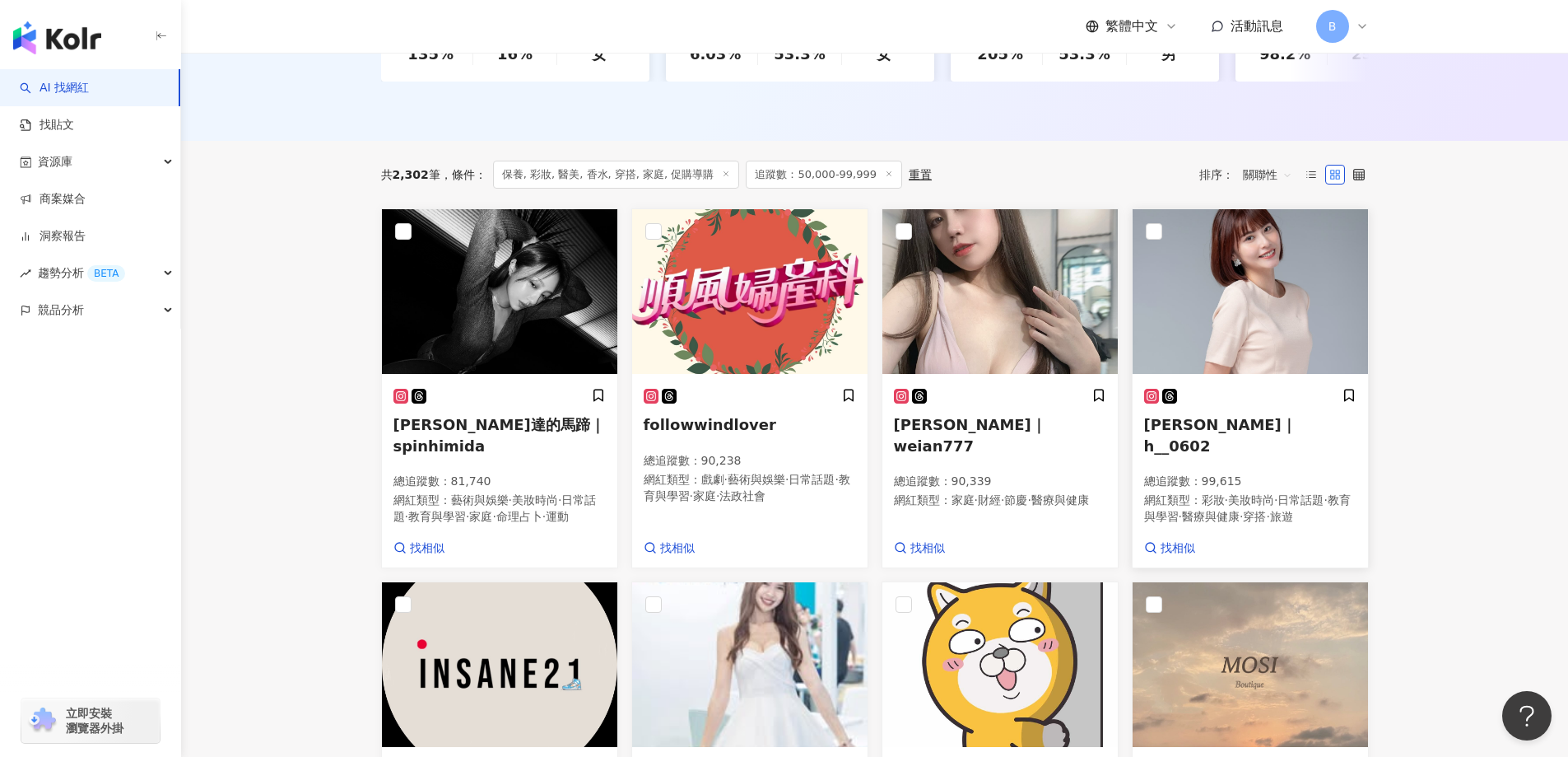
click at [1213, 295] on img at bounding box center [1250, 291] width 236 height 164
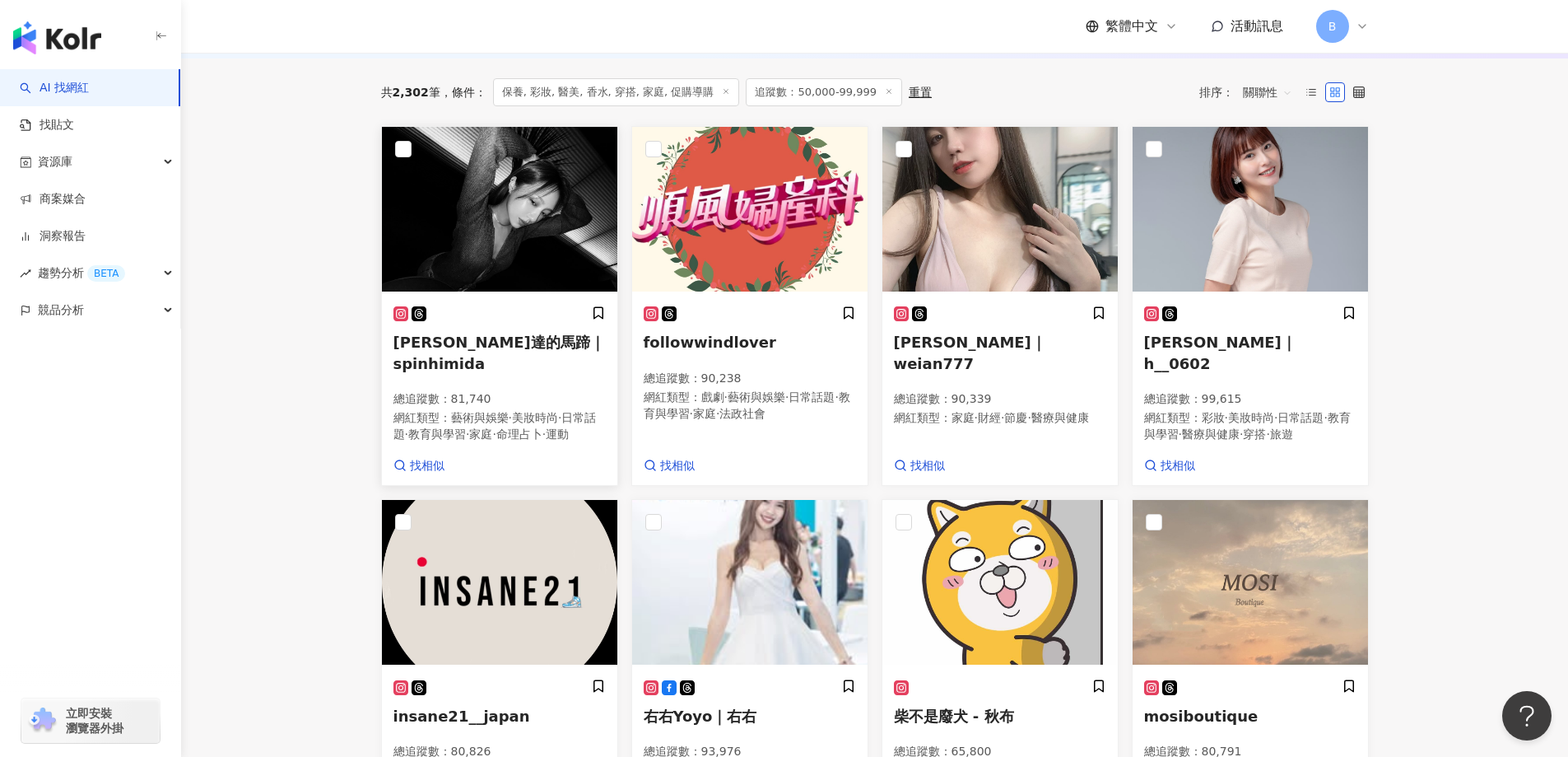
click at [527, 239] on img at bounding box center [500, 209] width 236 height 164
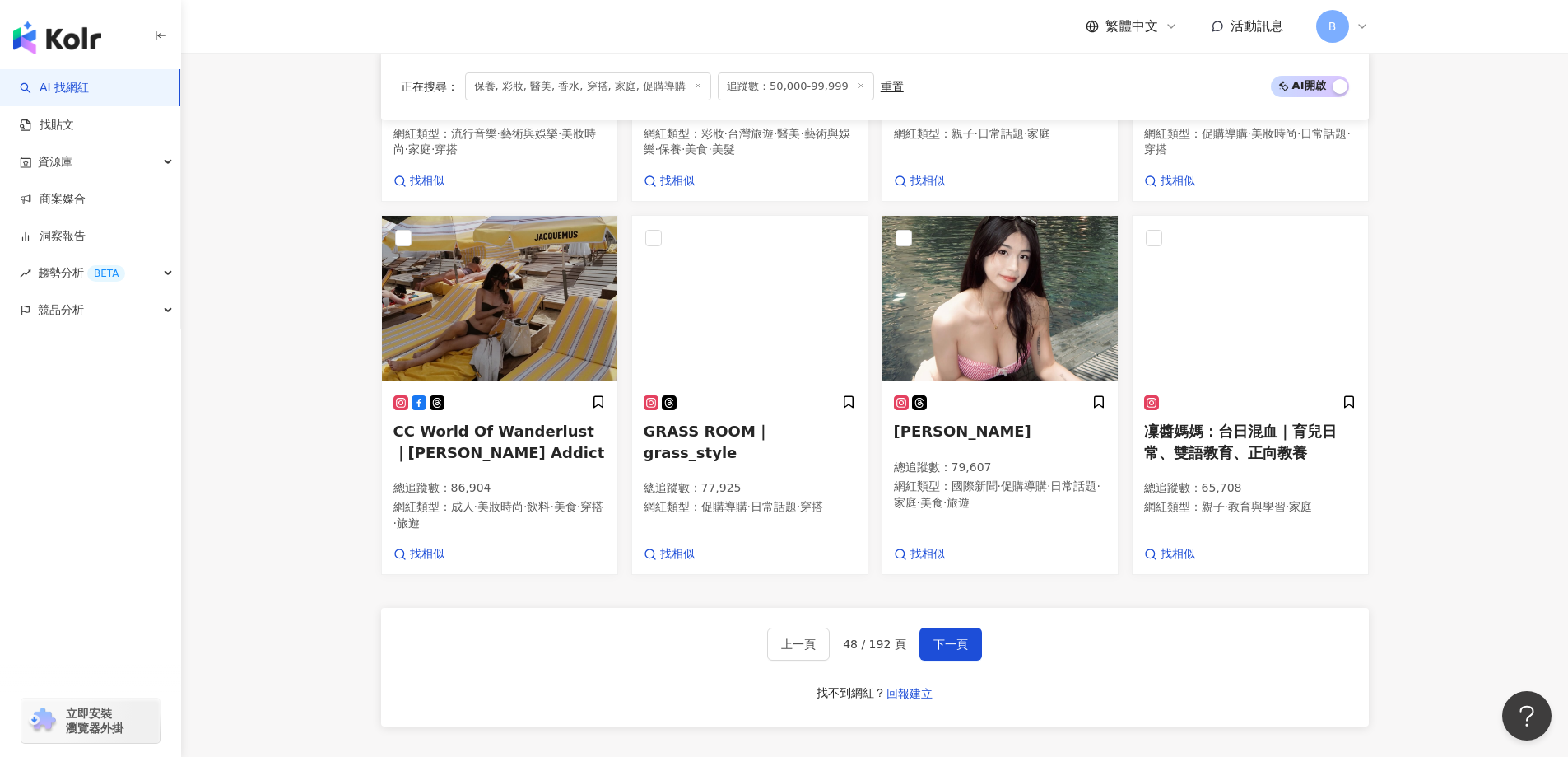
scroll to position [1201, 0]
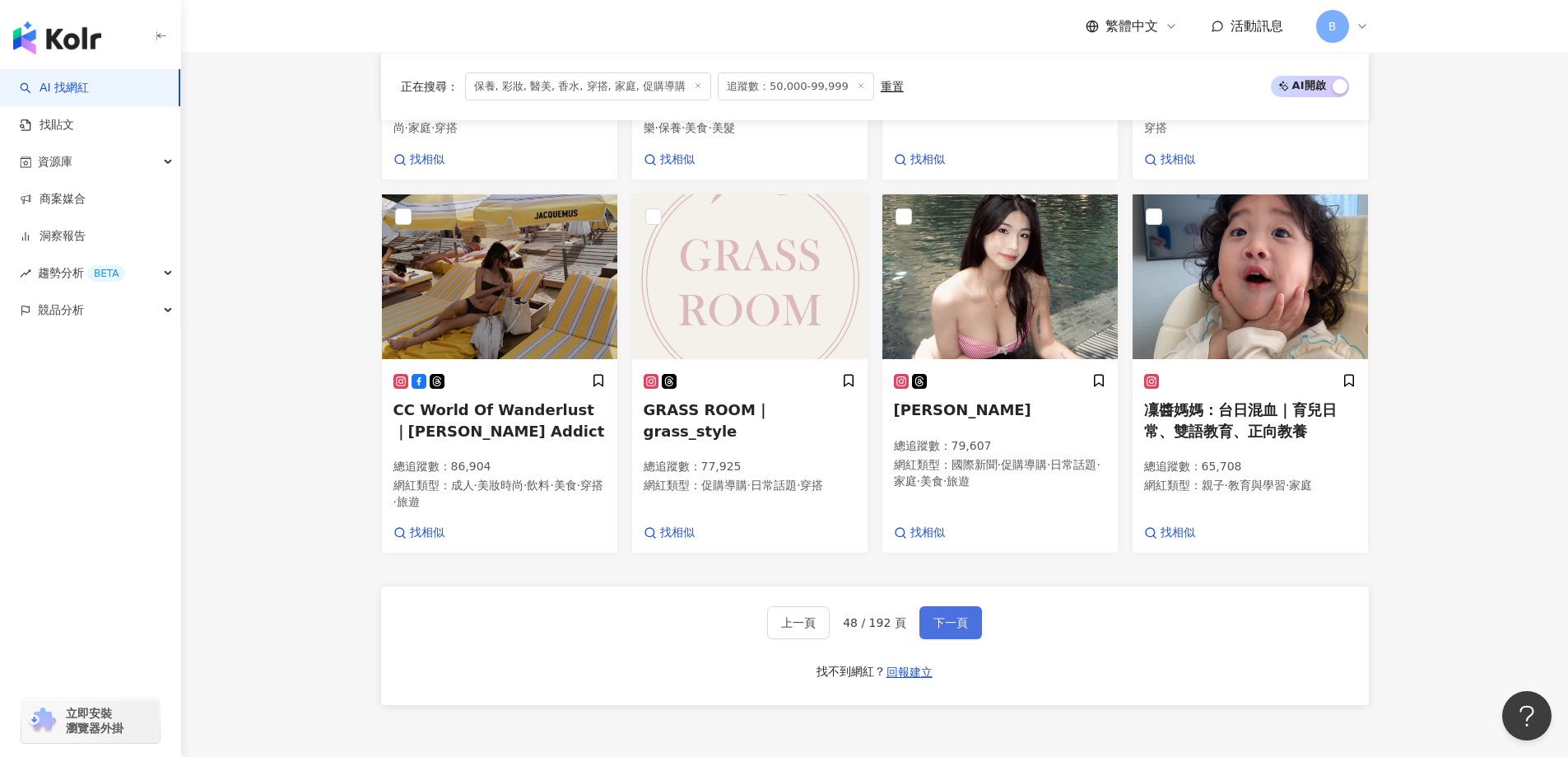
click at [927, 639] on button "下一頁" at bounding box center [950, 622] width 63 height 33
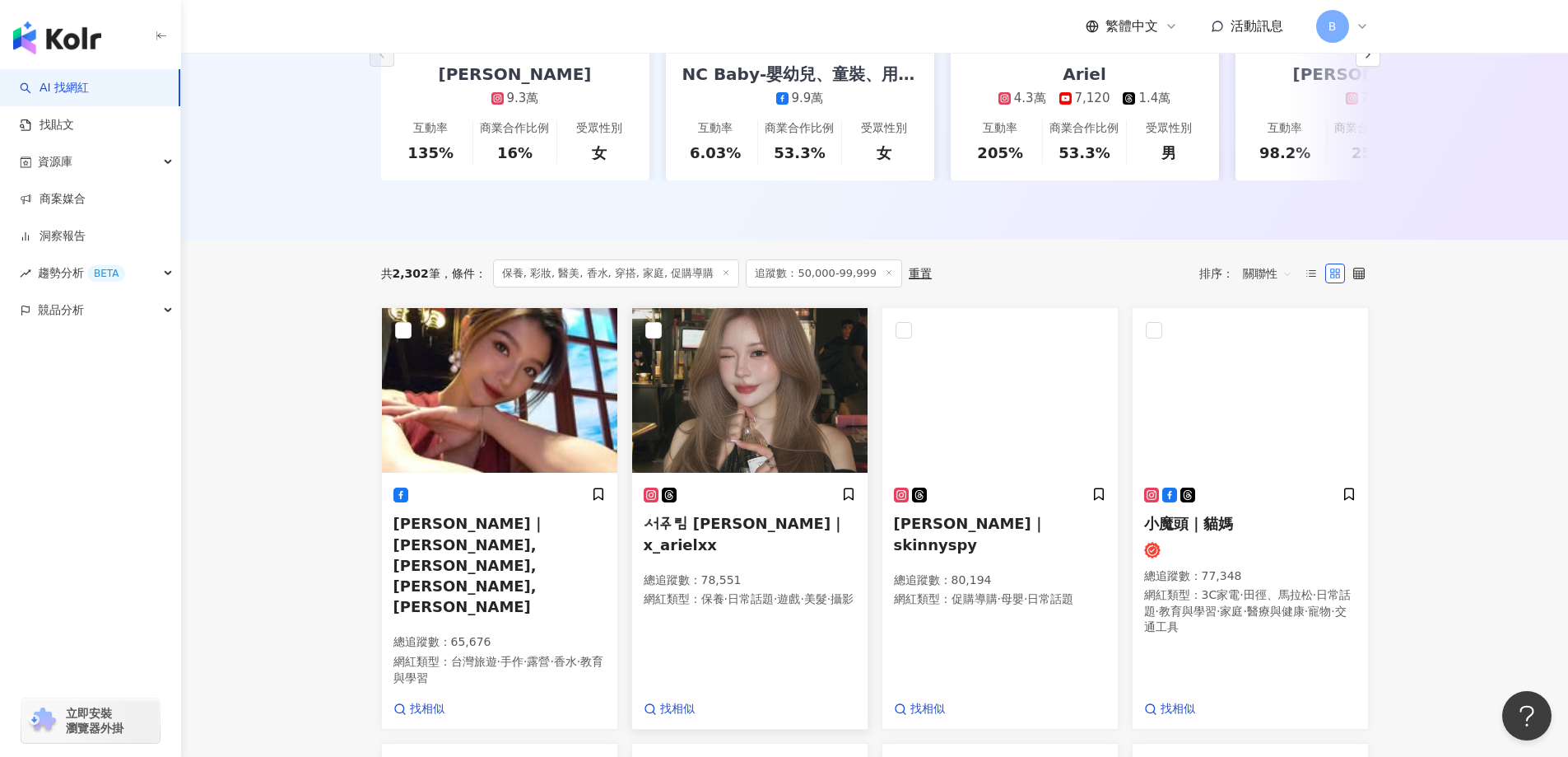
scroll to position [468, 0]
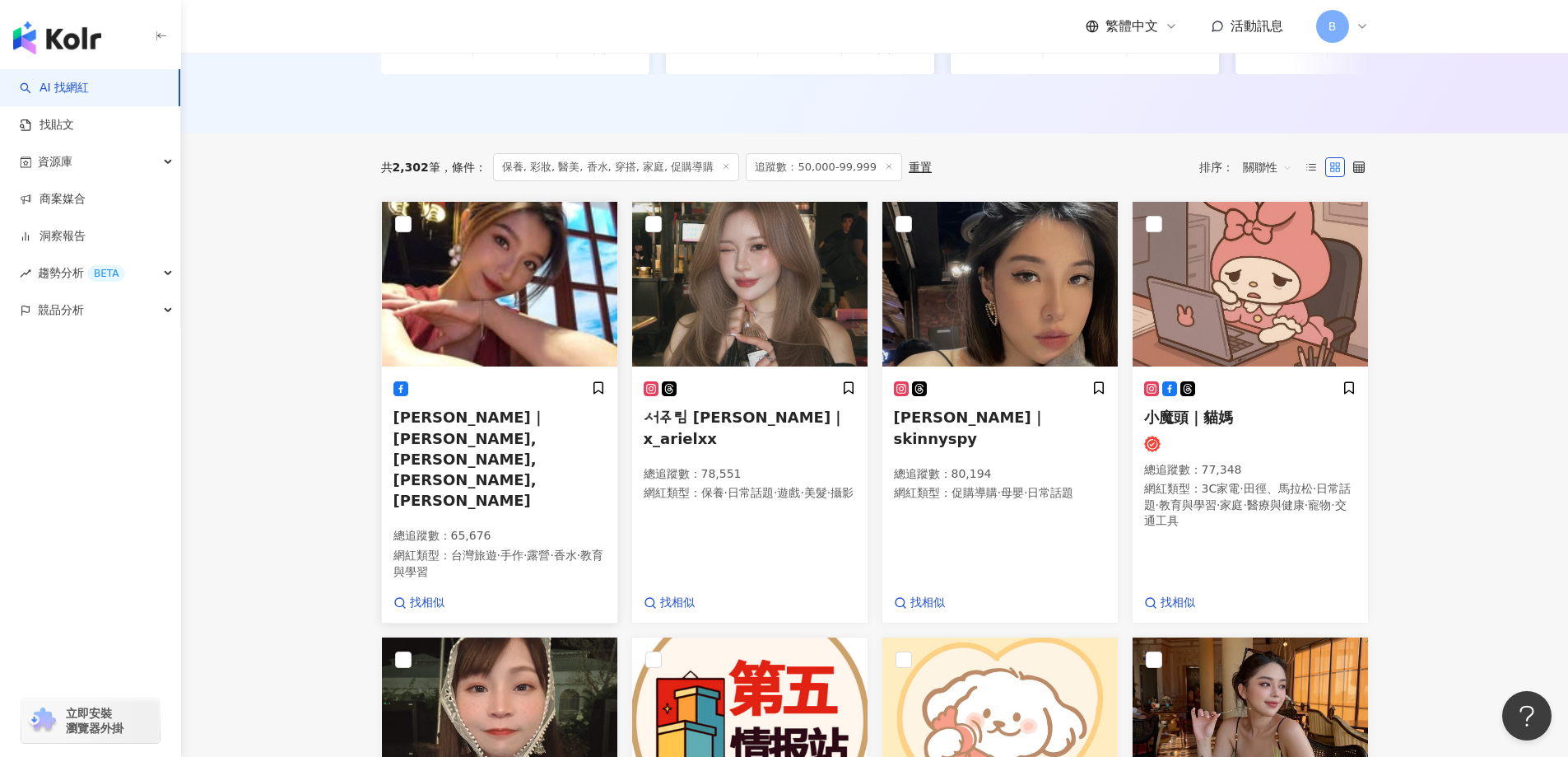
click at [520, 281] on img at bounding box center [500, 284] width 236 height 164
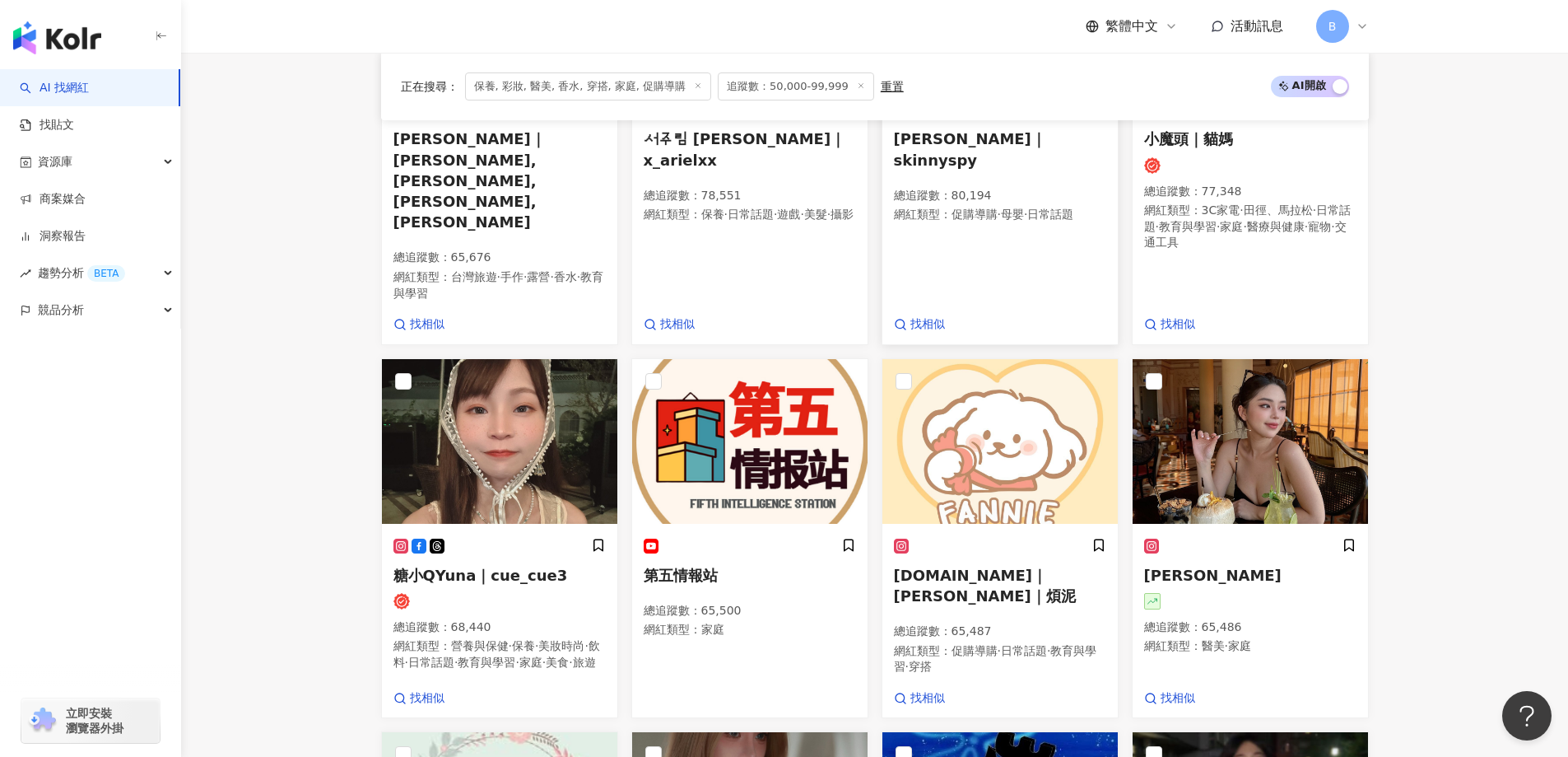
scroll to position [797, 0]
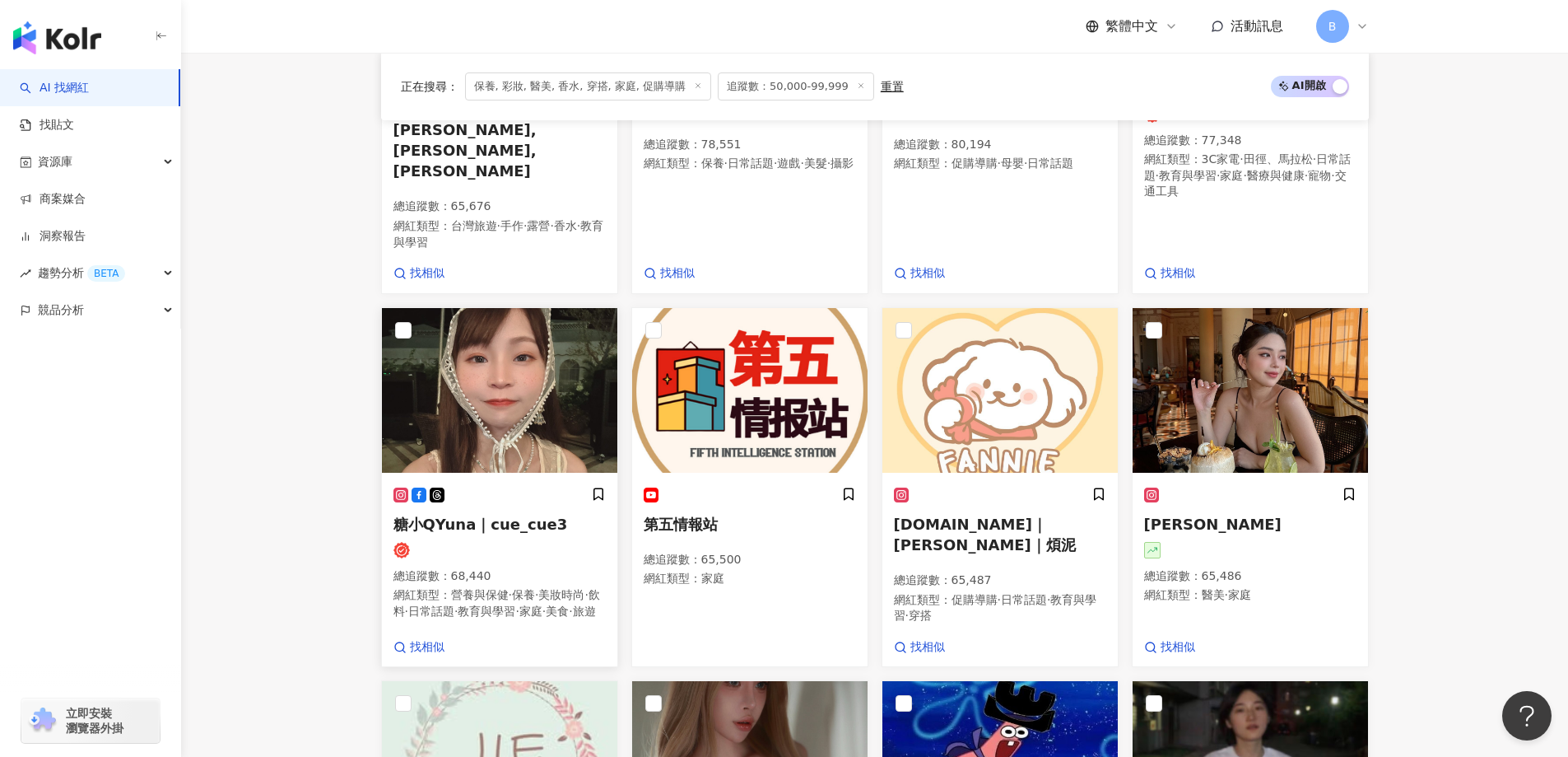
click at [504, 381] on img at bounding box center [500, 390] width 236 height 164
click at [1231, 352] on img at bounding box center [1250, 390] width 236 height 164
click at [1431, 305] on main "不分平台 台灣 搜尋 您可能感興趣： haikyu_rement_love haikyu_rement_love 香水油 香水品牌 類型 性別 追蹤數 互動率…" at bounding box center [874, 348] width 1387 height 2186
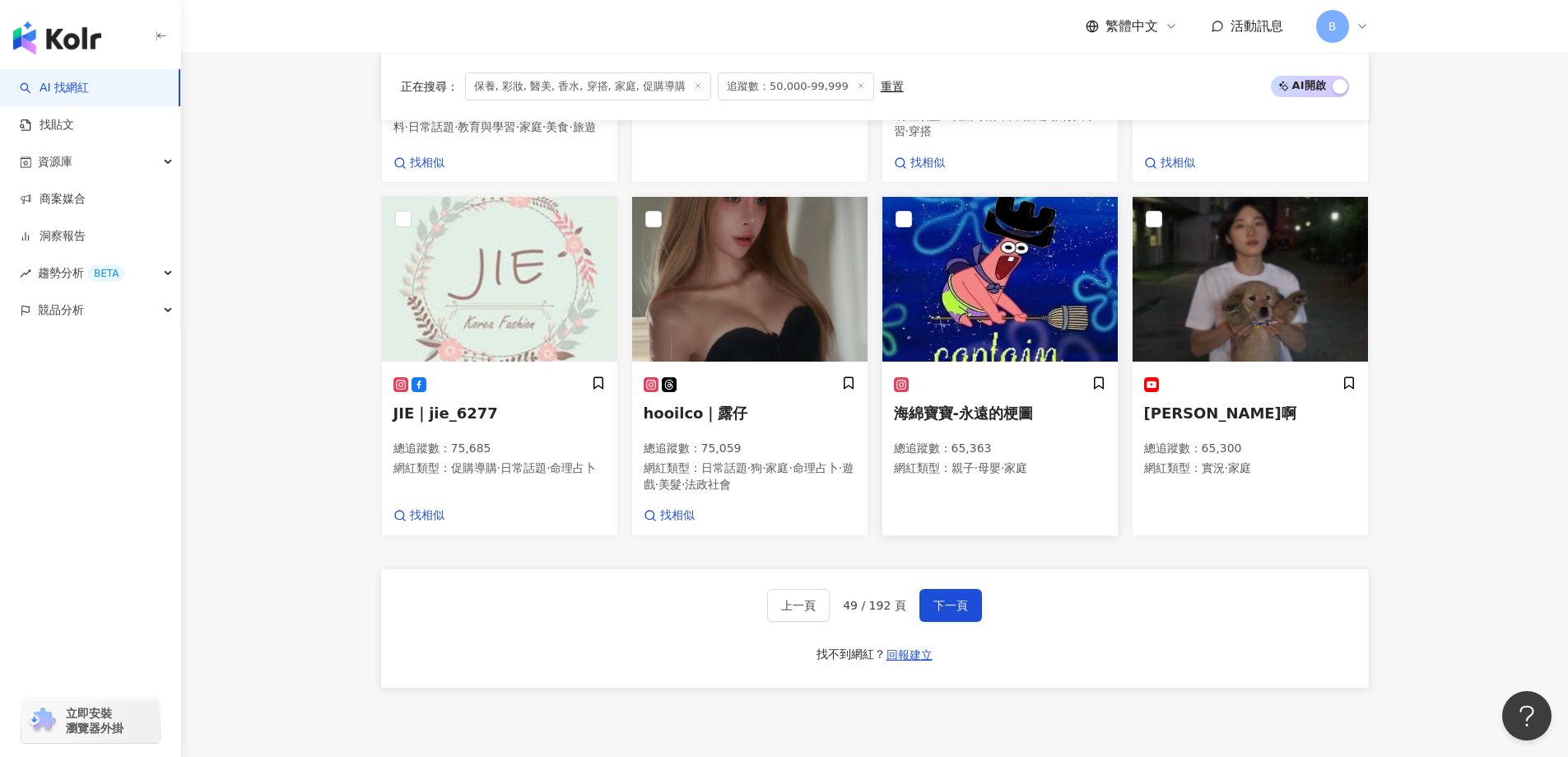
scroll to position [1291, 0]
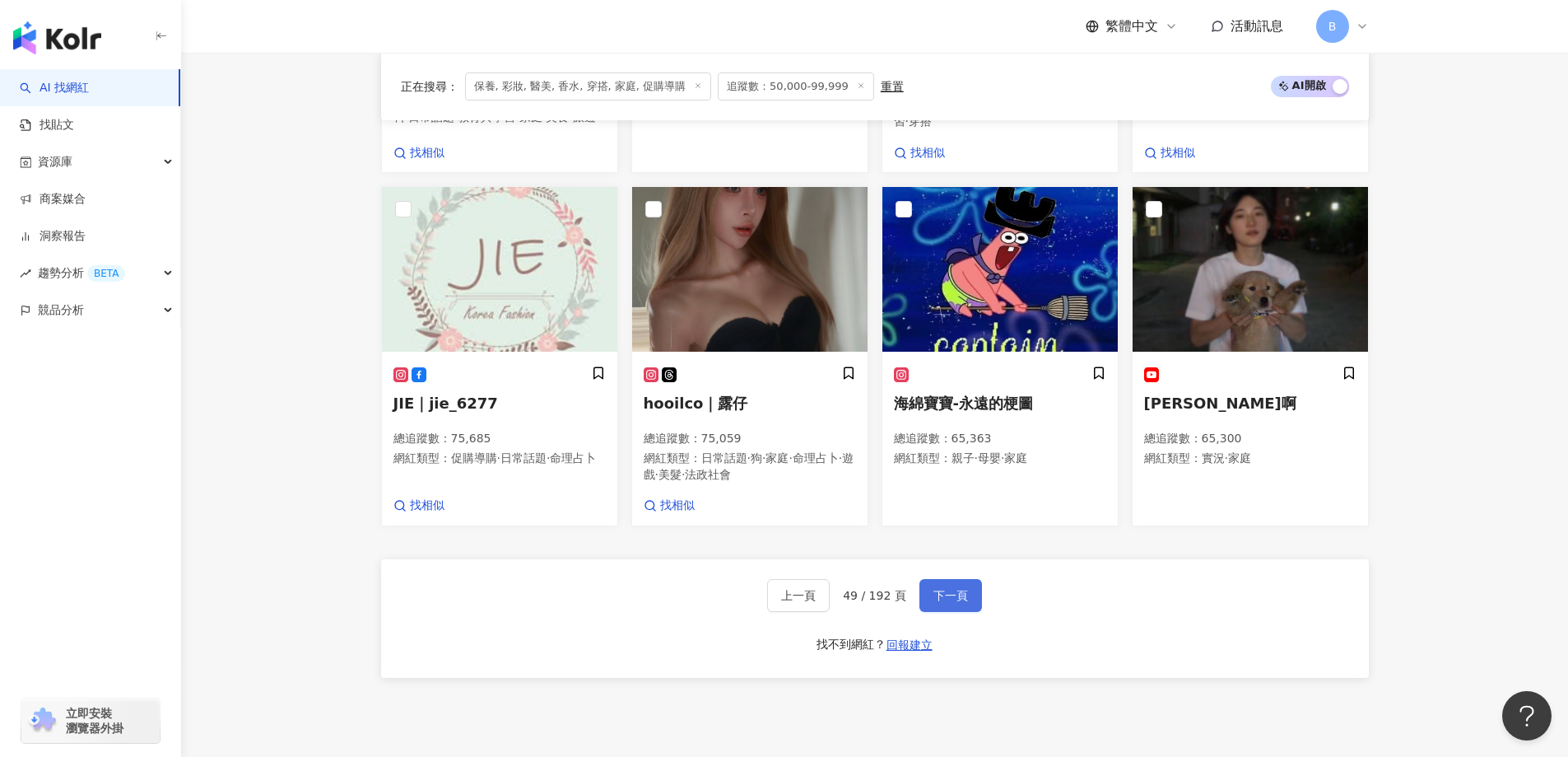
click at [953, 589] on span "下一頁" at bounding box center [950, 595] width 35 height 13
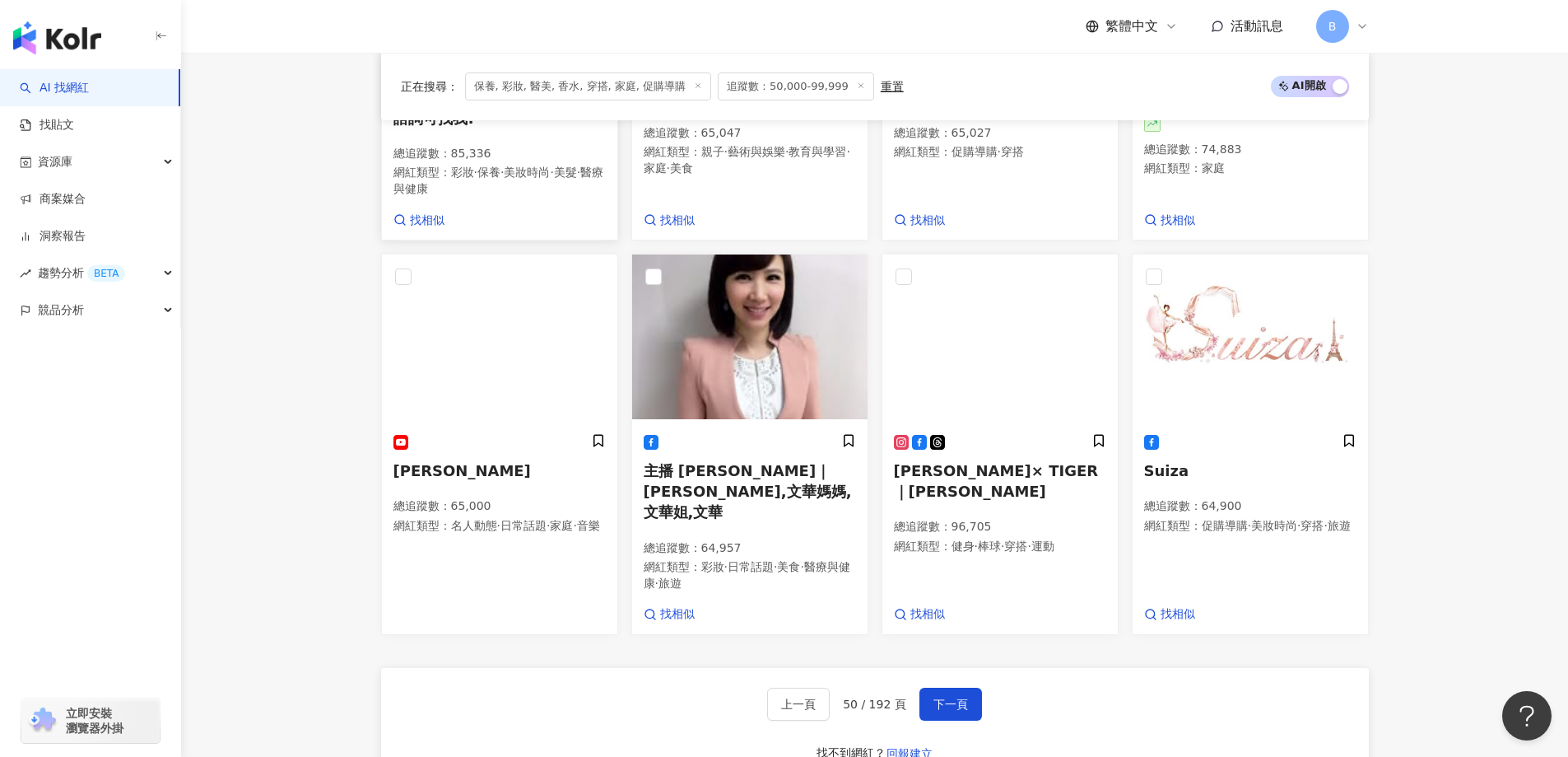
scroll to position [522, 0]
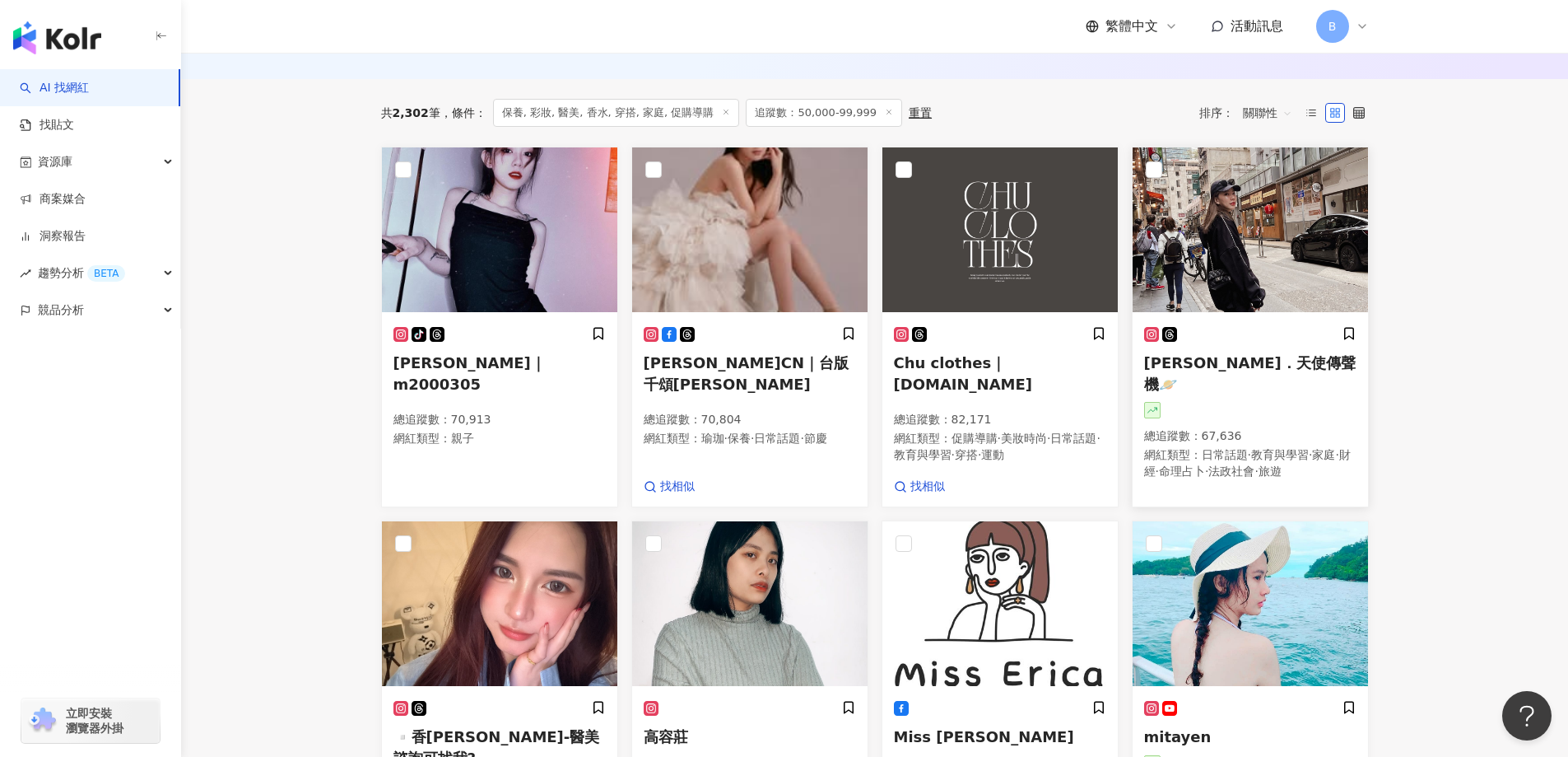
click at [1269, 222] on img at bounding box center [1250, 229] width 236 height 164
click at [1422, 363] on main "不分平台 台灣 搜尋 您可能感興趣： haikyu_rement_love haikyu_rement_love 香水油 香水品牌 類型 性別 追蹤數 互動率…" at bounding box center [874, 612] width 1387 height 2165
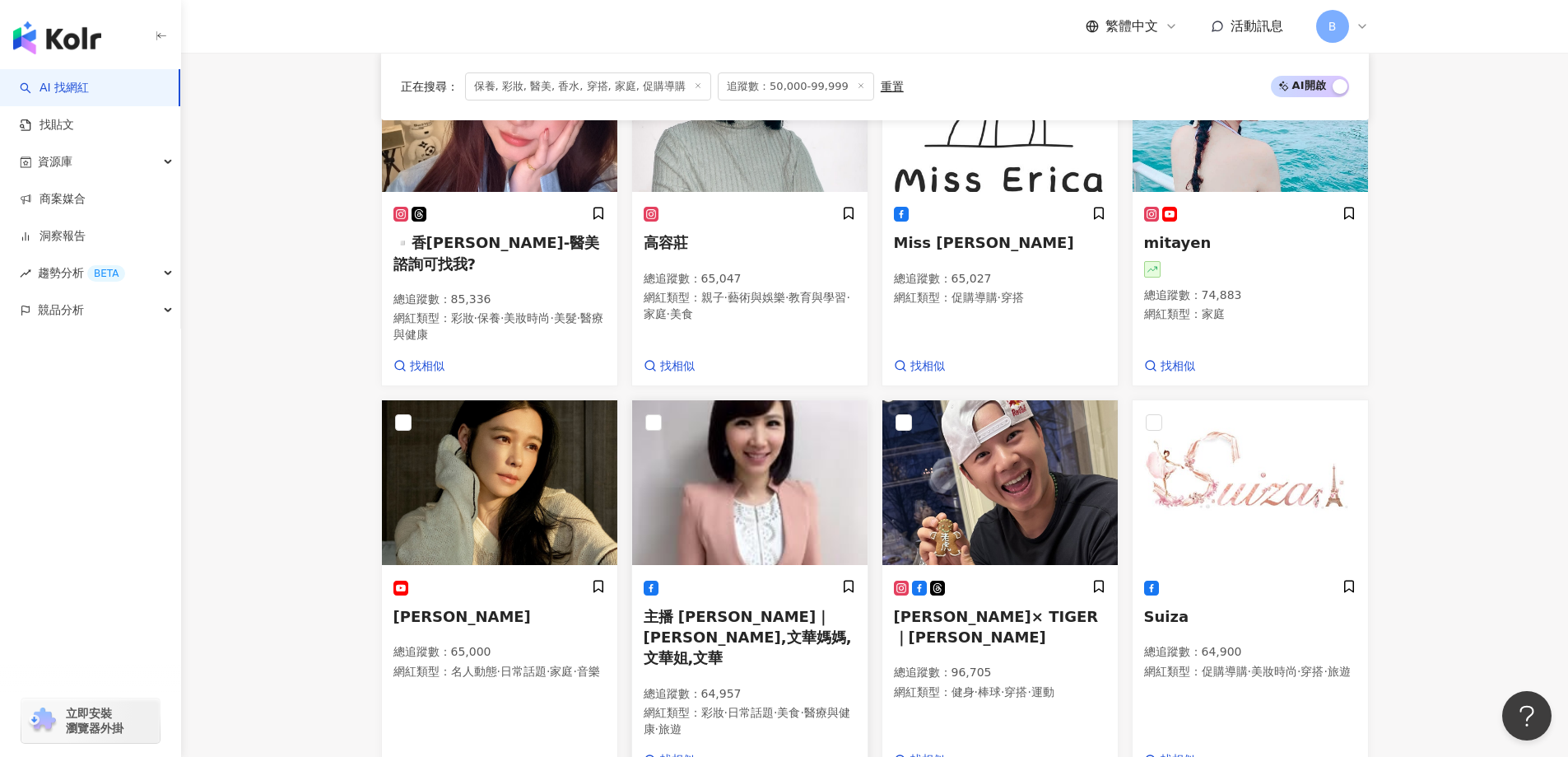
scroll to position [1263, 0]
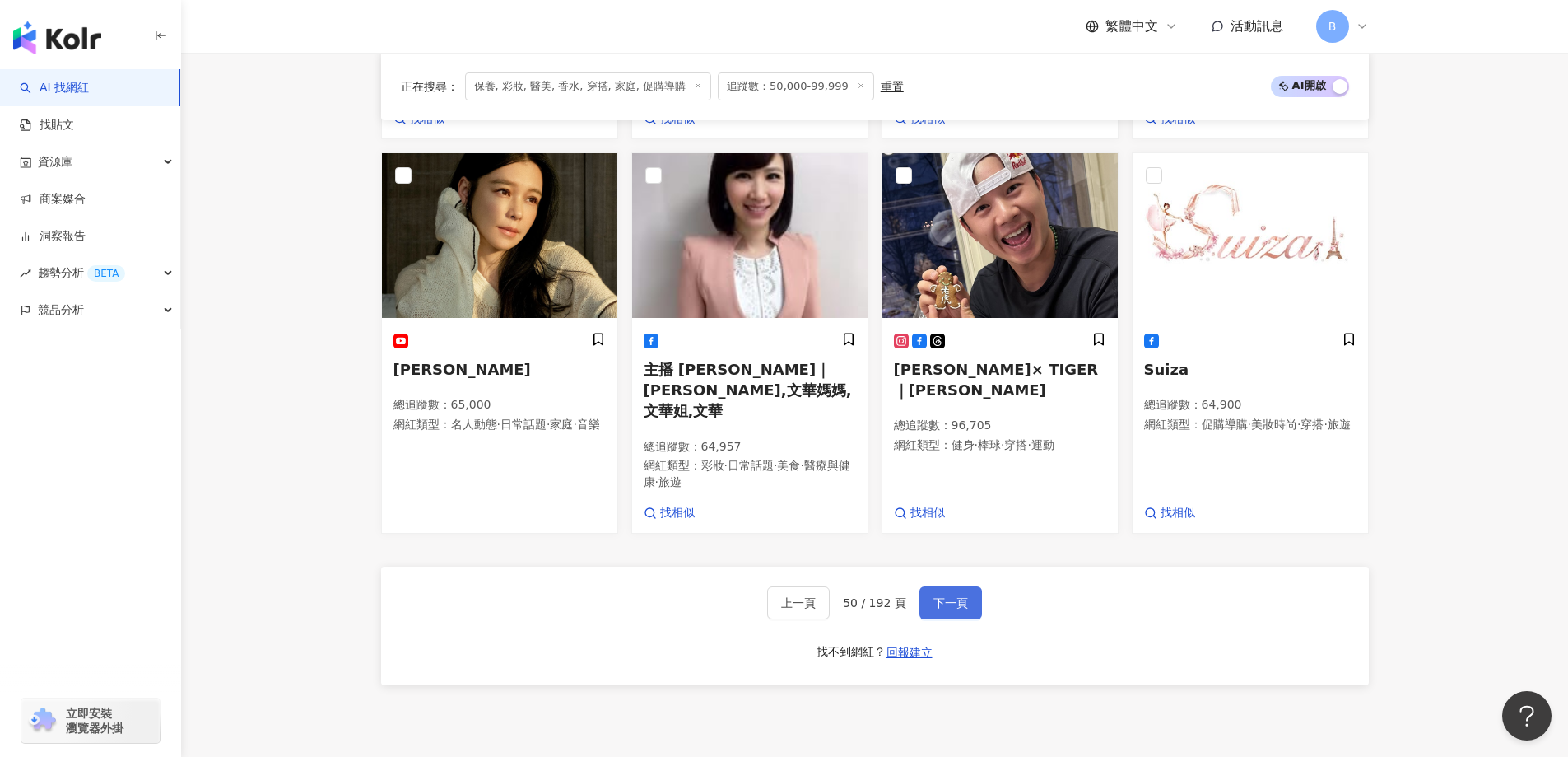
click at [946, 596] on span "下一頁" at bounding box center [950, 603] width 35 height 13
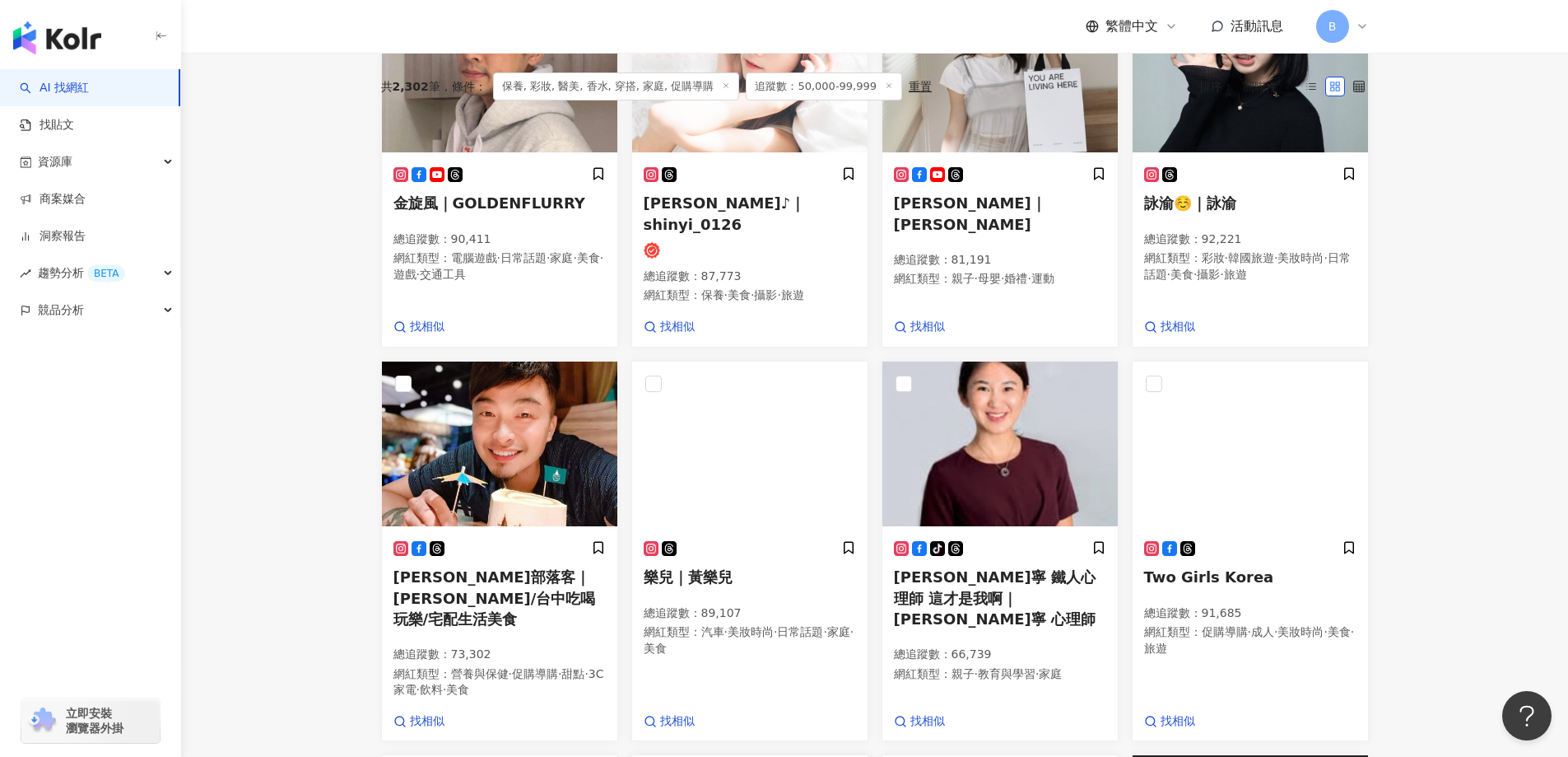
scroll to position [526, 0]
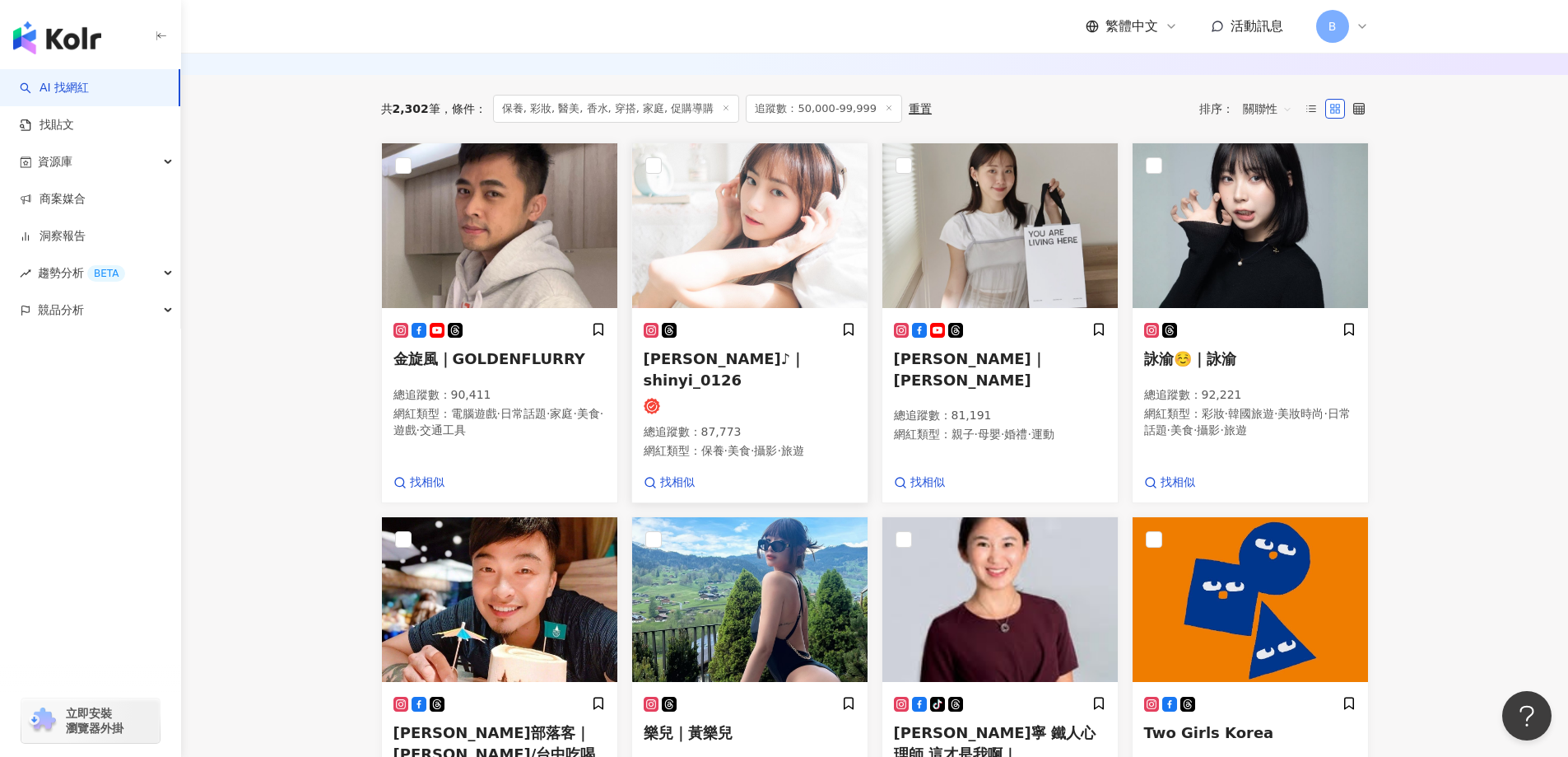
click at [746, 214] on img at bounding box center [749, 225] width 236 height 164
click at [1237, 228] on img at bounding box center [1250, 225] width 236 height 164
click at [1430, 301] on main "不分平台 台灣 搜尋 您可能感興趣： haikyu_rement_love haikyu_rement_love 香水油 香水品牌 類型 性別 追蹤數 互動率…" at bounding box center [874, 617] width 1387 height 2181
click at [1495, 368] on main "不分平台 台灣 搜尋 您可能感興趣： haikyu_rement_love haikyu_rement_love 香水油 香水品牌 類型 性別 追蹤數 互動率…" at bounding box center [874, 617] width 1387 height 2181
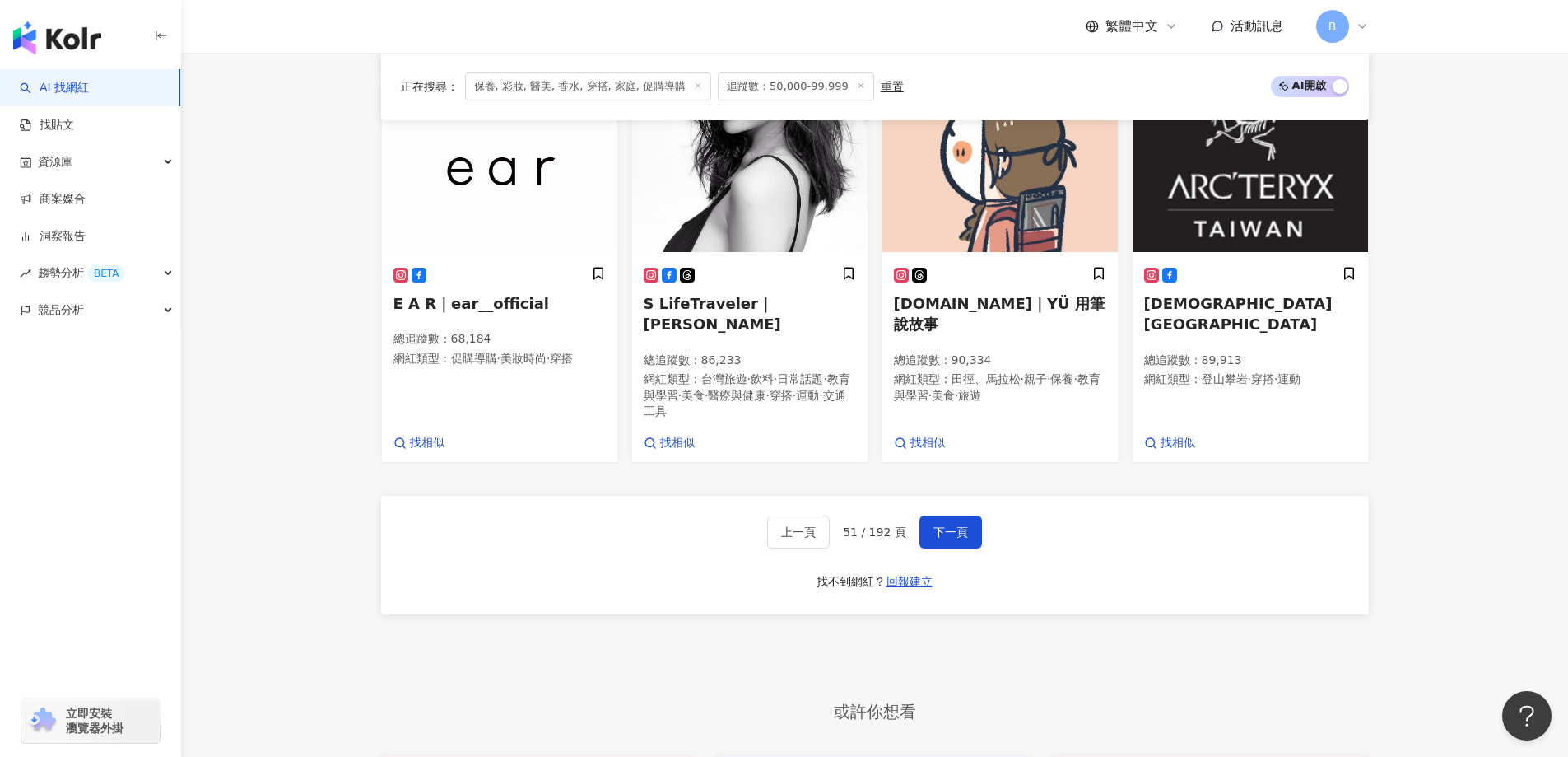
scroll to position [1103, 0]
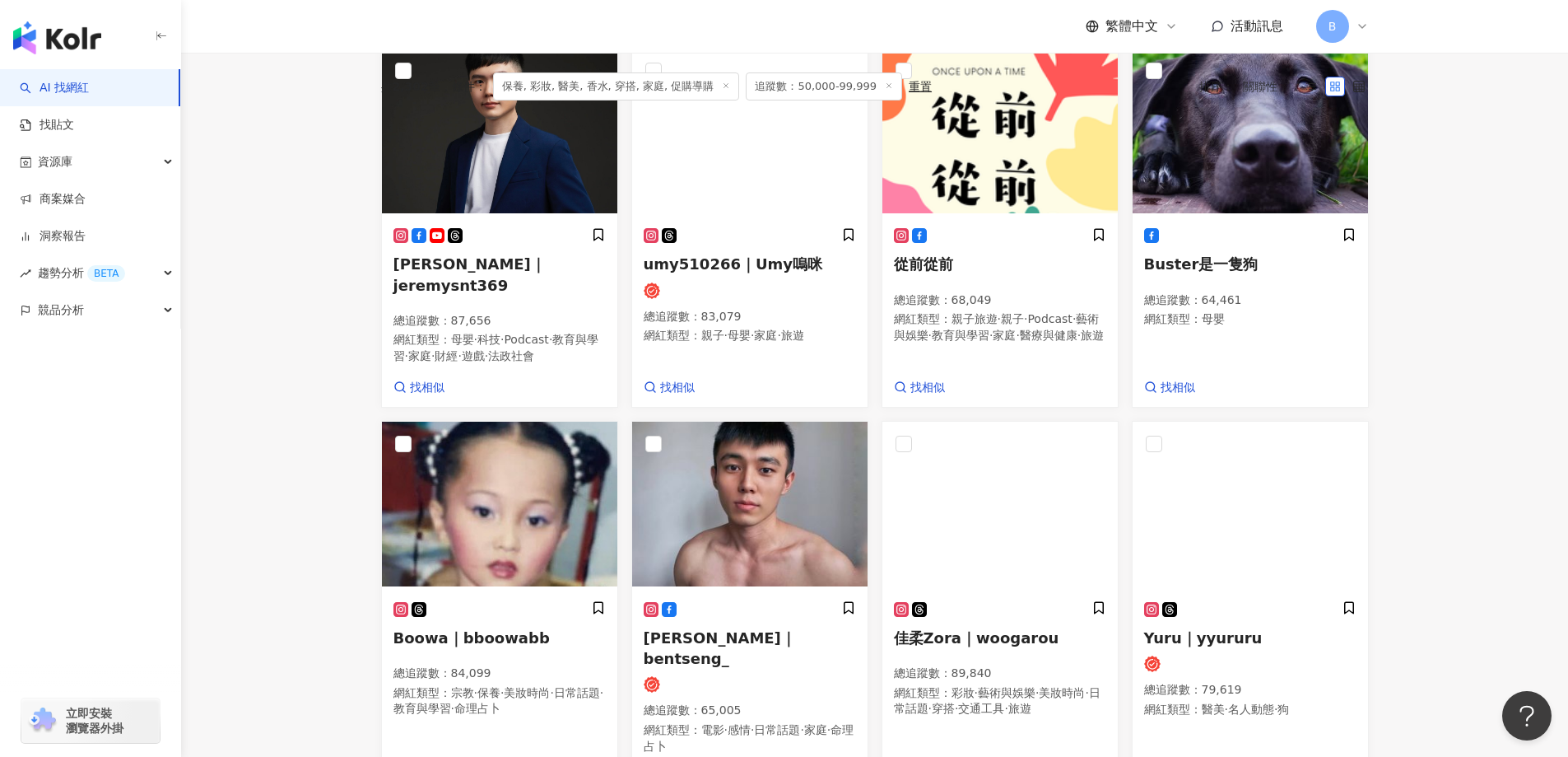
scroll to position [503, 0]
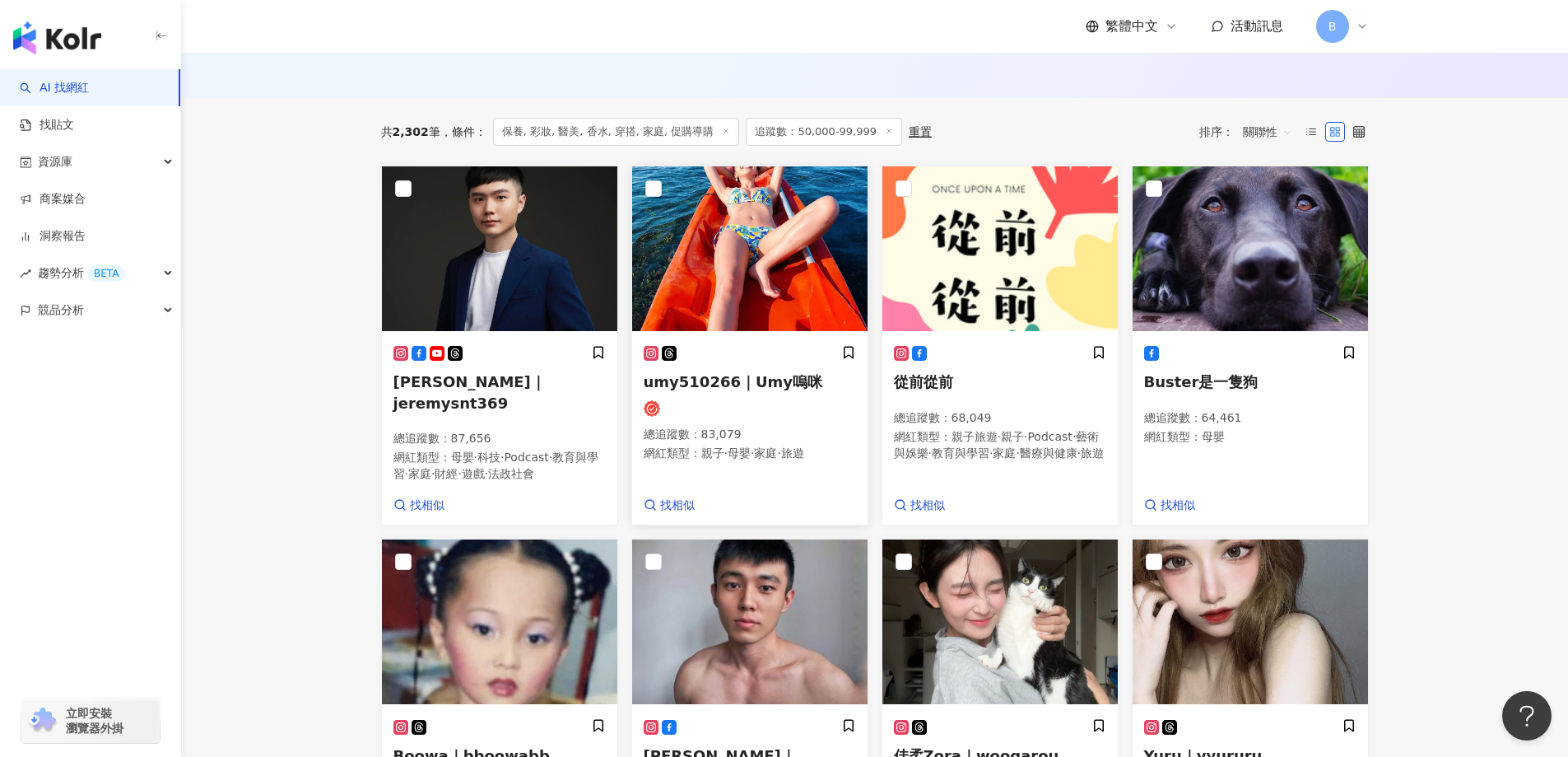
click at [714, 290] on img at bounding box center [749, 248] width 236 height 164
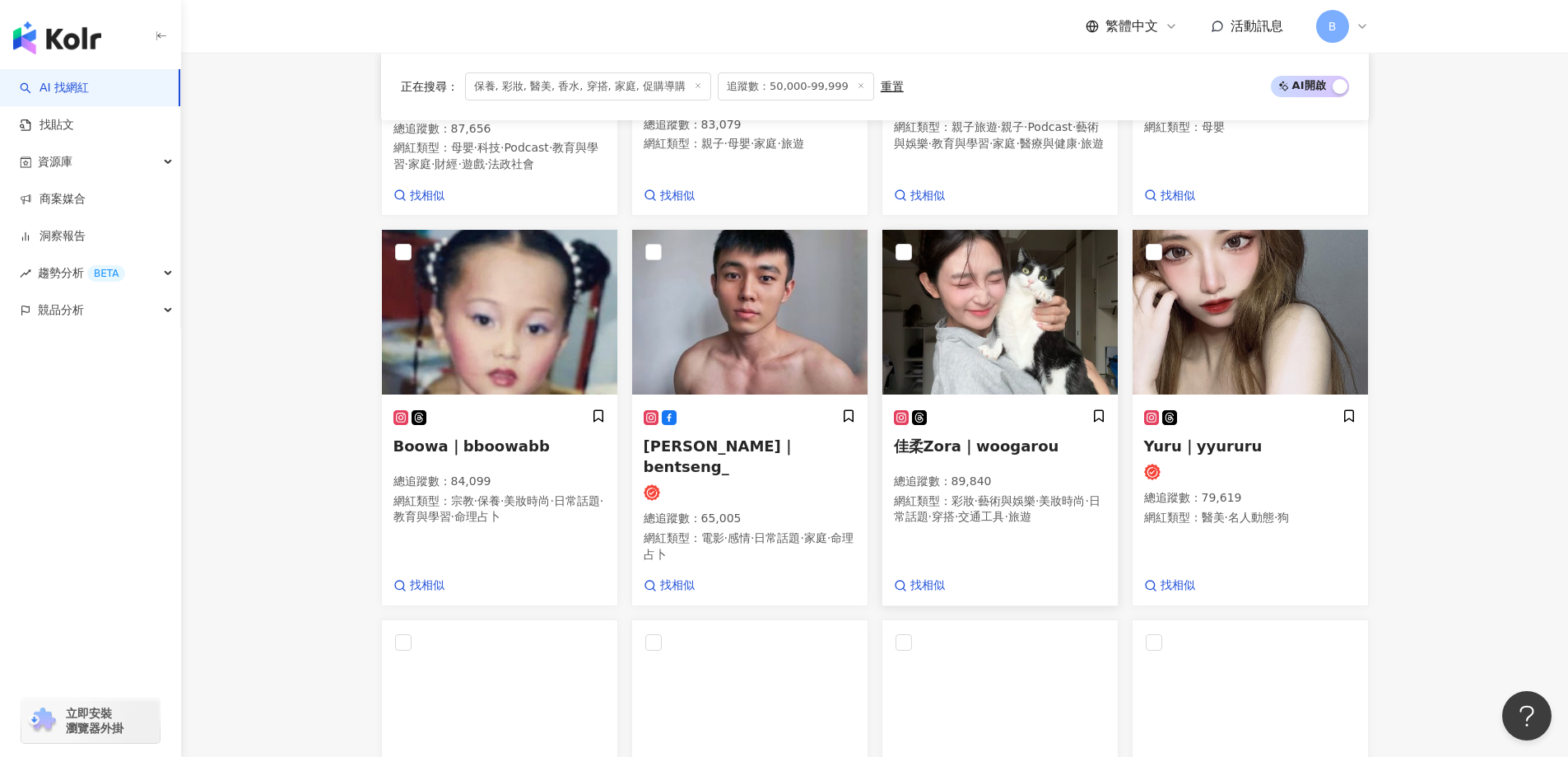
scroll to position [832, 0]
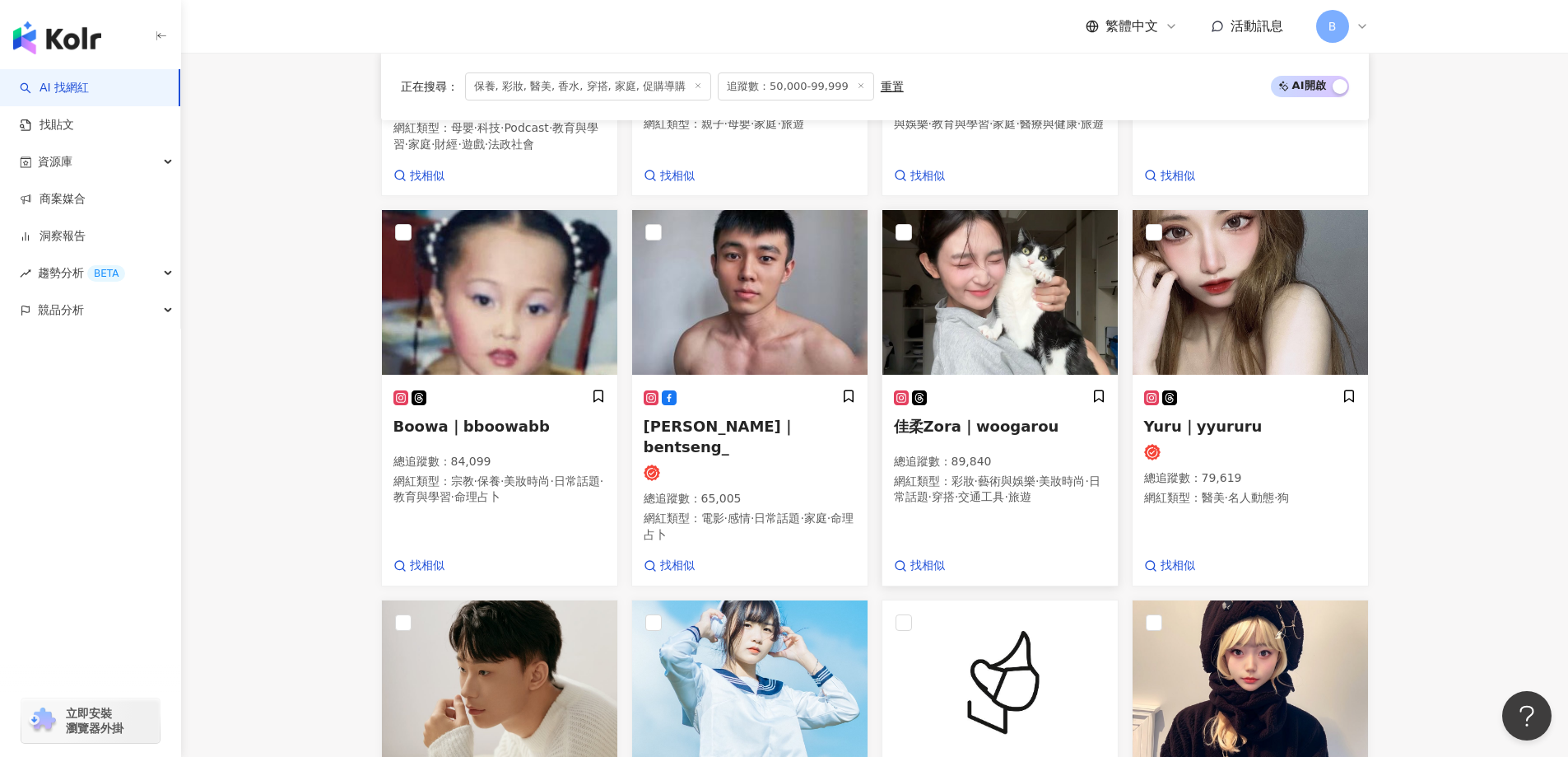
click at [958, 297] on img at bounding box center [1000, 292] width 236 height 164
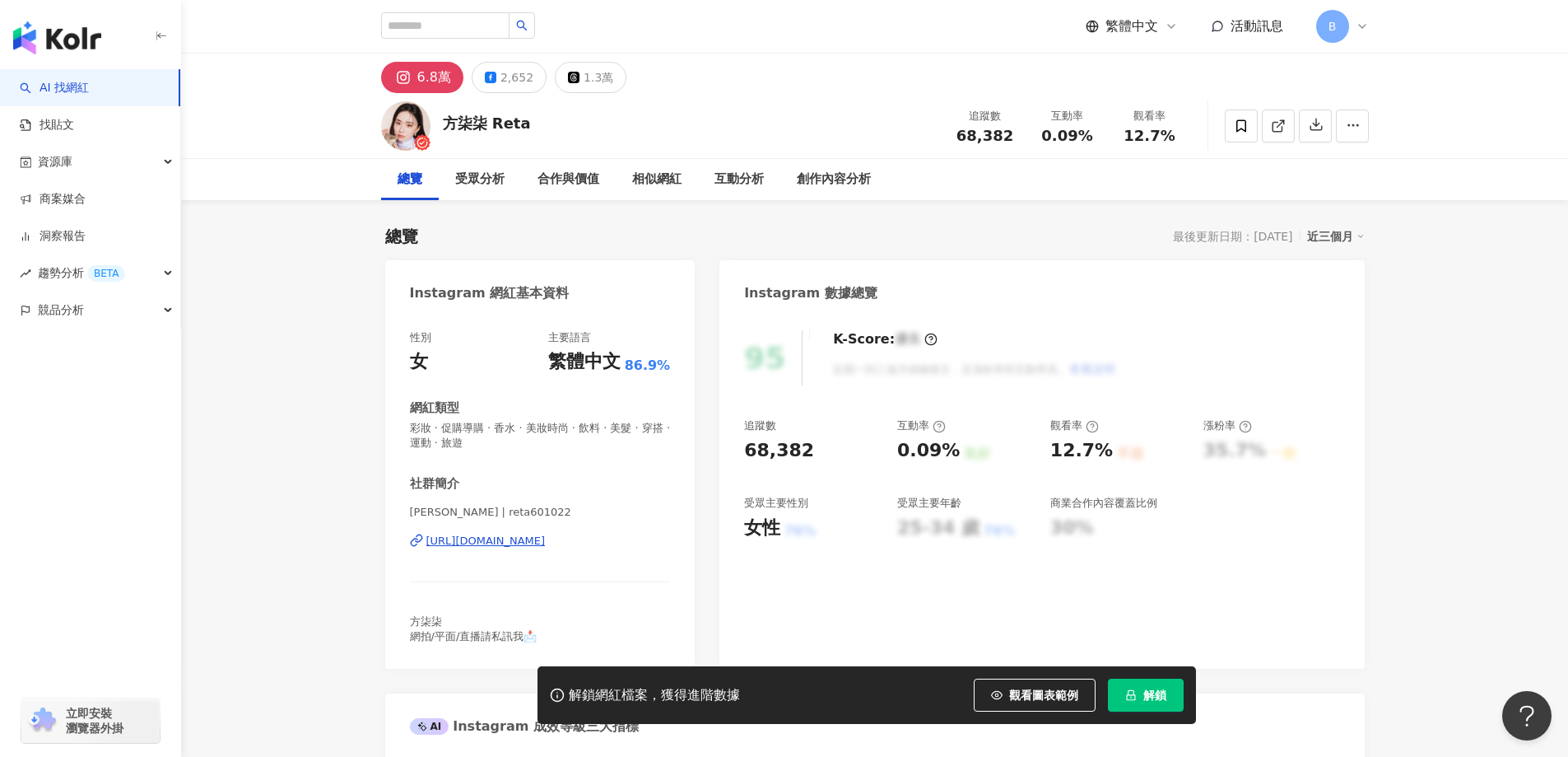
click at [1281, 132] on icon at bounding box center [1279, 126] width 15 height 15
click at [554, 429] on span "彩妝 · 促購導購 · 香水 · 美妝時尚 · 飲料 · 美髮 · 穿搭 · 運動 · 旅遊" at bounding box center [541, 436] width 261 height 30
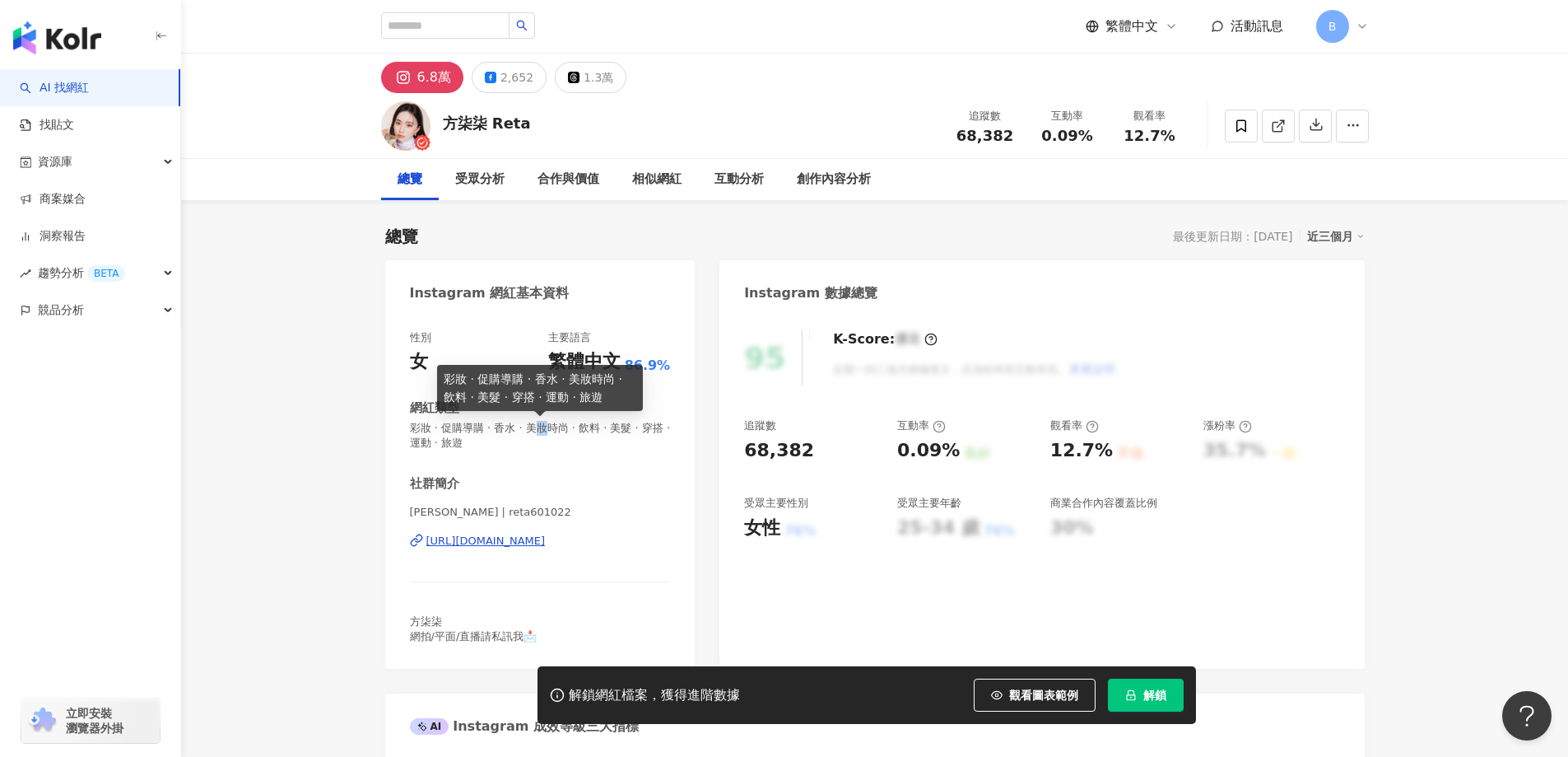
click at [554, 429] on span "彩妝 · 促購導購 · 香水 · 美妝時尚 · 飲料 · 美髮 · 穿搭 · 運動 · 旅遊" at bounding box center [541, 436] width 261 height 30
copy span "彩妝 · 促購導購 · 香水 · 美妝時尚 · 飲料 · 美髮 · 穿搭 · 運動 · 旅遊"
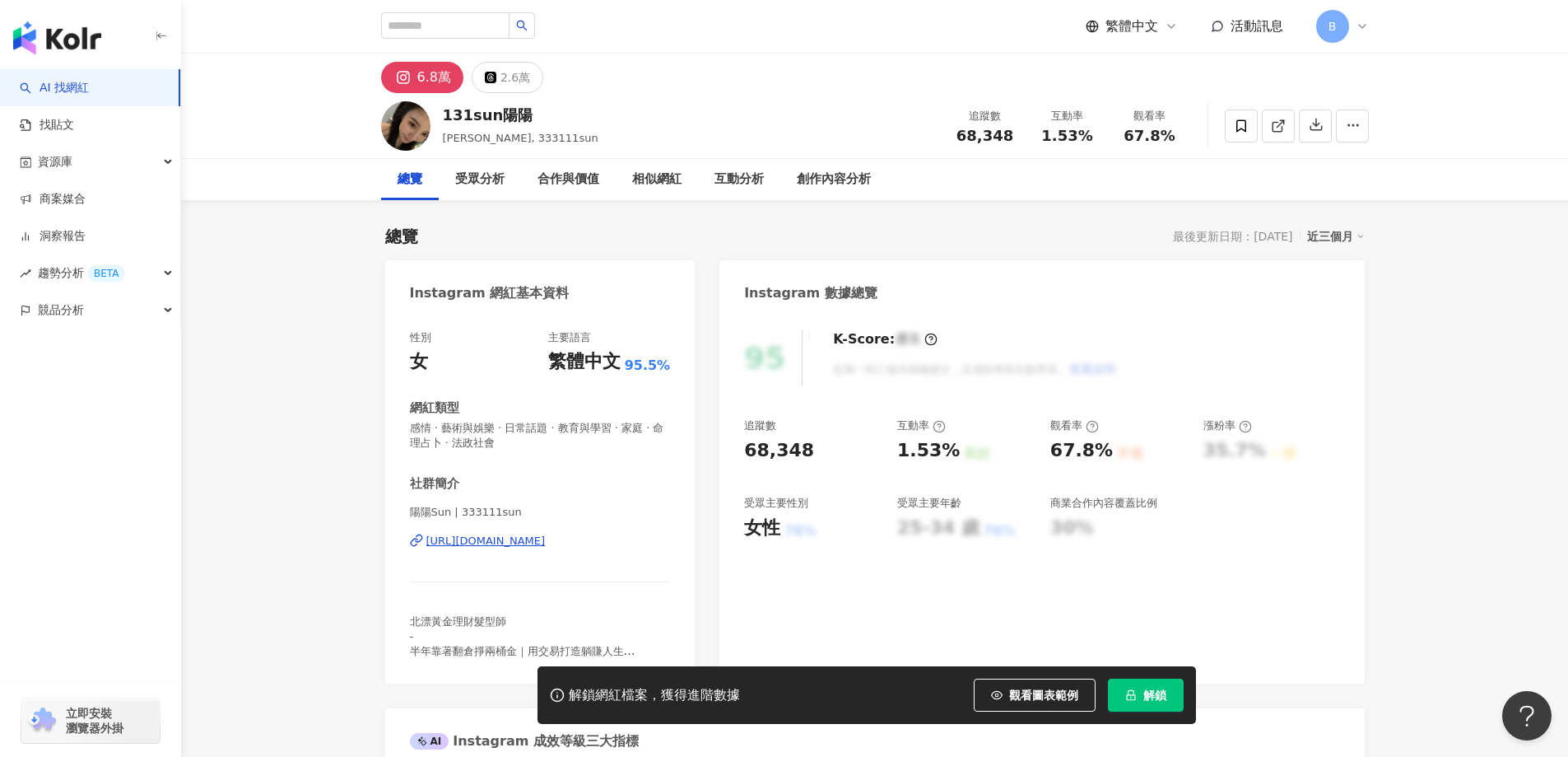
click at [1278, 128] on icon at bounding box center [1279, 126] width 15 height 15
click at [578, 425] on span "感情 · 藝術與娛樂 · 日常話題 · 教育與學習 · 家庭 · 命理占卜 · 法政社會" at bounding box center [541, 436] width 261 height 30
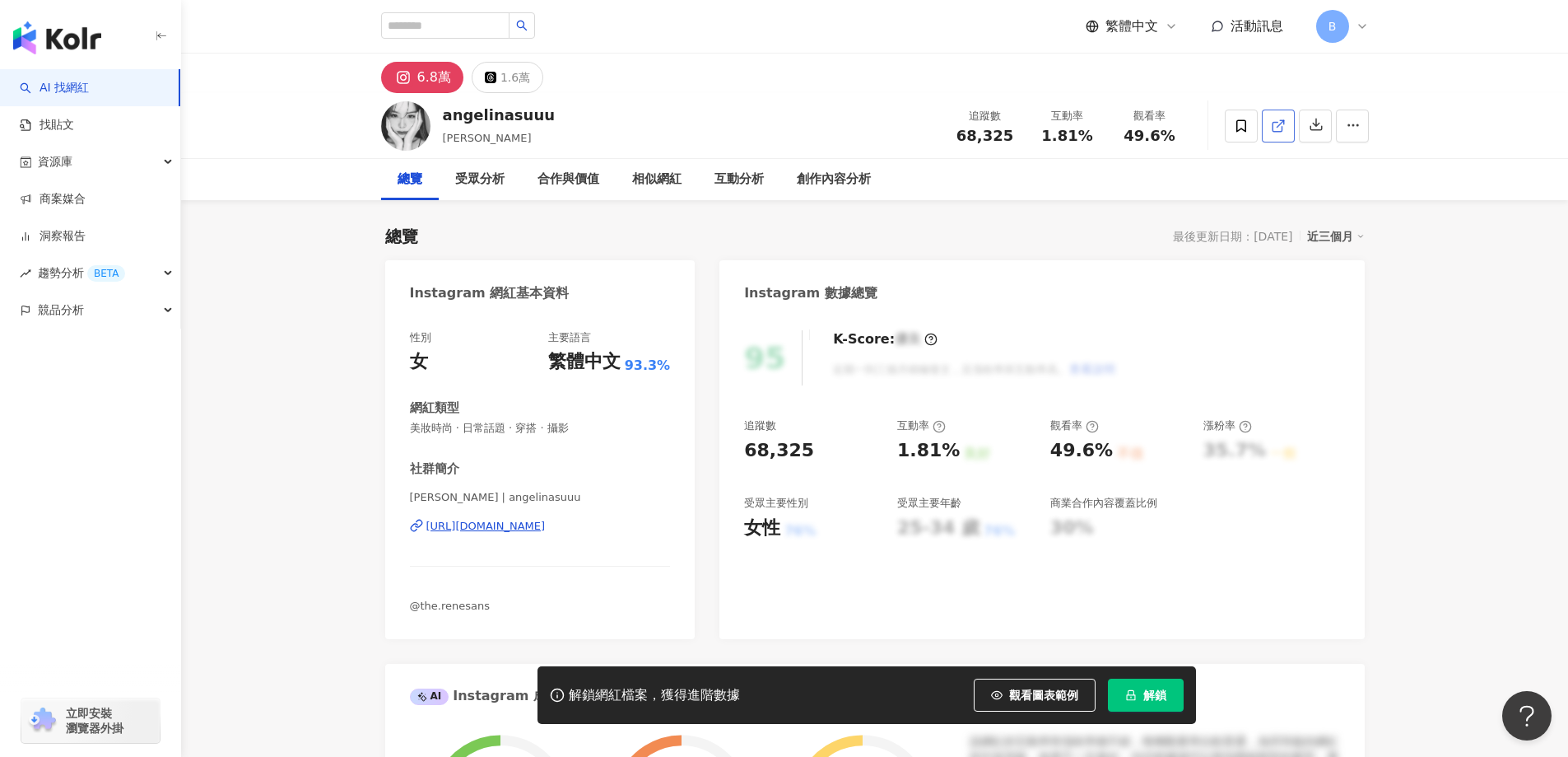
click at [1284, 126] on icon at bounding box center [1279, 126] width 15 height 15
click at [503, 426] on span "美妝時尚 · 日常話題 · 穿搭 · 攝影" at bounding box center [541, 428] width 261 height 15
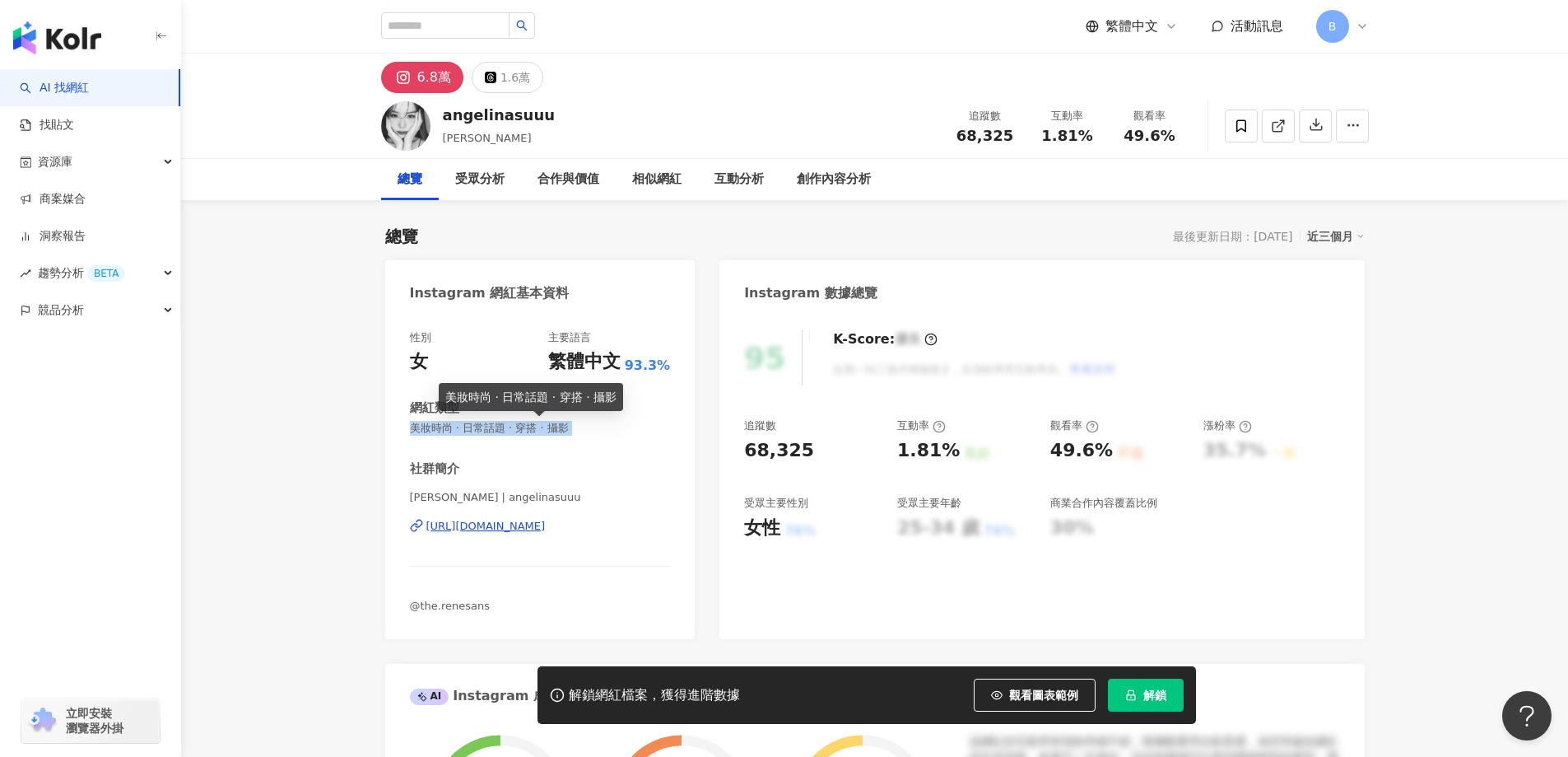
click at [503, 426] on span "美妝時尚 · 日常話題 · 穿搭 · 攝影" at bounding box center [541, 428] width 261 height 15
copy span "美妝時尚 · 日常話題 · 穿搭 · 攝影"
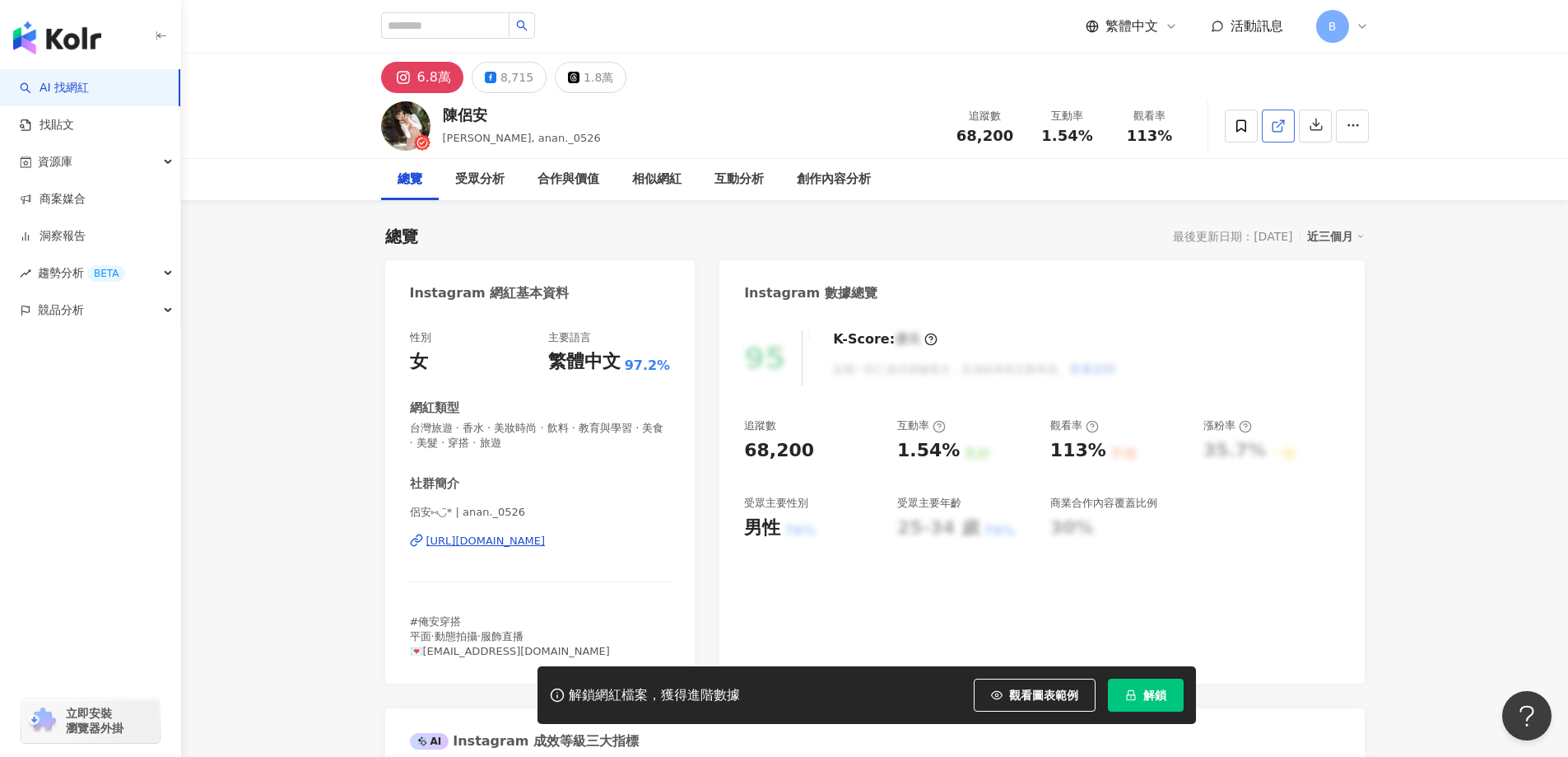
click at [1284, 120] on icon at bounding box center [1279, 126] width 15 height 15
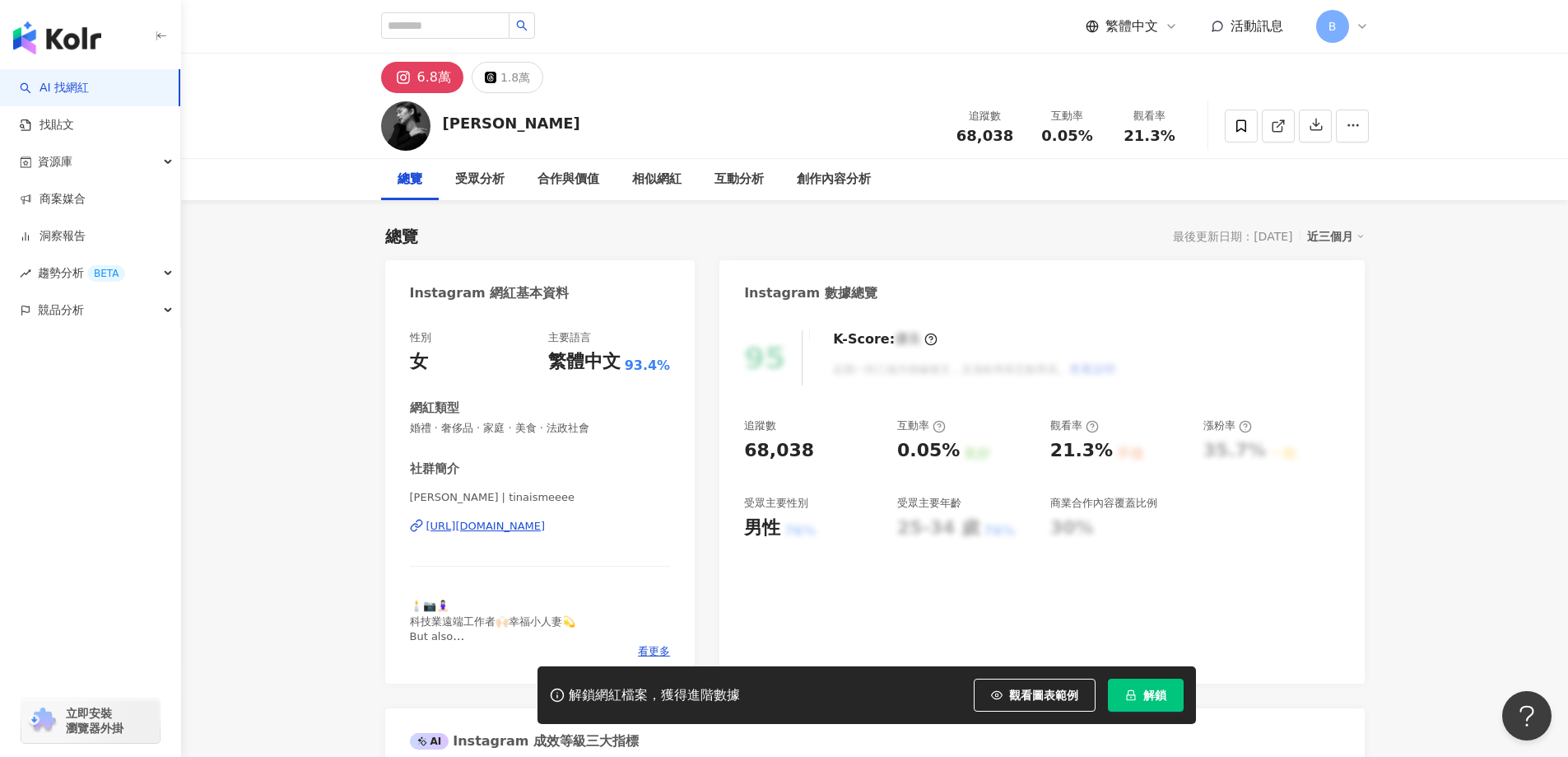
drag, startPoint x: 1441, startPoint y: 392, endPoint x: 1367, endPoint y: 270, distance: 142.7
click at [1282, 137] on link at bounding box center [1278, 126] width 33 height 33
click at [545, 430] on span "婚禮 · 奢侈品 · 家庭 · 美食 · 法政社會" at bounding box center [541, 428] width 261 height 15
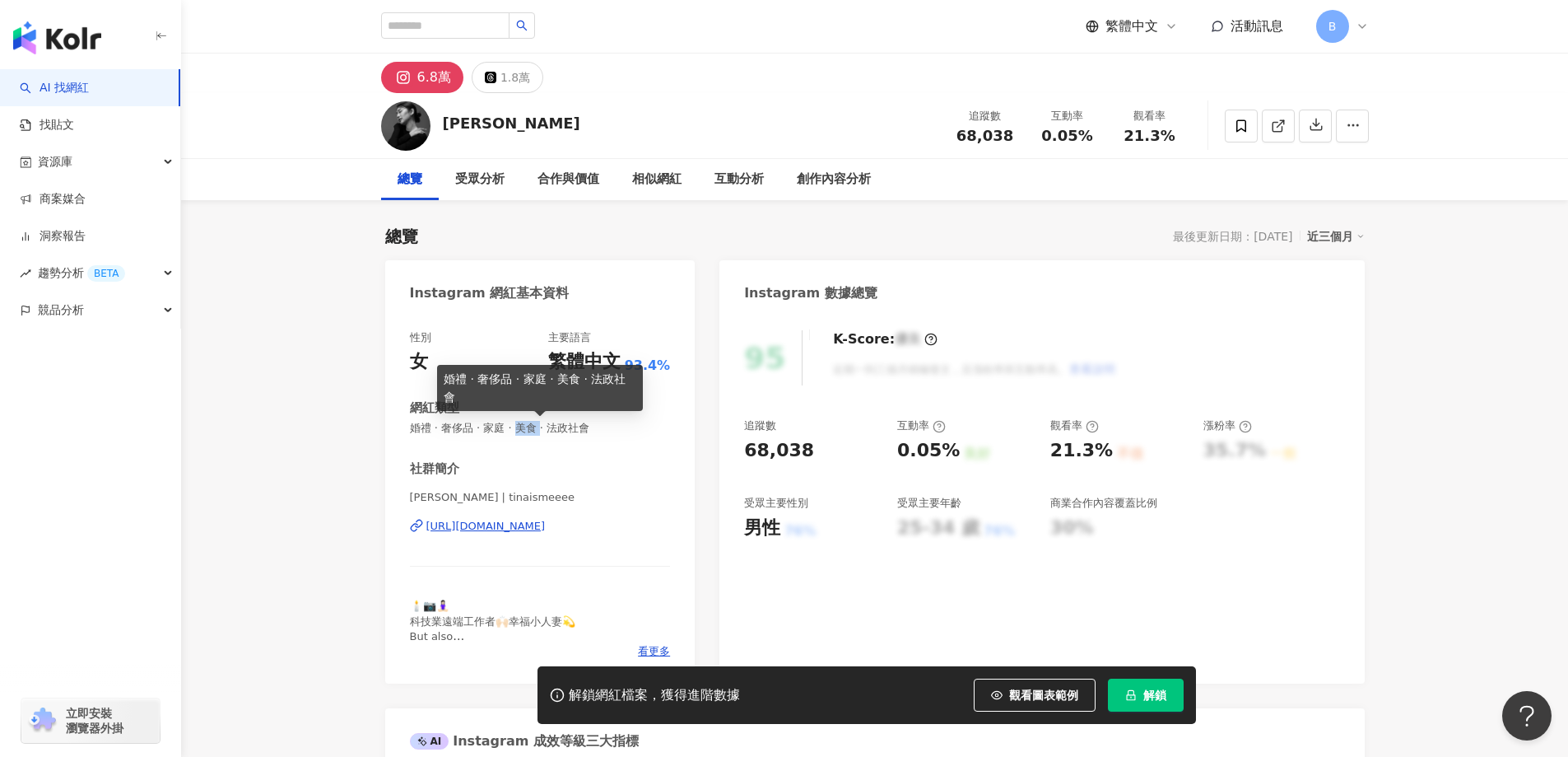
click at [545, 430] on span "婚禮 · 奢侈品 · 家庭 · 美食 · 法政社會" at bounding box center [541, 428] width 261 height 15
copy span "婚禮 · 奢侈品 · 家庭 · 美食 · 法政社會"
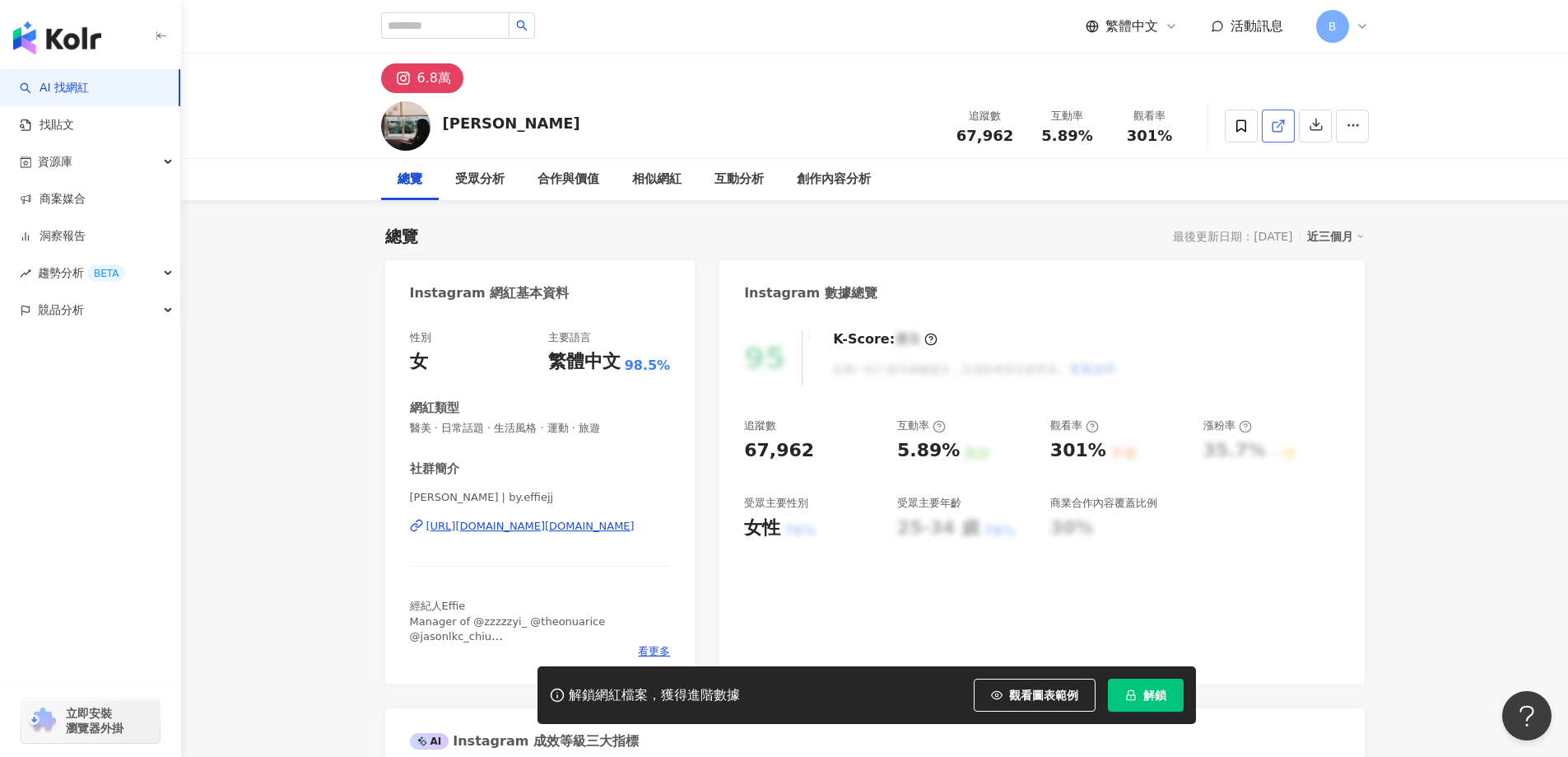
click at [1276, 130] on icon at bounding box center [1279, 126] width 15 height 15
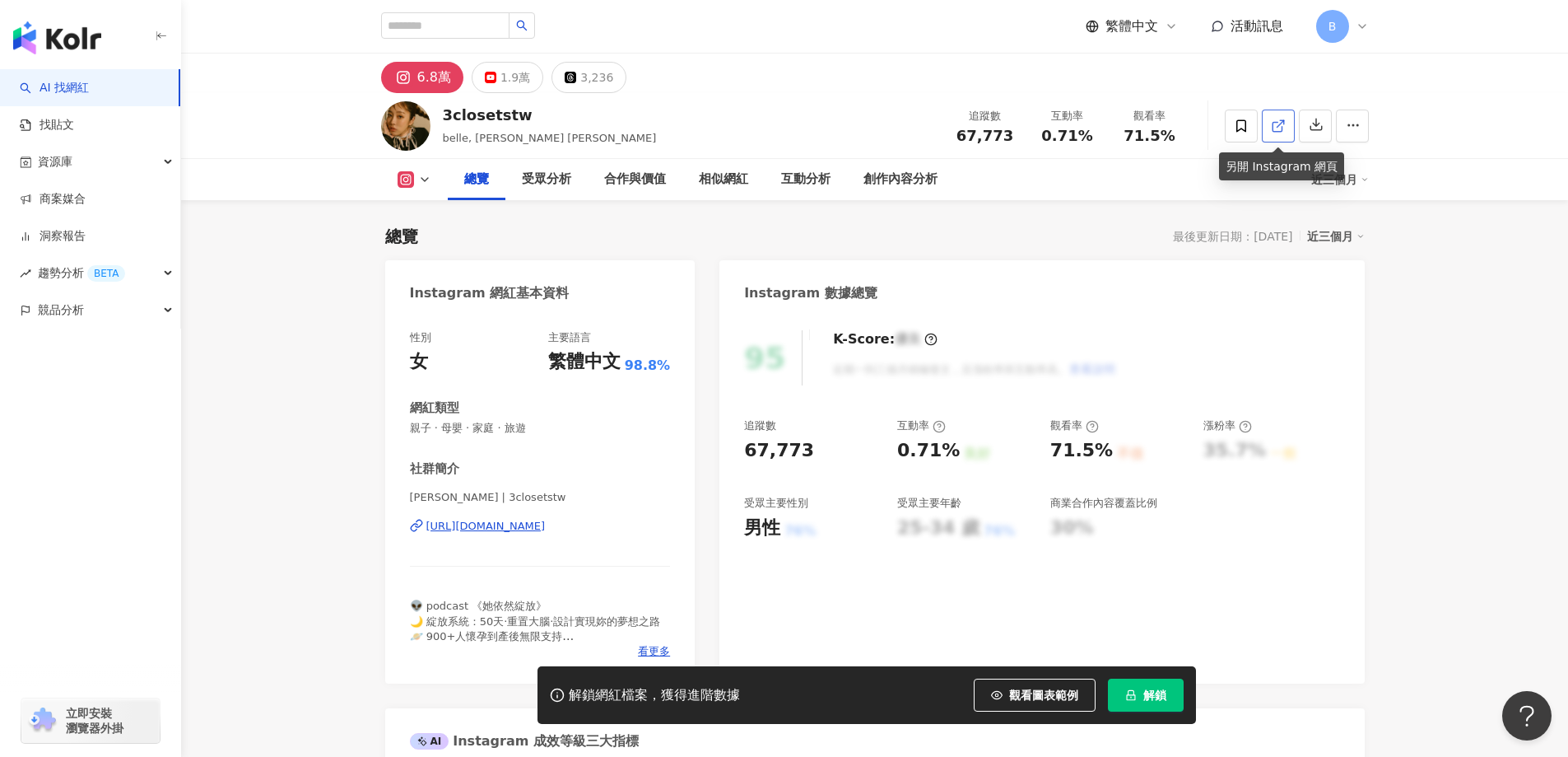
click at [1277, 120] on icon at bounding box center [1279, 126] width 15 height 15
click at [499, 427] on span "親子 · 母嬰 · 家庭 · 旅遊" at bounding box center [541, 428] width 261 height 15
click at [495, 427] on span "親子 · 母嬰 · 家庭 · 旅遊" at bounding box center [541, 428] width 261 height 15
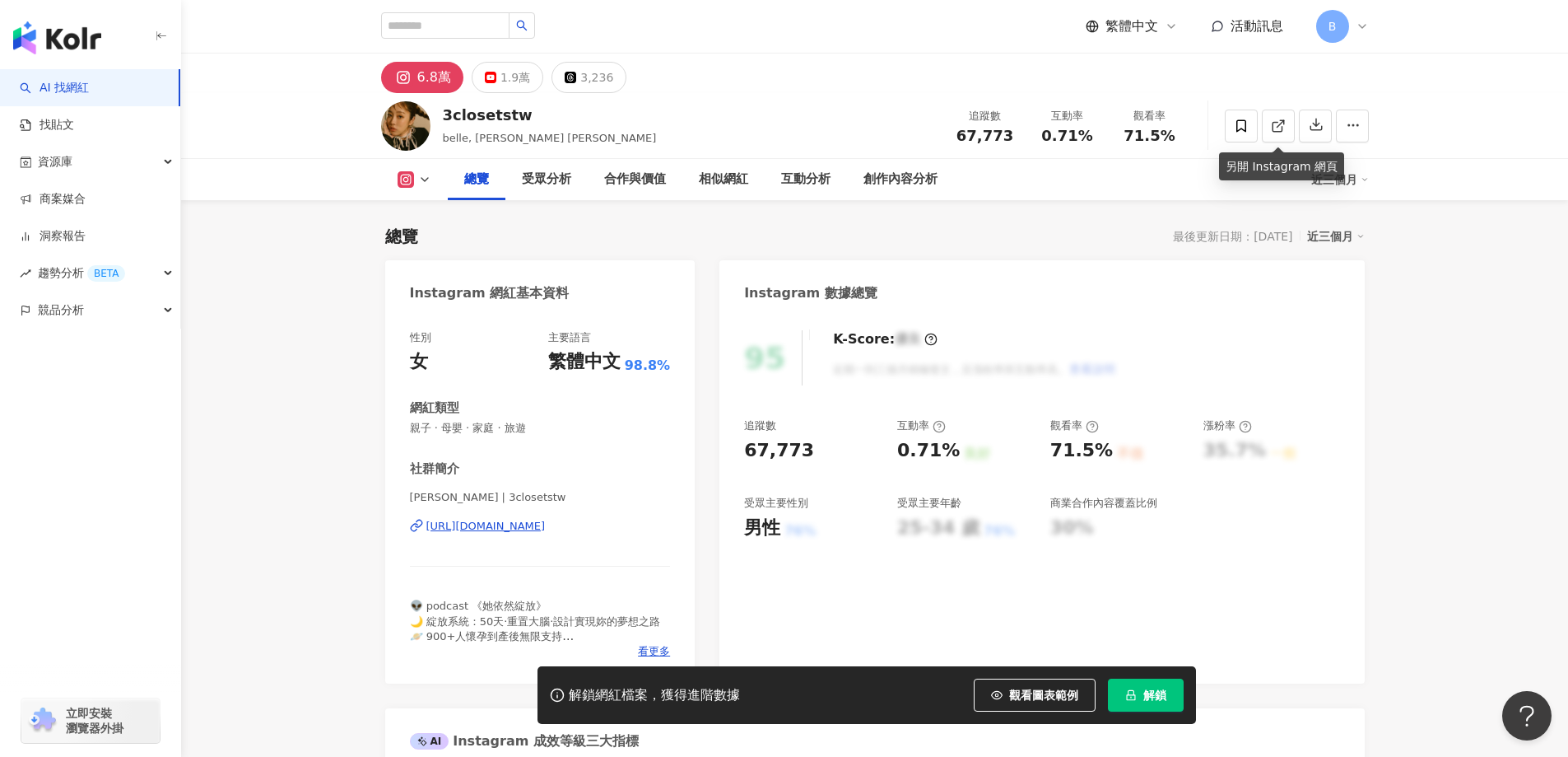
click at [495, 427] on span "親子 · 母嬰 · 家庭 · 旅遊" at bounding box center [541, 428] width 261 height 15
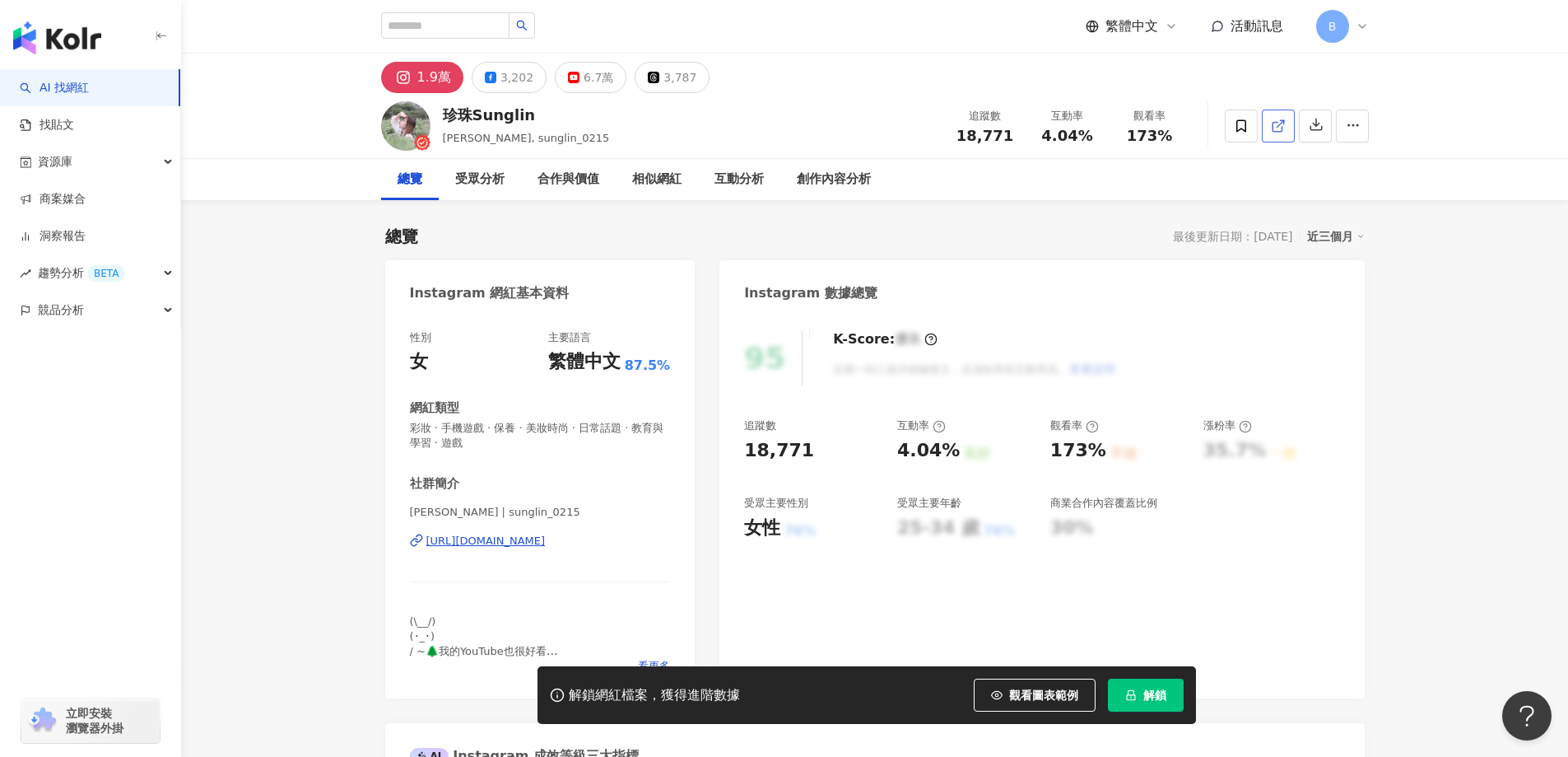
click at [1276, 127] on icon at bounding box center [1279, 126] width 15 height 15
click at [487, 428] on span "彩妝 · 手機遊戲 · 保養 · 美妝時尚 · 日常話題 · 教育與學習 · 遊戲" at bounding box center [541, 436] width 261 height 30
click at [479, 428] on span "彩妝 · 手機遊戲 · 保養 · 美妝時尚 · 日常話題 · 教育與學習 · 遊戲" at bounding box center [541, 436] width 261 height 30
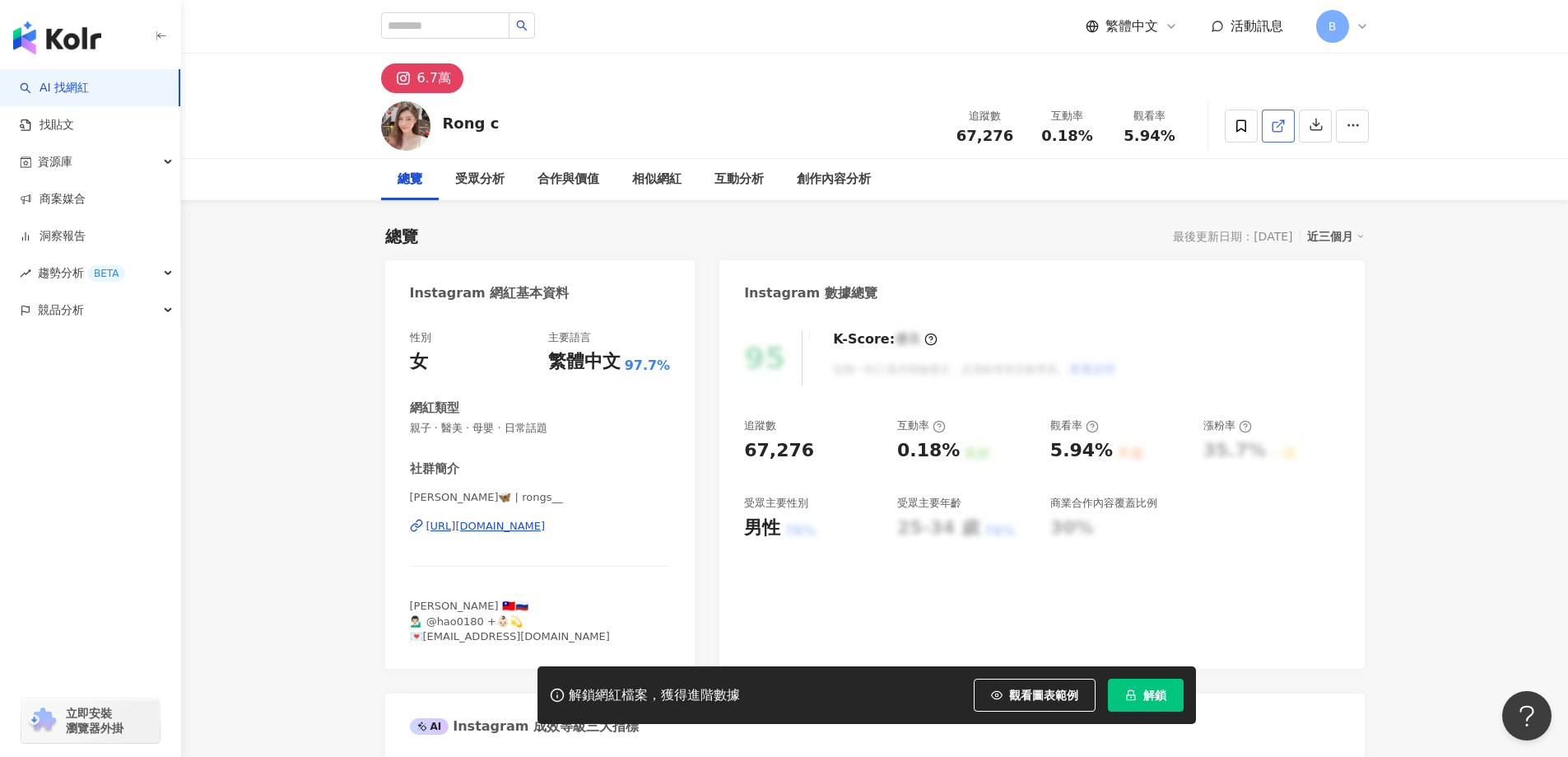
click at [1278, 130] on icon at bounding box center [1279, 126] width 15 height 15
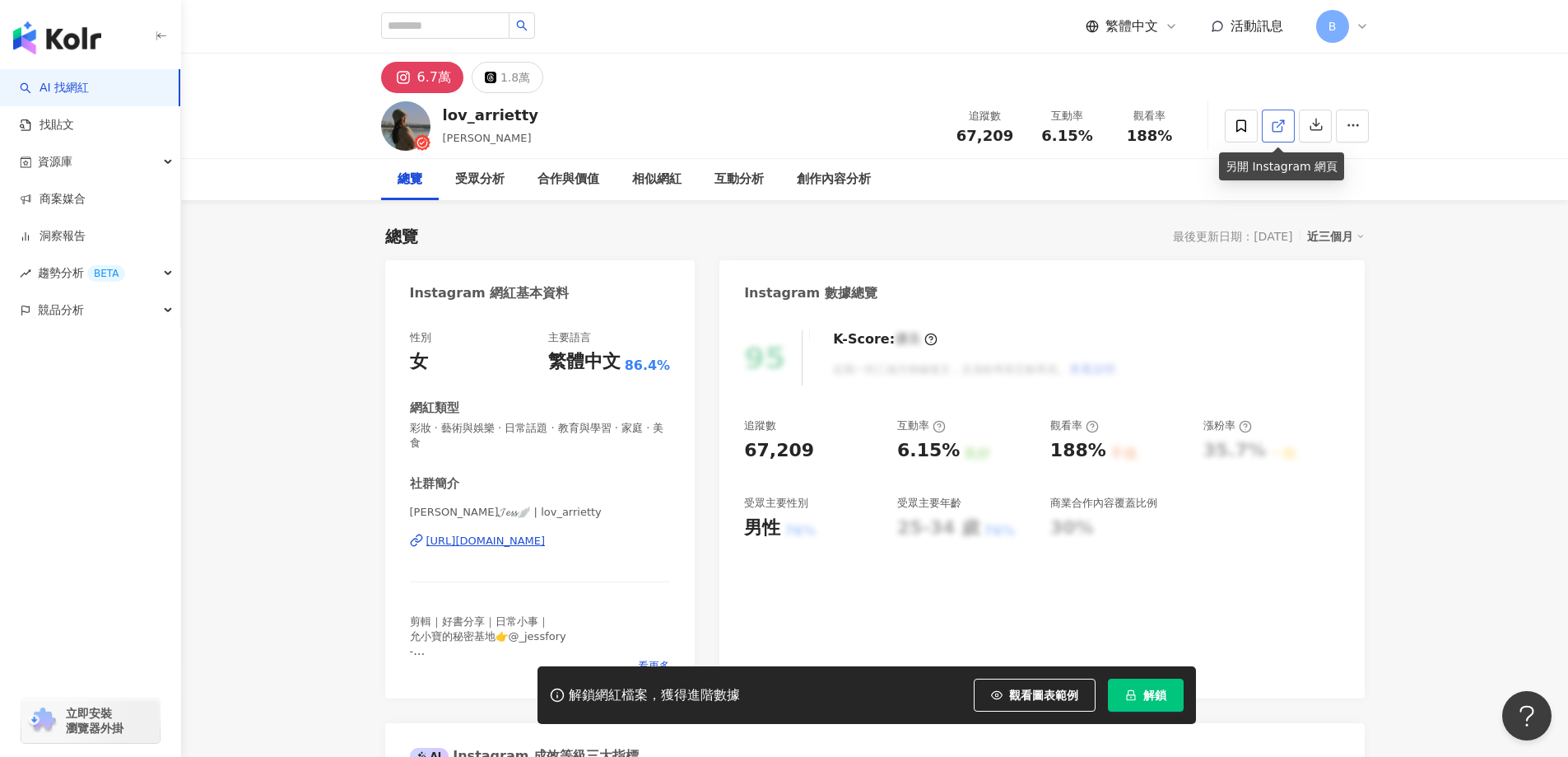
click at [1275, 125] on icon at bounding box center [1279, 126] width 15 height 15
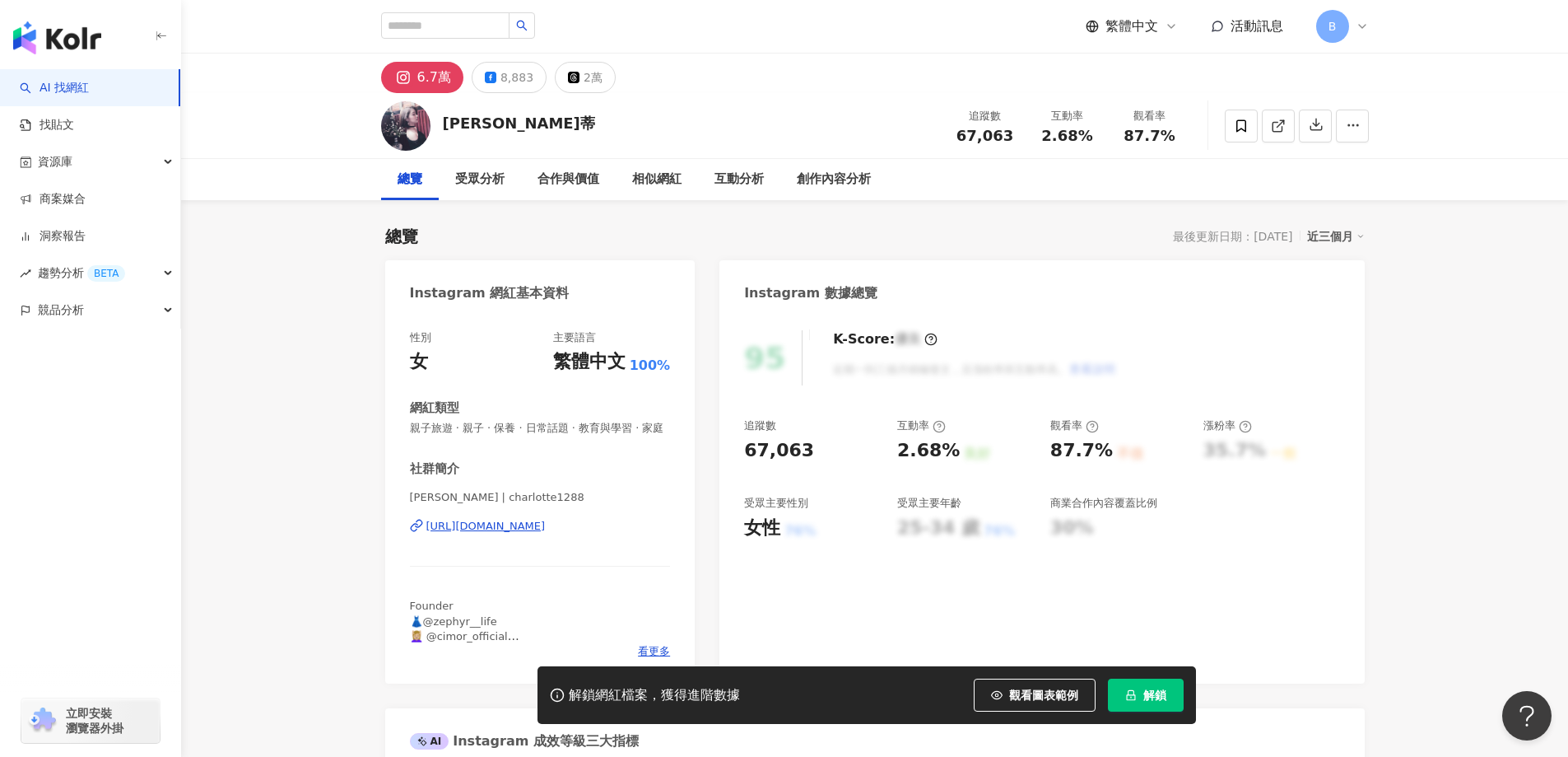
drag, startPoint x: 265, startPoint y: 248, endPoint x: 655, endPoint y: 248, distance: 390.0
click at [1281, 124] on icon at bounding box center [1279, 126] width 15 height 15
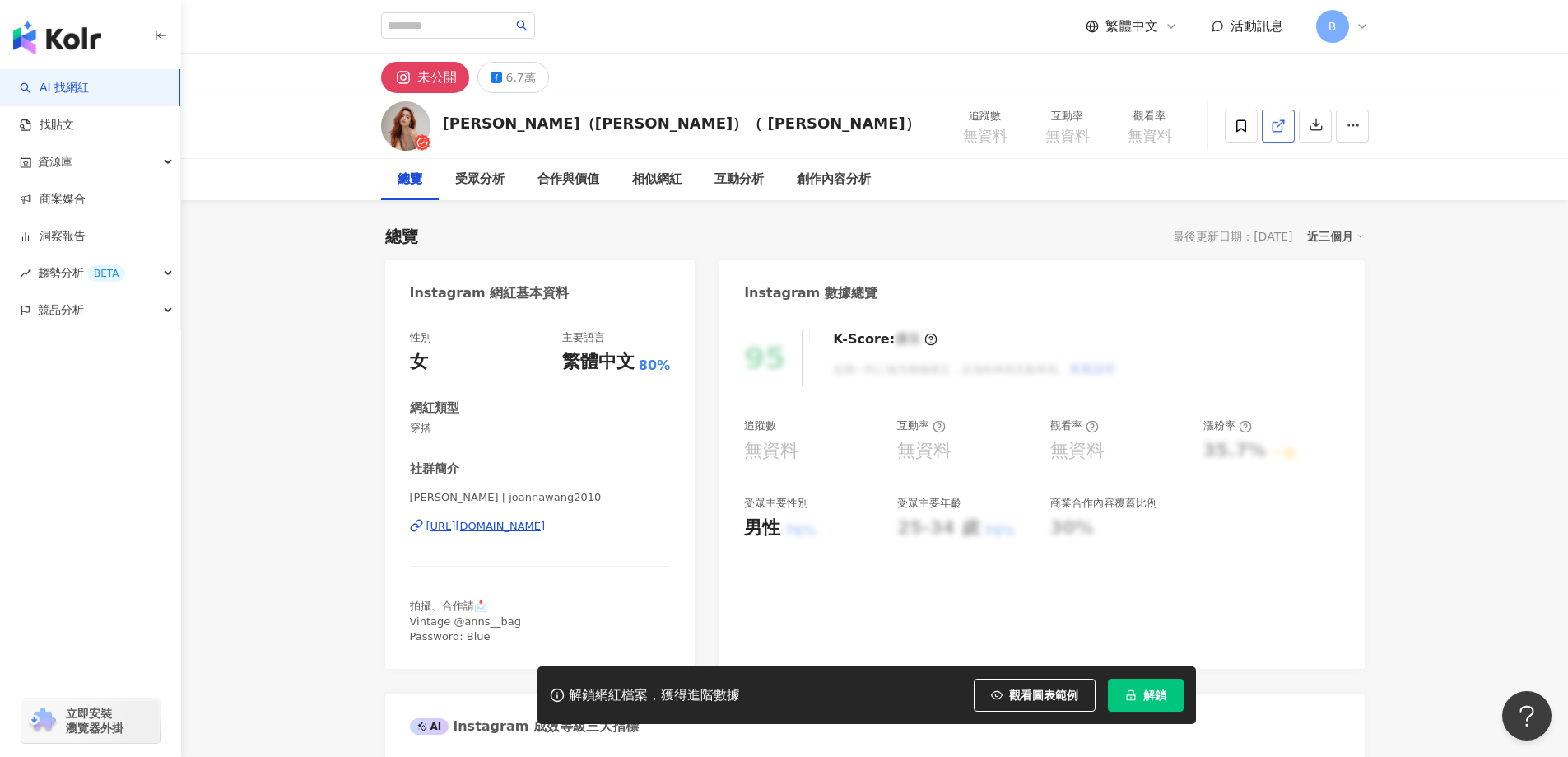
click at [1284, 126] on icon at bounding box center [1279, 126] width 15 height 15
click at [423, 429] on span "穿搭" at bounding box center [541, 428] width 261 height 15
click at [423, 428] on span "穿搭" at bounding box center [541, 428] width 261 height 15
click at [417, 428] on span "穿搭" at bounding box center [541, 428] width 261 height 15
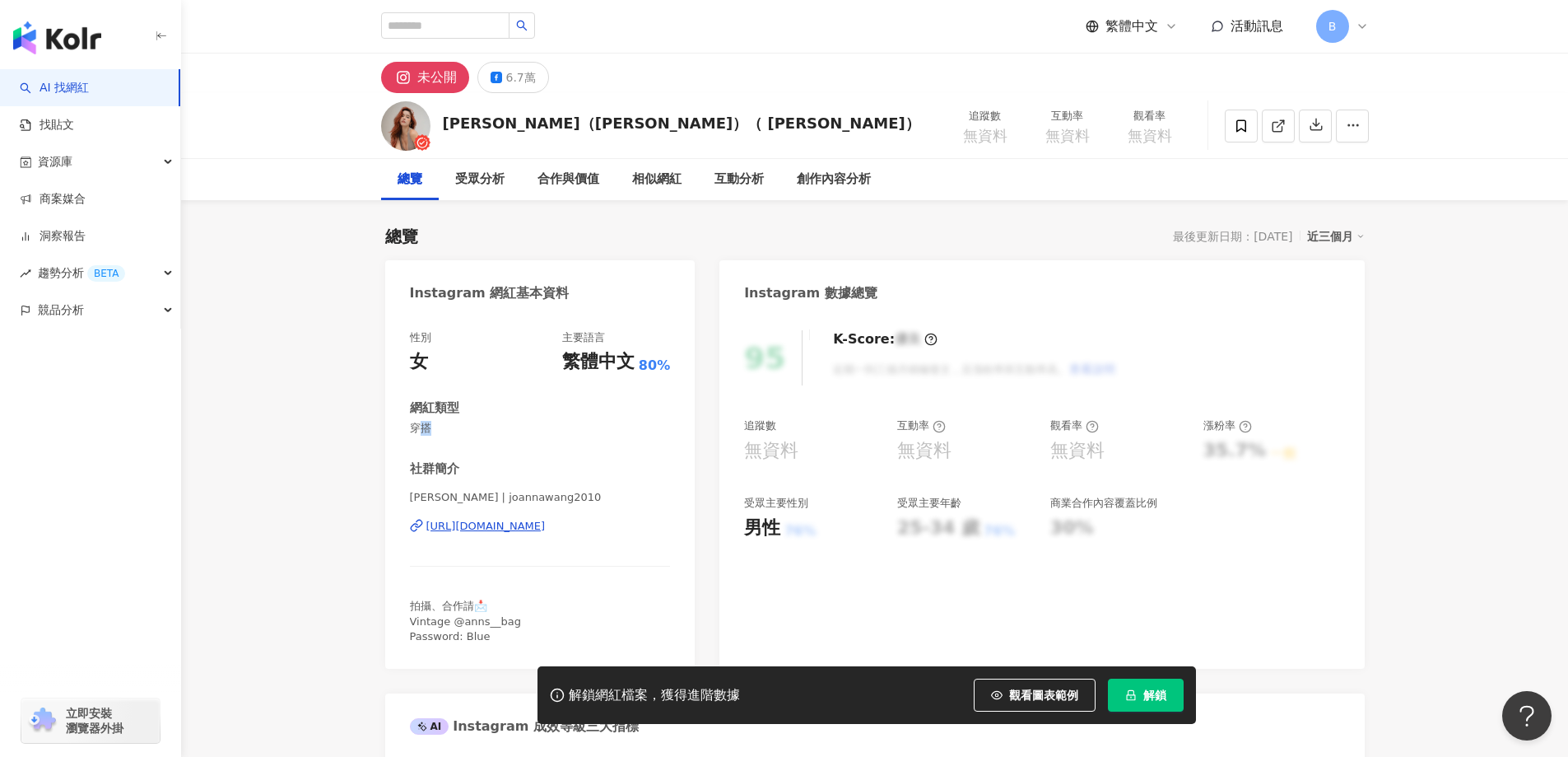
click at [417, 428] on span "穿搭" at bounding box center [541, 428] width 261 height 15
drag, startPoint x: 1443, startPoint y: 410, endPoint x: 1067, endPoint y: 361, distance: 379.2
drag, startPoint x: 412, startPoint y: 428, endPoint x: 435, endPoint y: 428, distance: 23.0
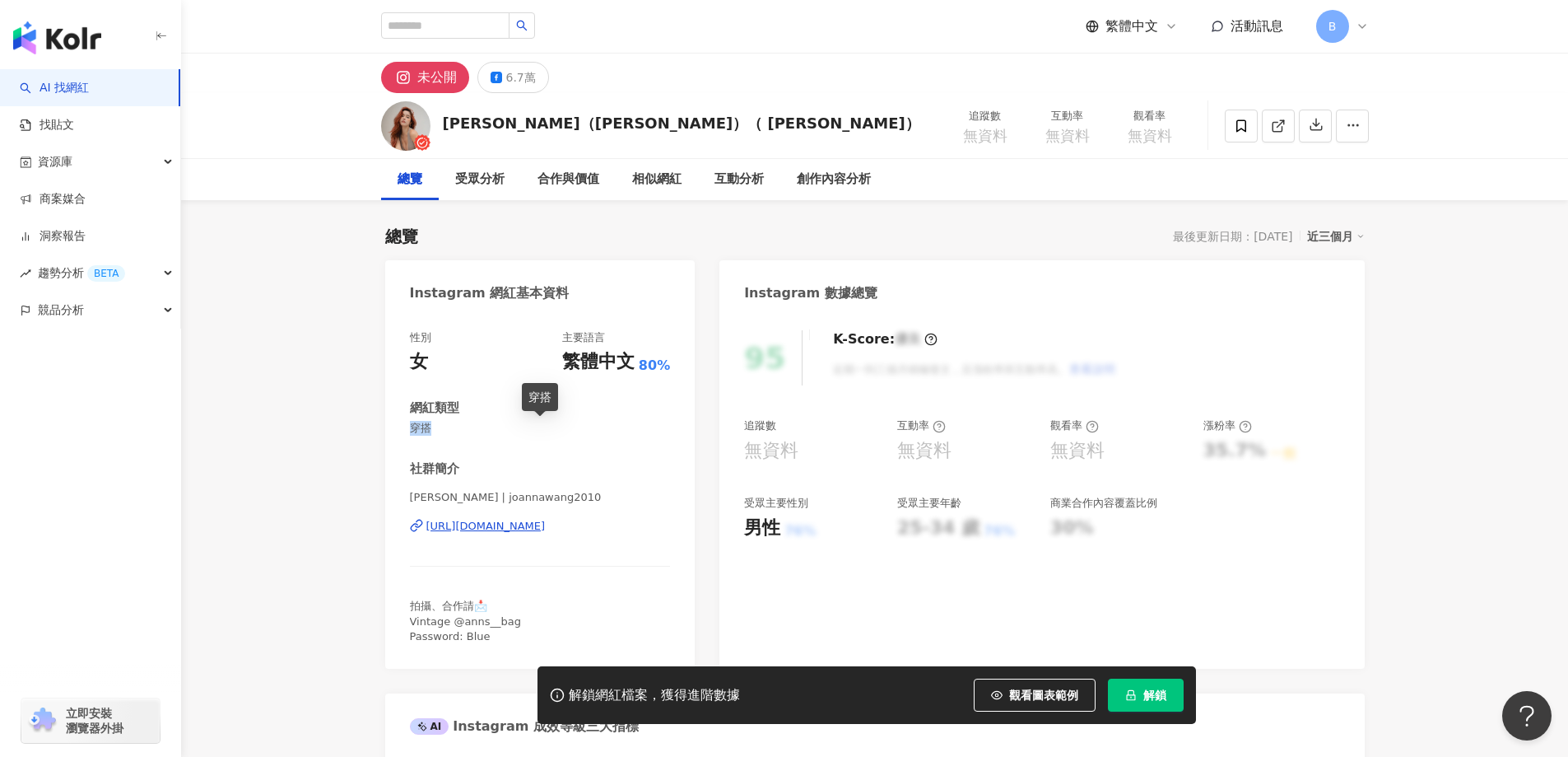
click at [435, 428] on span "穿搭" at bounding box center [541, 428] width 261 height 15
copy span "穿搭"
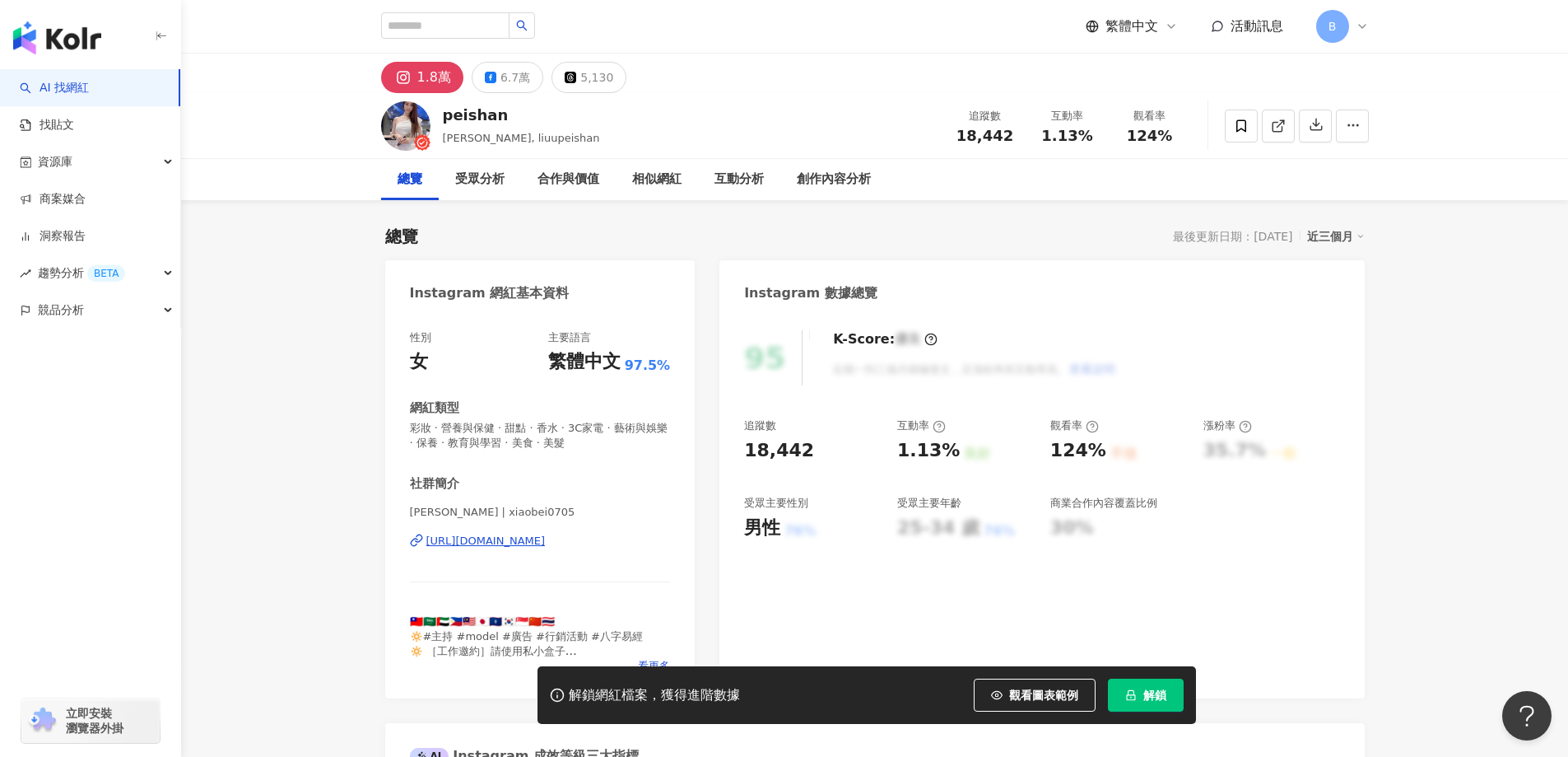
click at [1277, 126] on line at bounding box center [1280, 123] width 7 height 7
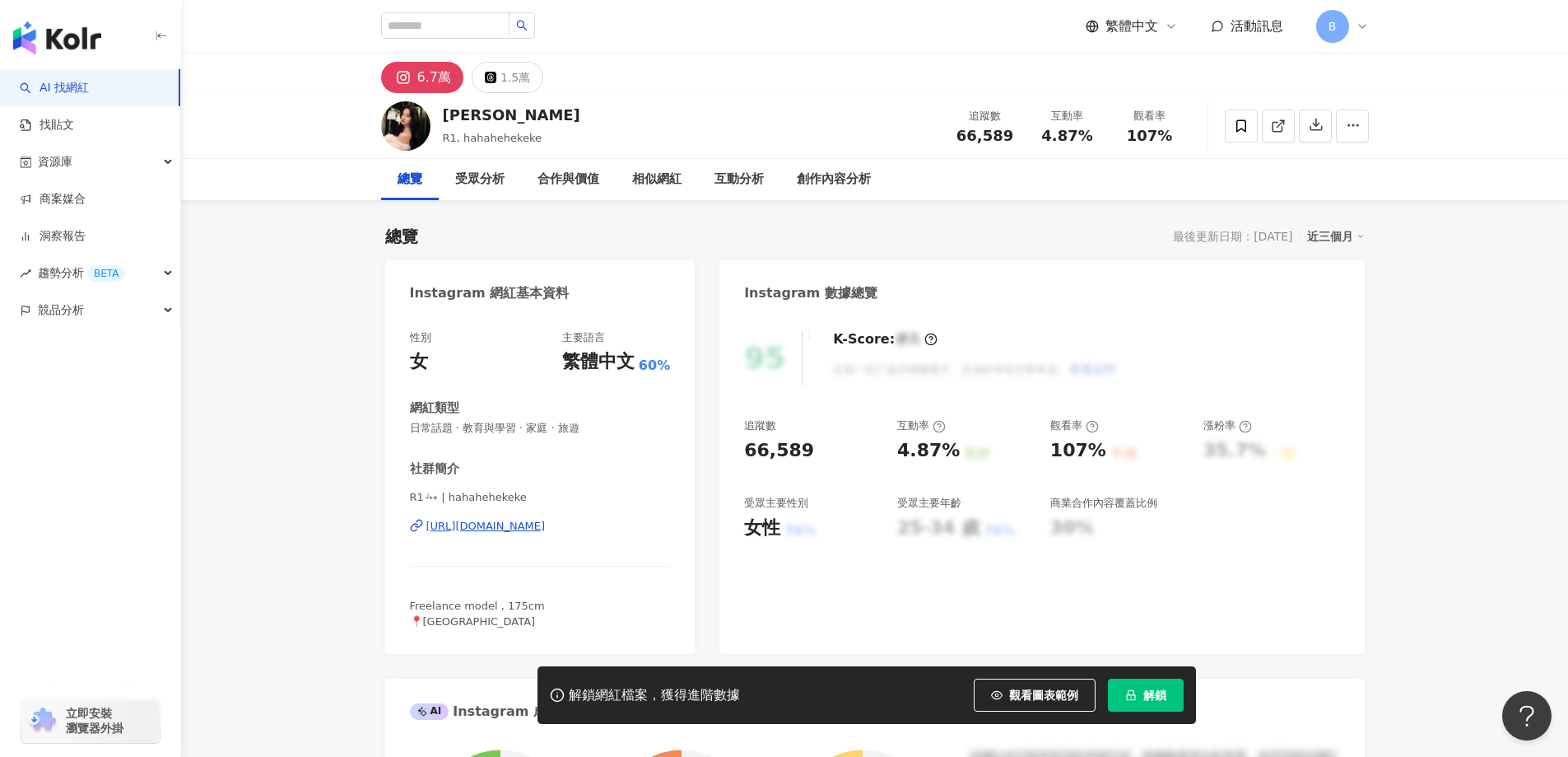
click at [1283, 124] on icon at bounding box center [1279, 126] width 15 height 15
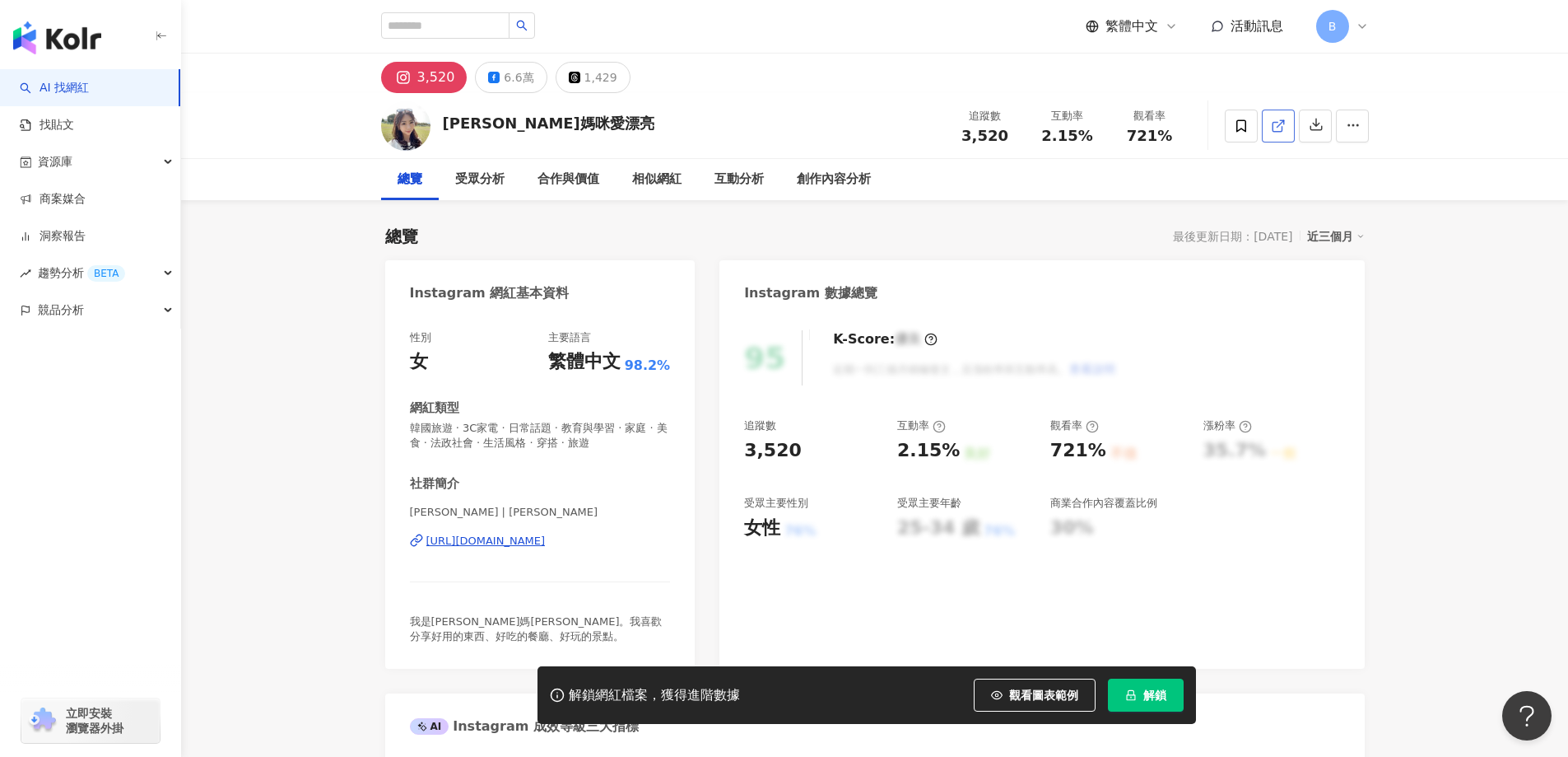
click at [1284, 131] on icon at bounding box center [1279, 126] width 15 height 15
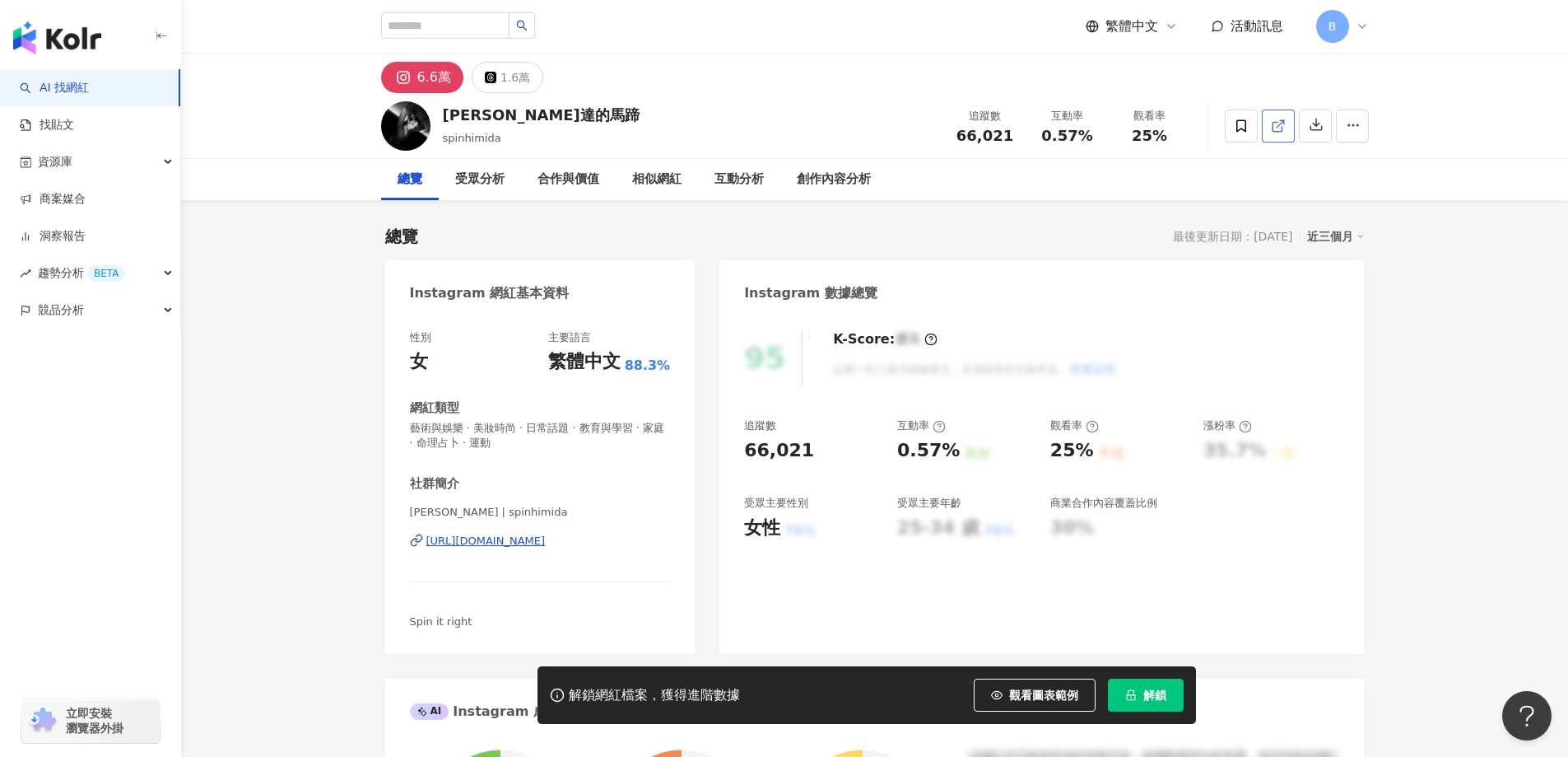
click at [1283, 131] on icon at bounding box center [1279, 126] width 15 height 15
click at [544, 427] on span "藝術與娛樂 · 美妝時尚 · 日常話題 · 教育與學習 · 家庭 · 命理占卜 · 運動" at bounding box center [541, 436] width 261 height 30
click at [555, 427] on span "藝術與娛樂 · 美妝時尚 · 日常話題 · 教育與學習 · 家庭 · 命理占卜 · 運動" at bounding box center [541, 436] width 261 height 30
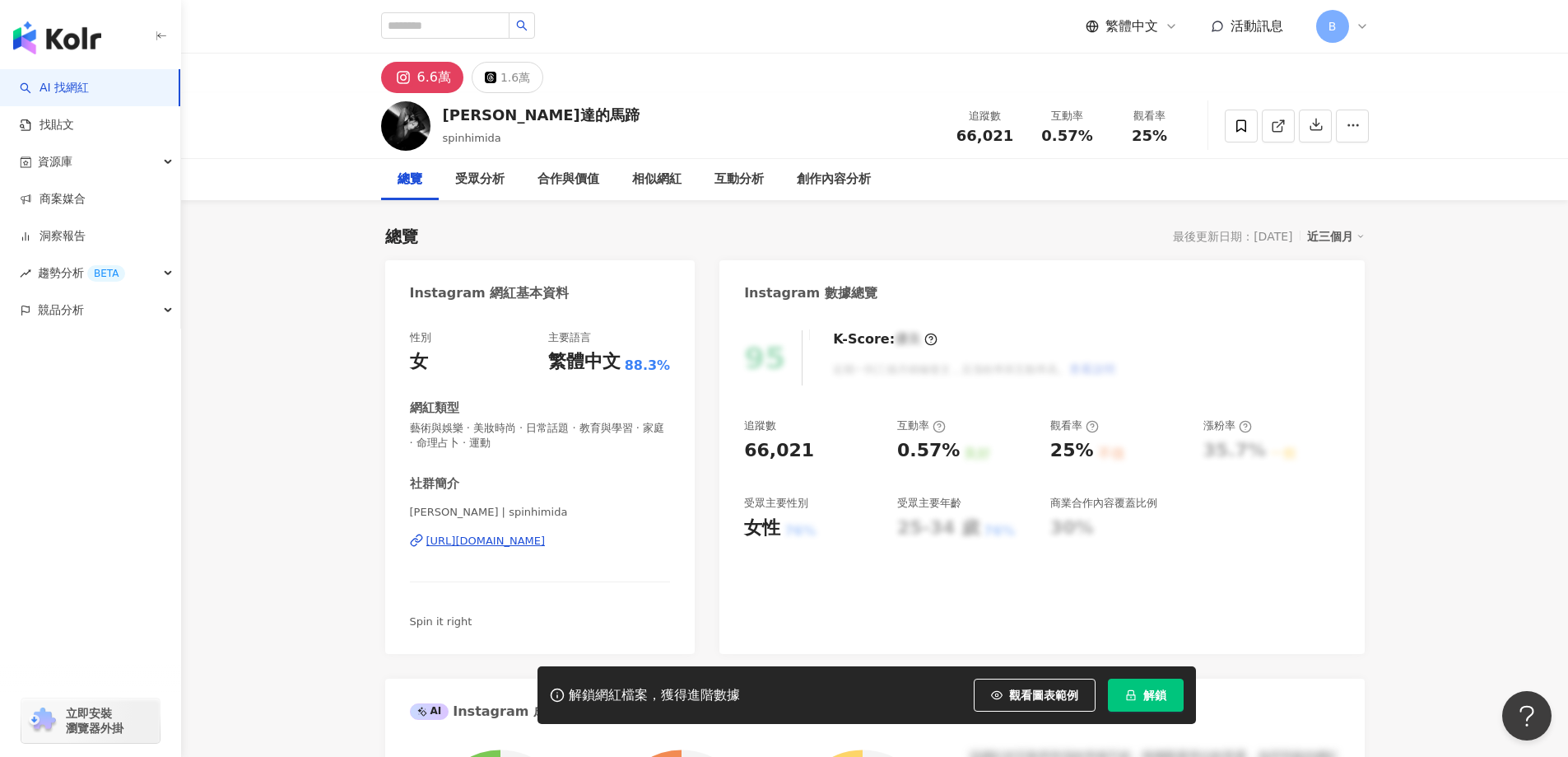
click at [555, 427] on span "藝術與娛樂 · 美妝時尚 · 日常話題 · 教育與學習 · 家庭 · 命理占卜 · 運動" at bounding box center [541, 436] width 261 height 30
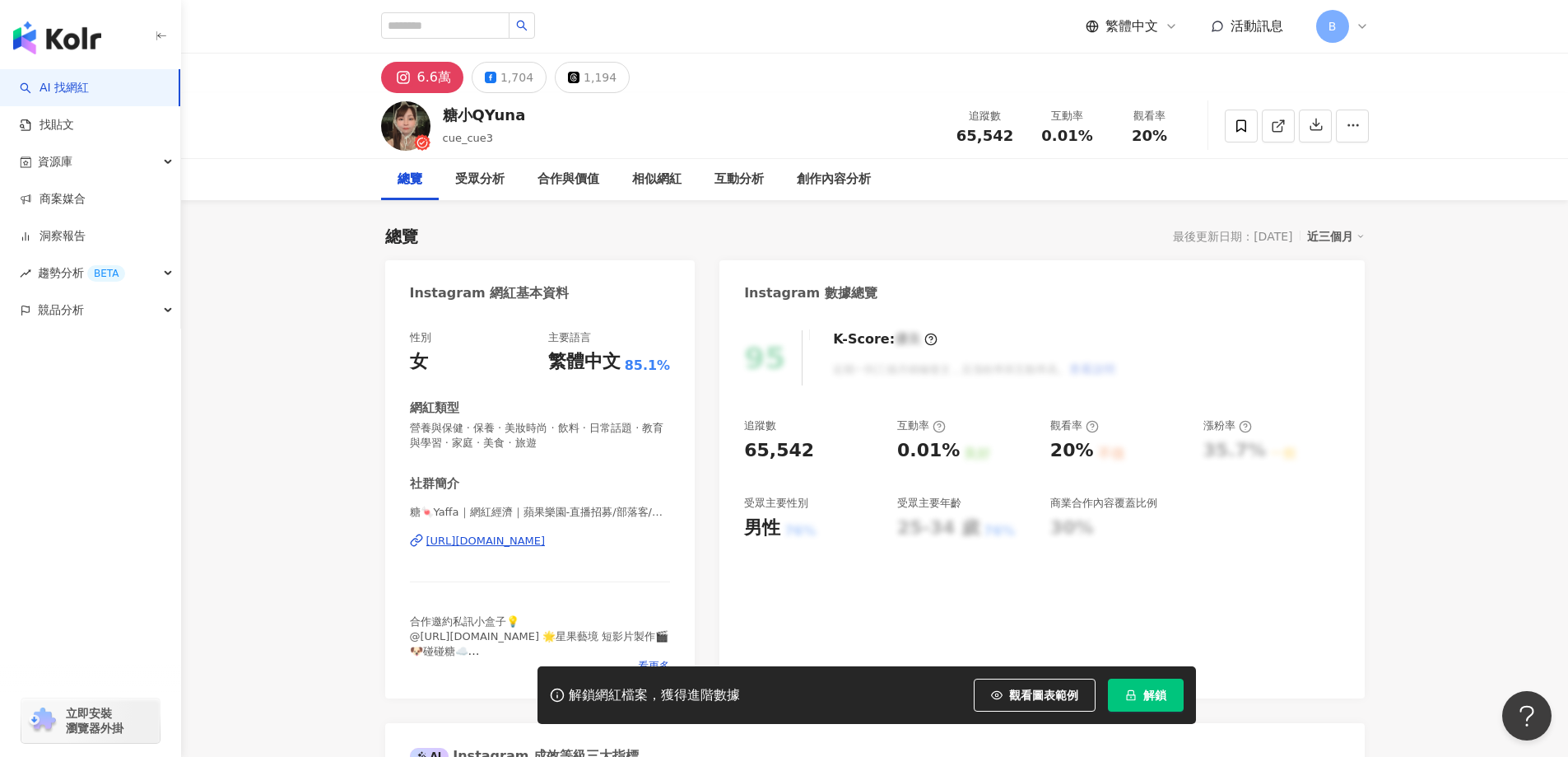
click at [1278, 123] on icon at bounding box center [1279, 126] width 15 height 15
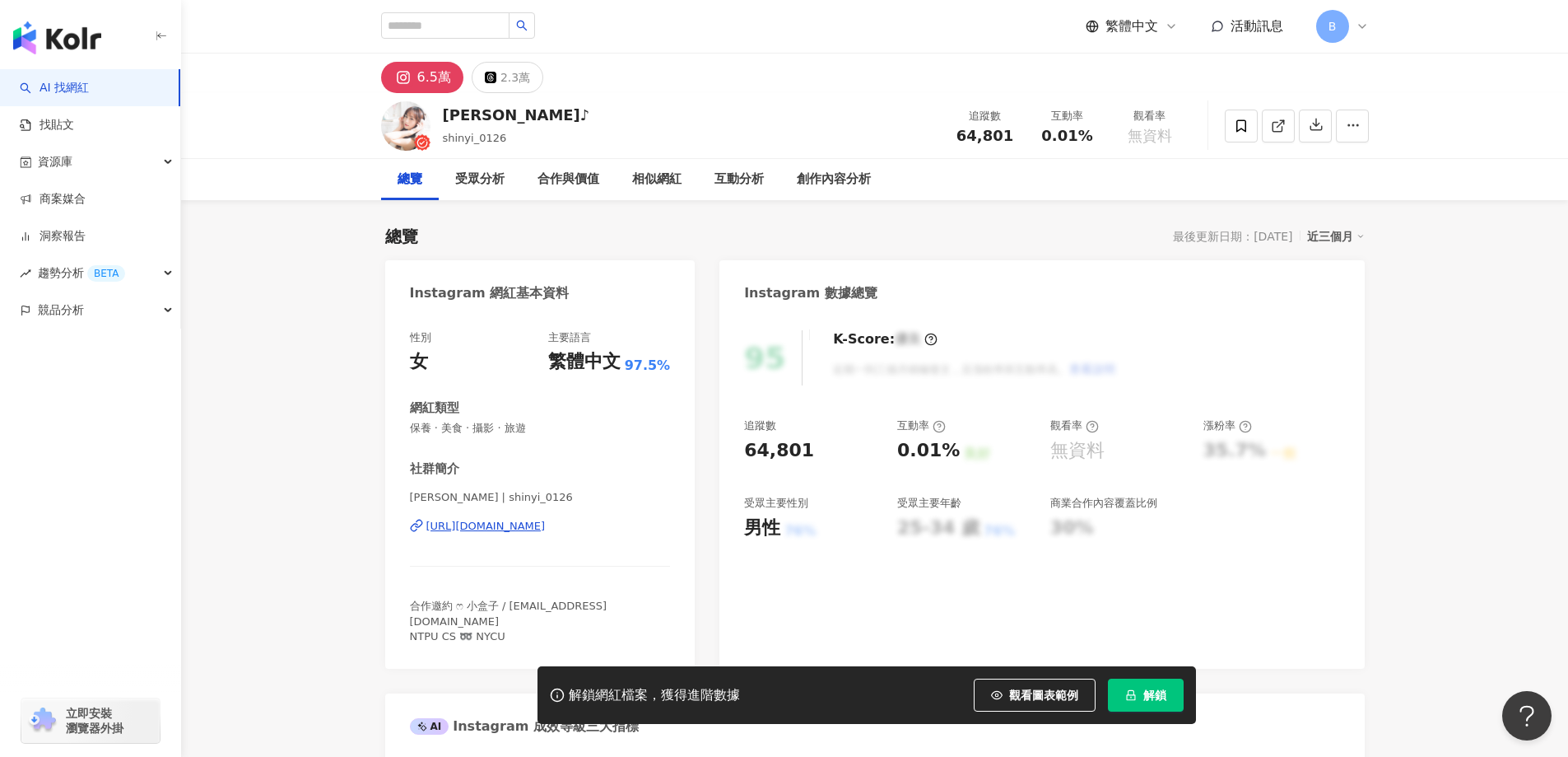
click at [518, 428] on span "保養 · 美食 · 攝影 · 旅遊" at bounding box center [541, 428] width 261 height 15
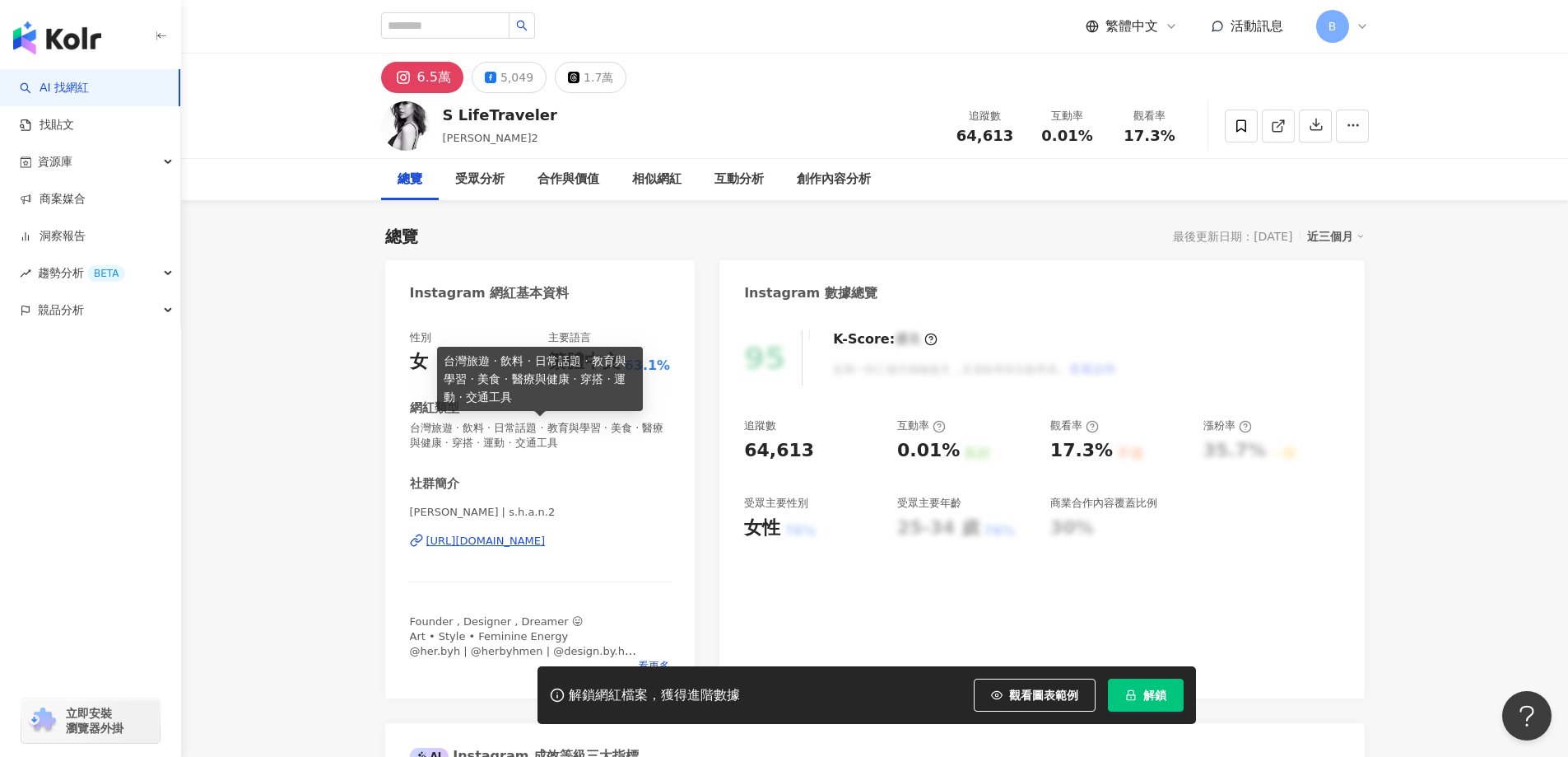
click at [511, 430] on span "台灣旅遊 · 飲料 · 日常話題 · 教育與學習 · 美食 · 醫療與健康 · 穿搭 · 運動 · 交通工具" at bounding box center [541, 436] width 261 height 30
copy span "台灣旅遊 · 飲料 · 日常話題 · 教育與學習 · 美食 · 醫療與健康 · 穿搭 · 運動 · 交通工具"
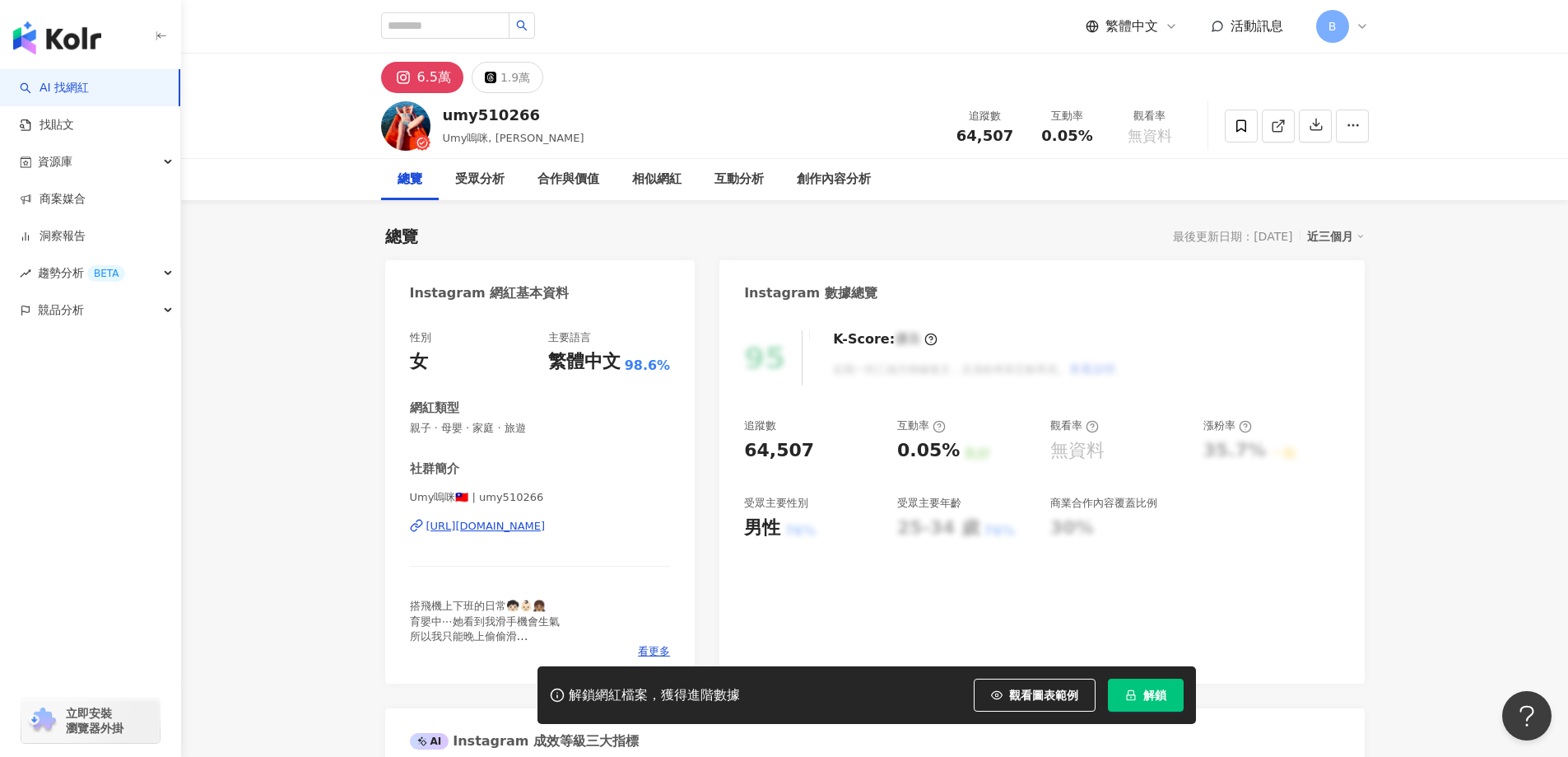
click at [1278, 123] on icon at bounding box center [1279, 126] width 15 height 15
click at [498, 427] on span "親子 · 母嬰 · 家庭 · 旅遊" at bounding box center [541, 428] width 261 height 15
copy span "親子 · 母嬰 · 家庭 · 旅遊"
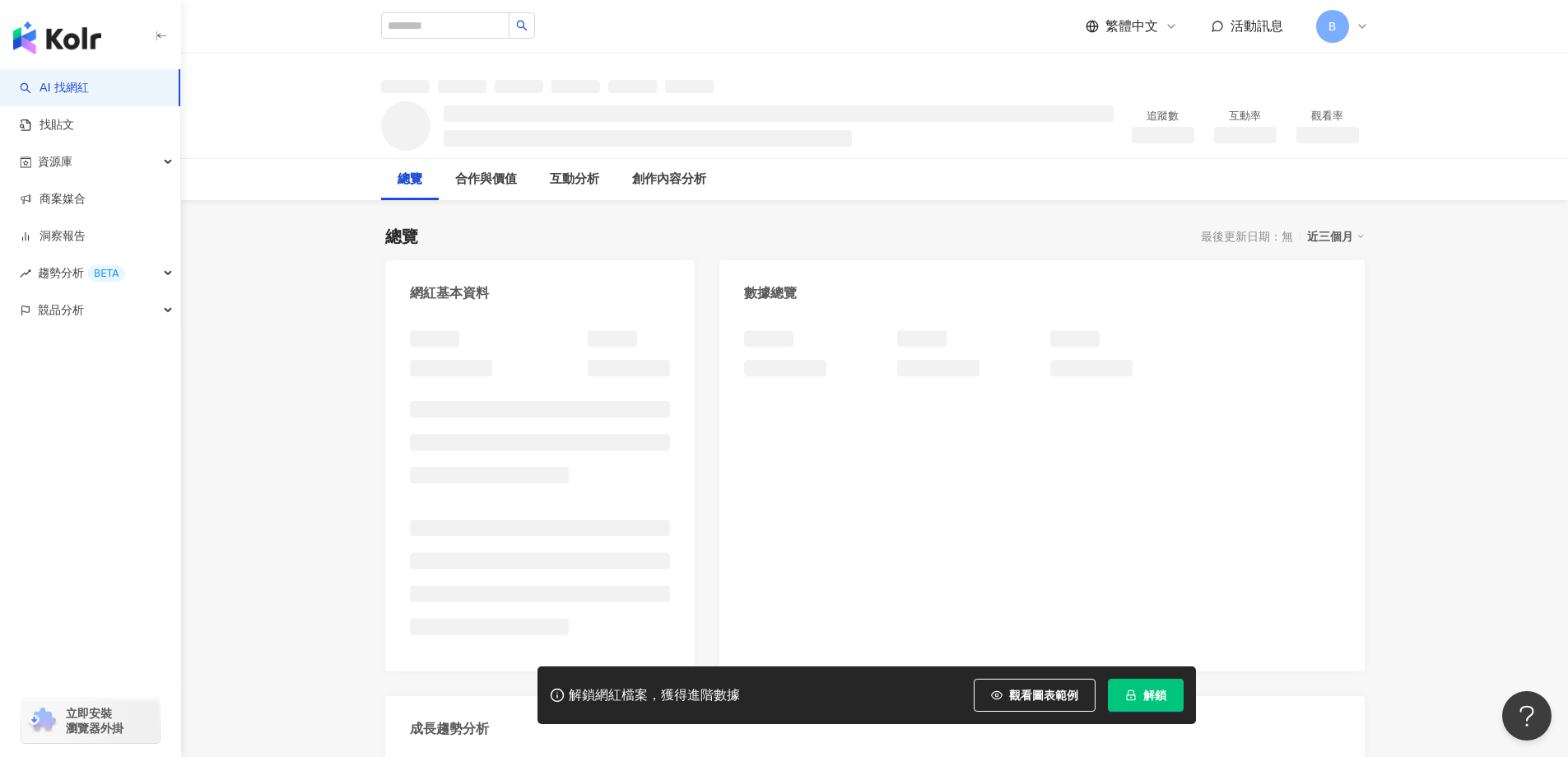
click at [316, 147] on div "追蹤數 互動率 觀看率" at bounding box center [874, 126] width 1387 height 66
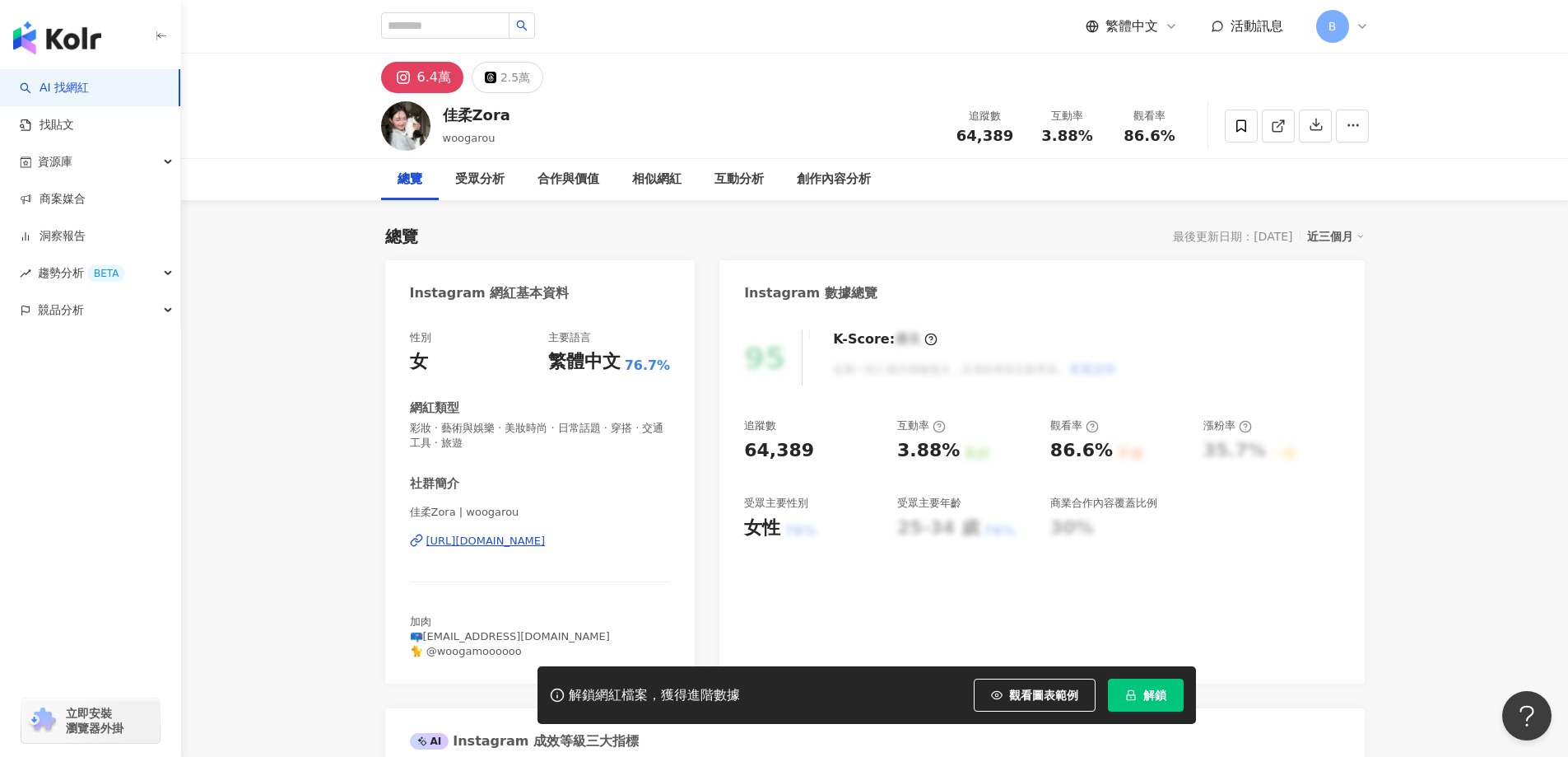
drag, startPoint x: 437, startPoint y: 116, endPoint x: 507, endPoint y: 116, distance: 70.0
click at [508, 116] on div "佳柔Zora woogarou 追蹤數 64,389 互動率 3.88% 觀看率 86.6%" at bounding box center [875, 125] width 1053 height 65
click at [1275, 124] on icon at bounding box center [1279, 126] width 15 height 15
